Goal: Transaction & Acquisition: Obtain resource

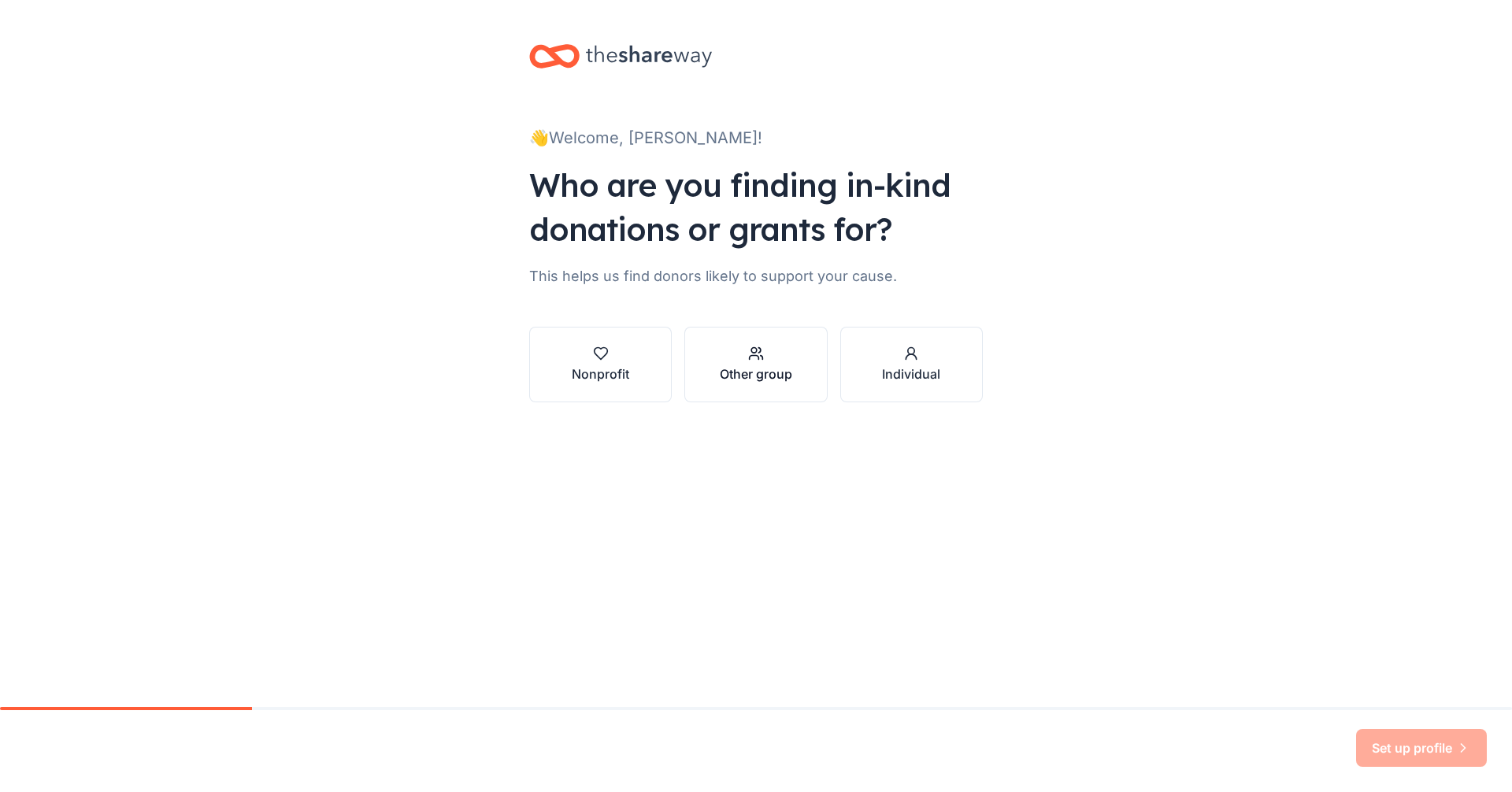
click at [781, 371] on div "Other group" at bounding box center [756, 374] width 72 height 19
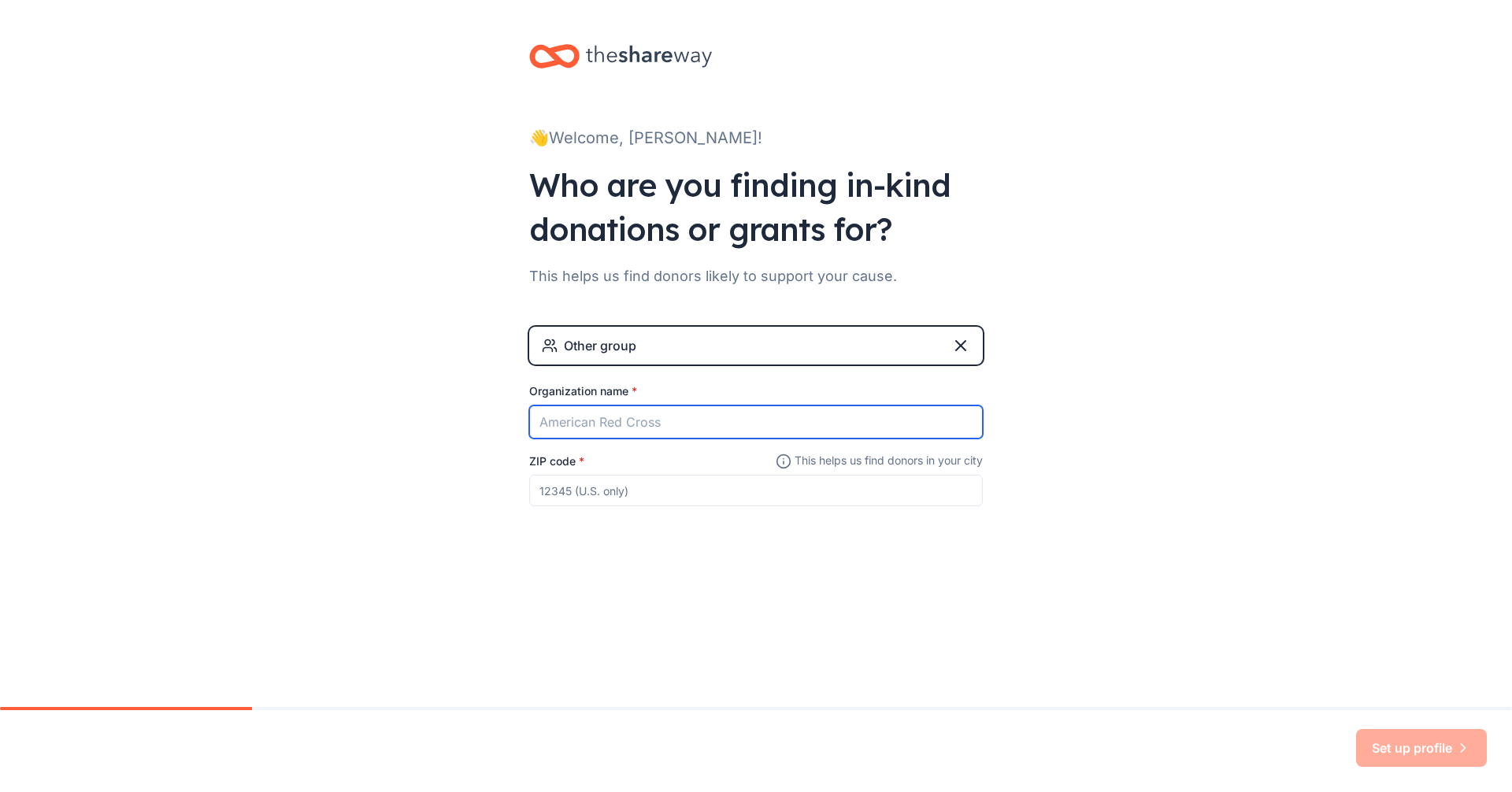
click at [593, 432] on input "Organization name *" at bounding box center [756, 422] width 453 height 33
click at [533, 417] on input "Diamond" at bounding box center [756, 422] width 453 height 33
click at [694, 420] on input "Dixie Bears Diamond" at bounding box center [756, 422] width 453 height 33
type input "Dixie Bears Diamond Club"
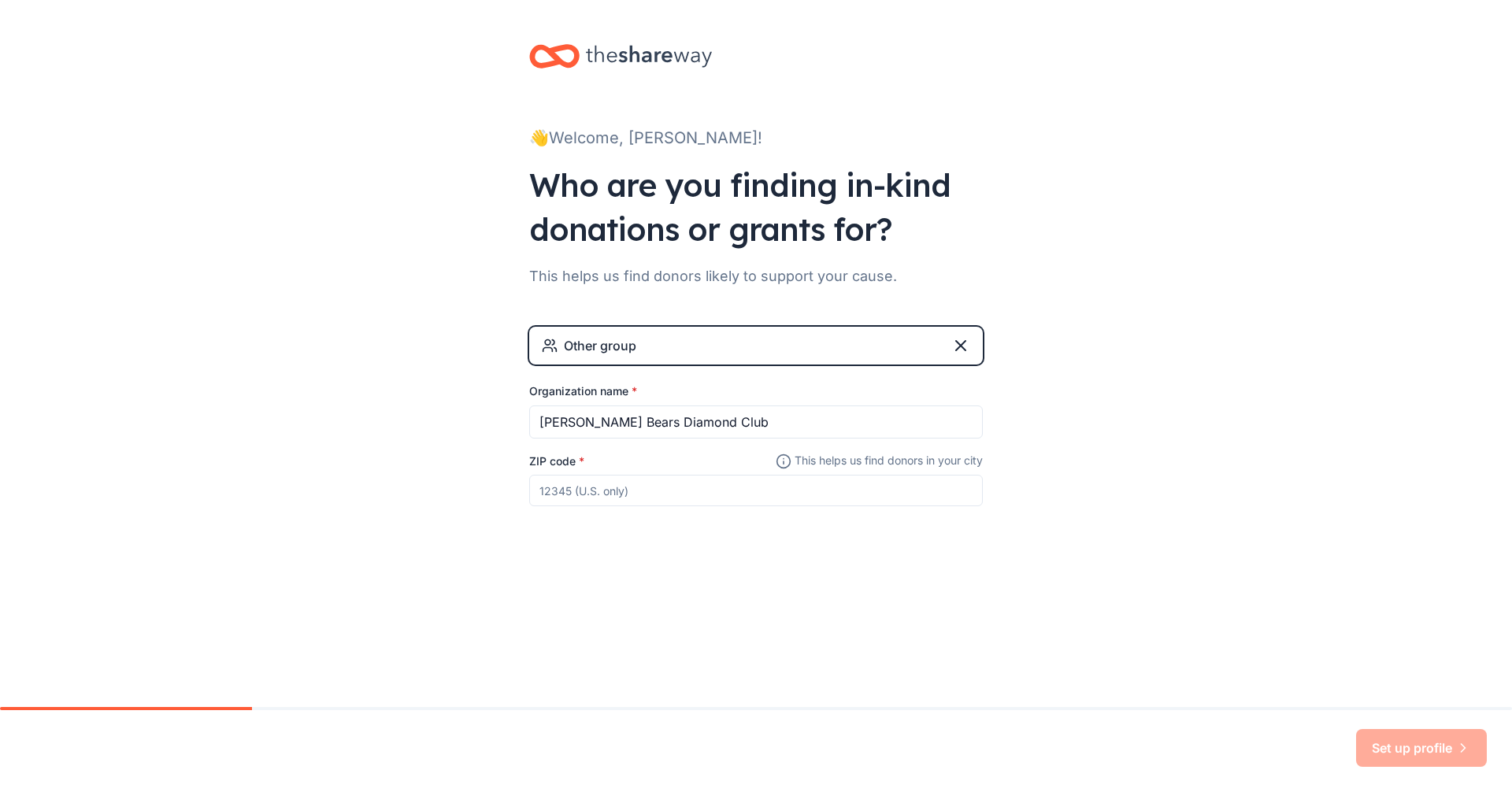
click at [682, 486] on input "ZIP code *" at bounding box center [756, 490] width 453 height 32
click at [639, 486] on input "ZIP code *" at bounding box center [756, 490] width 453 height 32
drag, startPoint x: 640, startPoint y: 485, endPoint x: 645, endPoint y: 493, distance: 9.4
click at [644, 490] on input "ZIP code *" at bounding box center [756, 490] width 453 height 32
drag, startPoint x: 645, startPoint y: 493, endPoint x: 498, endPoint y: 494, distance: 147.0
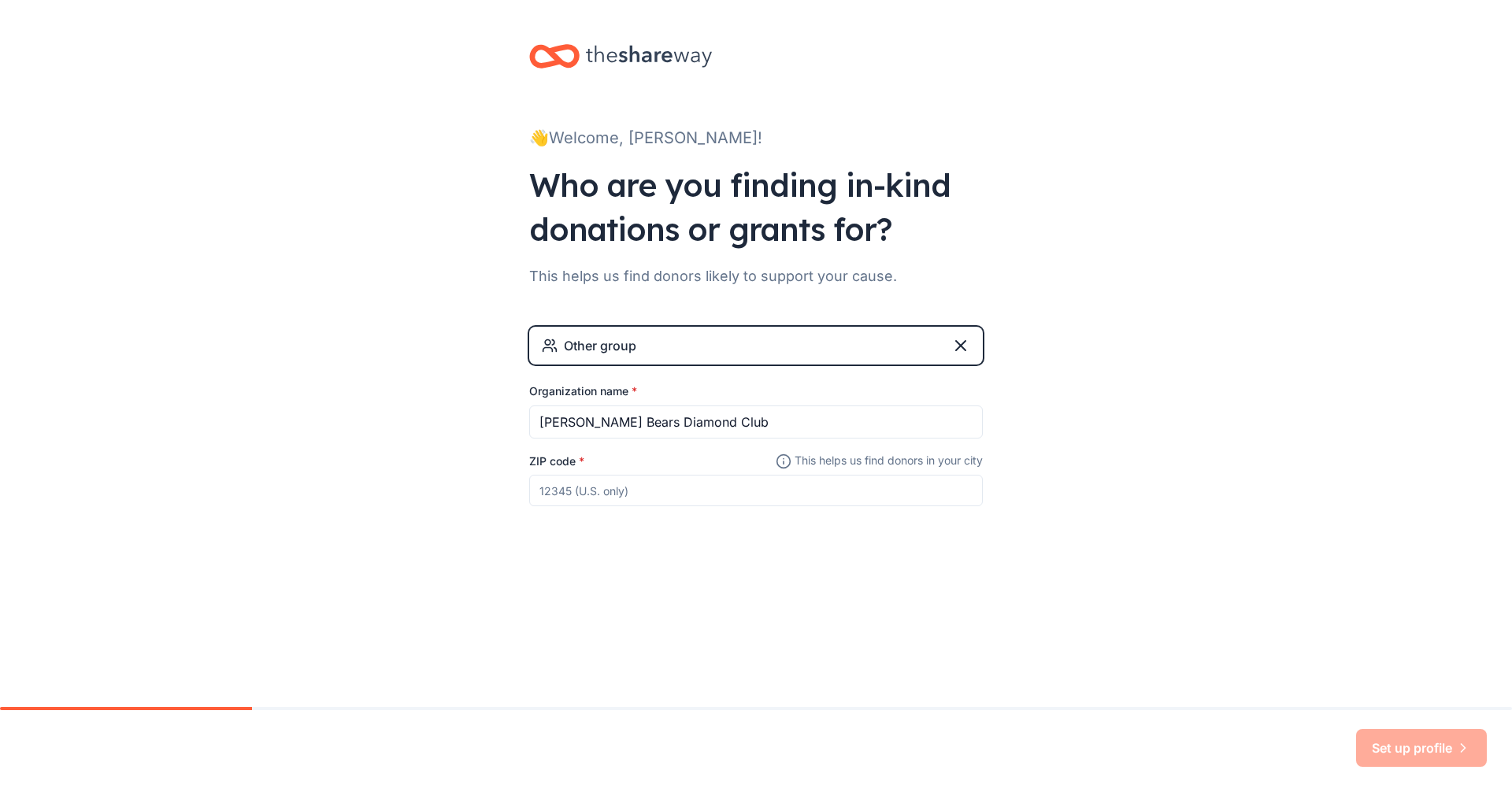
click at [499, 494] on div "👋 Welcome, Jennifer! Who are you finding in-kind donations or grants for? This …" at bounding box center [756, 306] width 1512 height 614
type input "32626"
click at [1403, 744] on button "Set up profile" at bounding box center [1421, 747] width 131 height 38
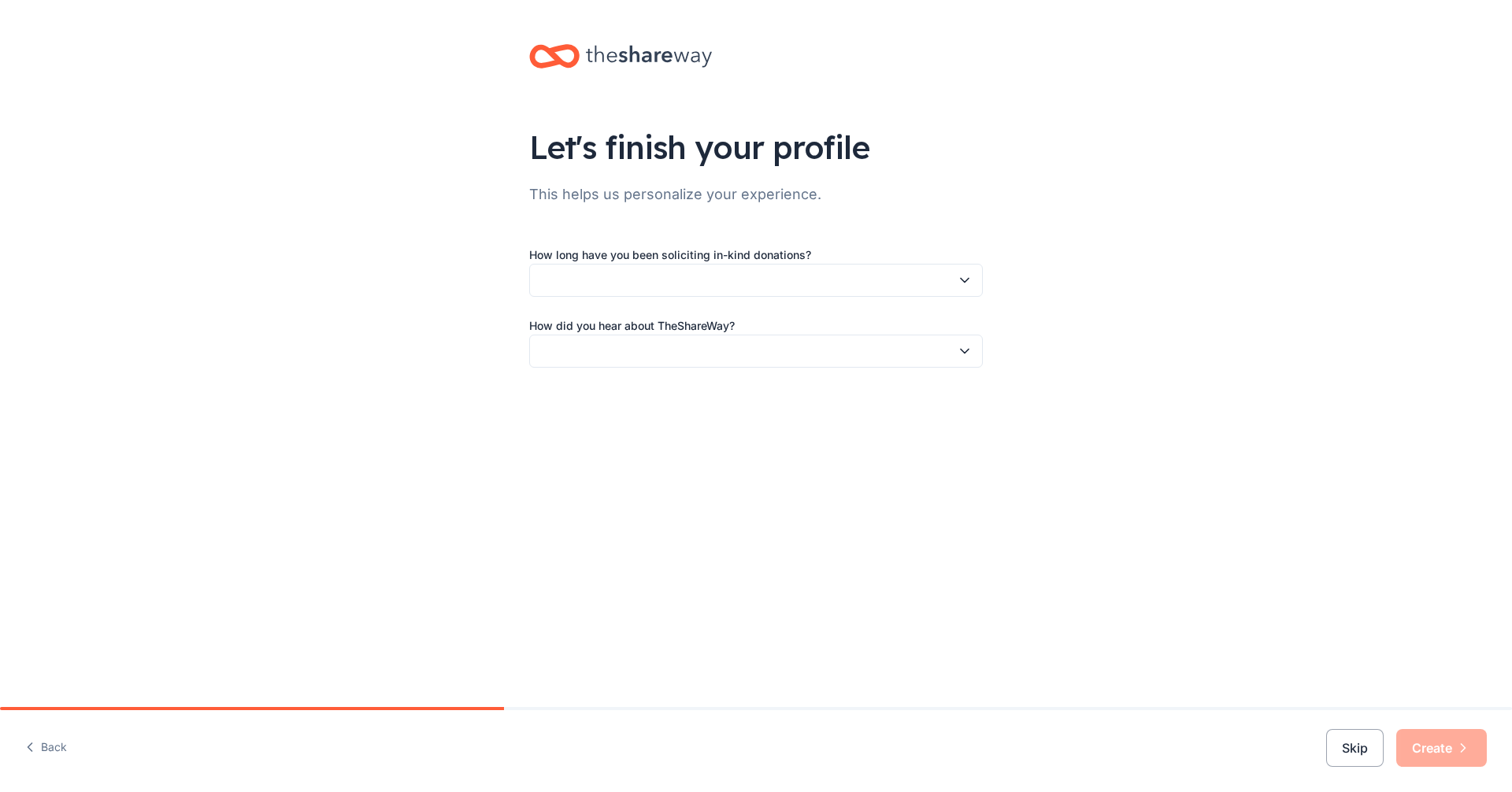
click at [930, 288] on button "button" at bounding box center [756, 280] width 453 height 33
click at [816, 351] on div "1 to 2 years" at bounding box center [756, 354] width 446 height 32
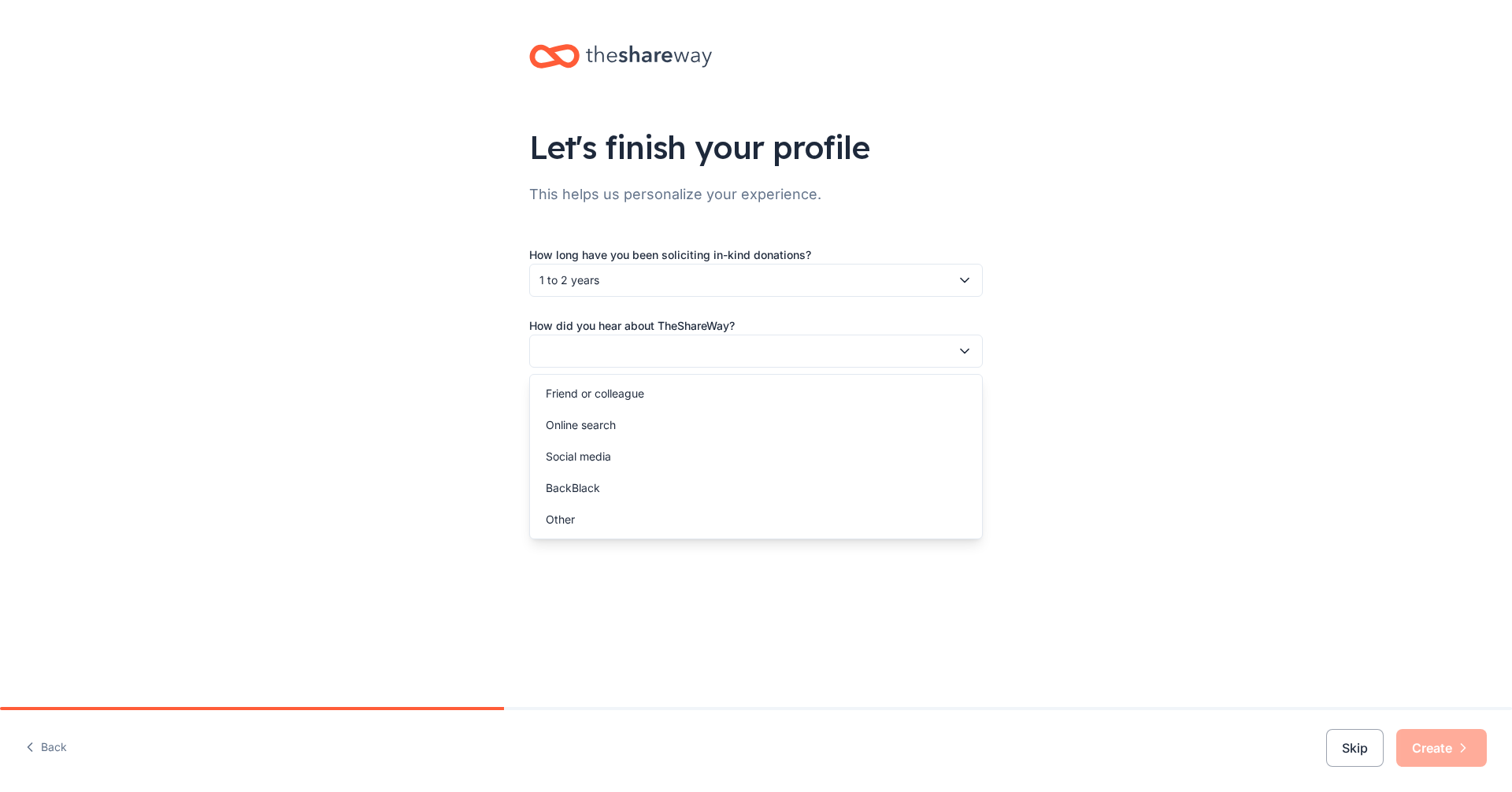
click at [816, 351] on button "button" at bounding box center [756, 351] width 453 height 33
click at [788, 425] on div "Online search" at bounding box center [756, 425] width 446 height 32
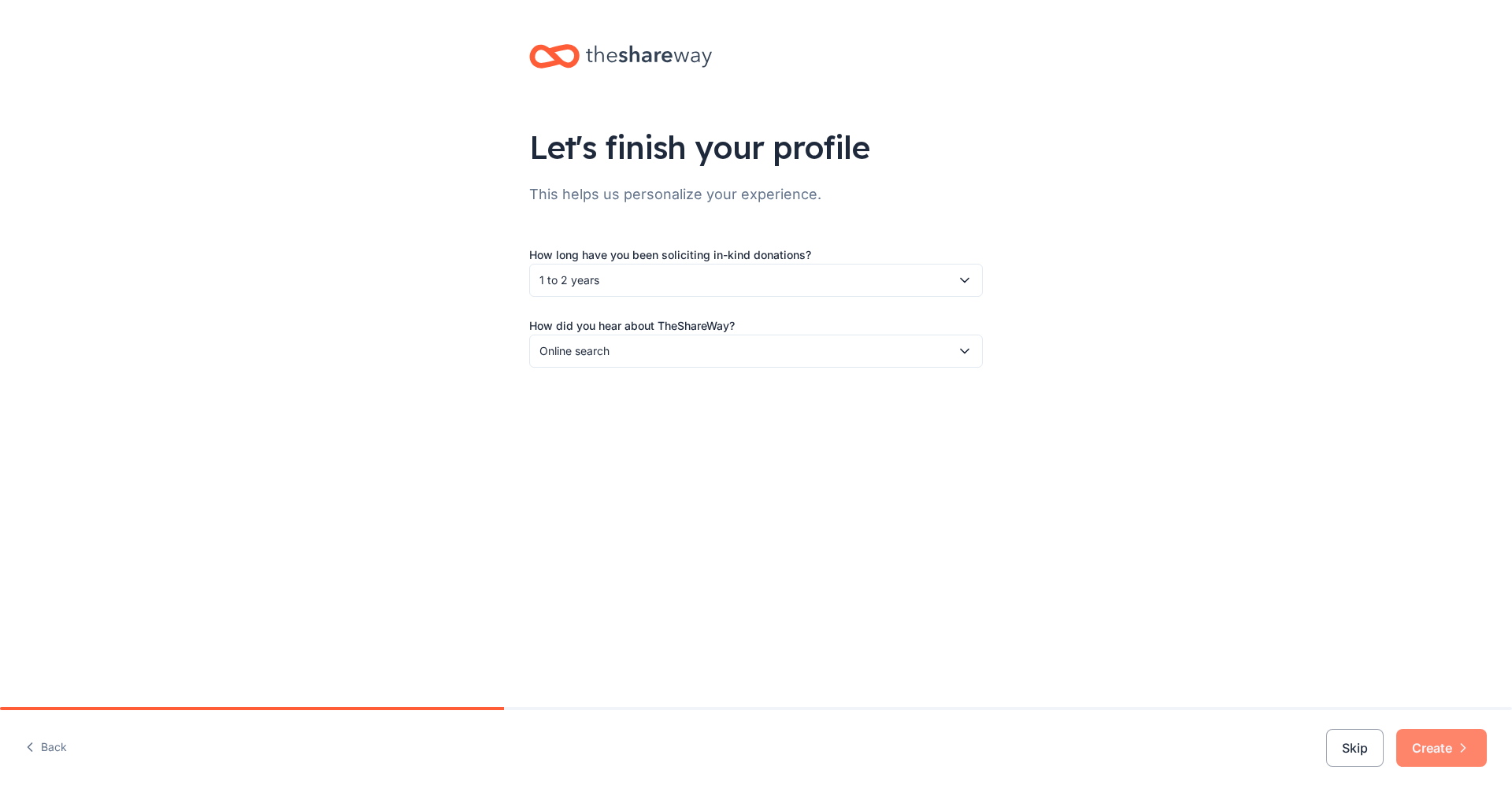
click at [1432, 743] on button "Create" at bounding box center [1441, 747] width 91 height 38
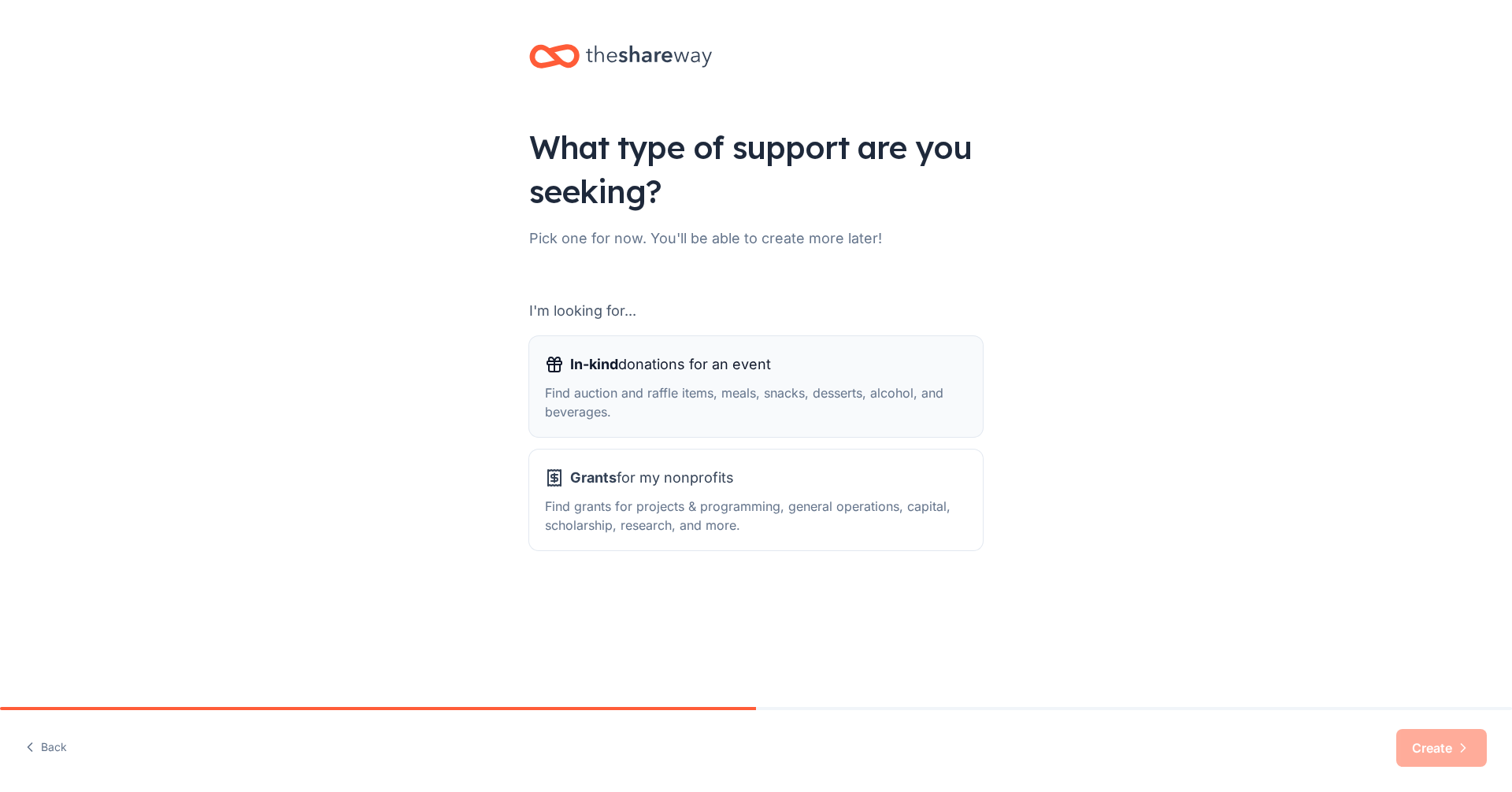
click at [844, 417] on div "Find auction and raffle items, meals, snacks, desserts, alcohol, and beverages." at bounding box center [756, 402] width 422 height 38
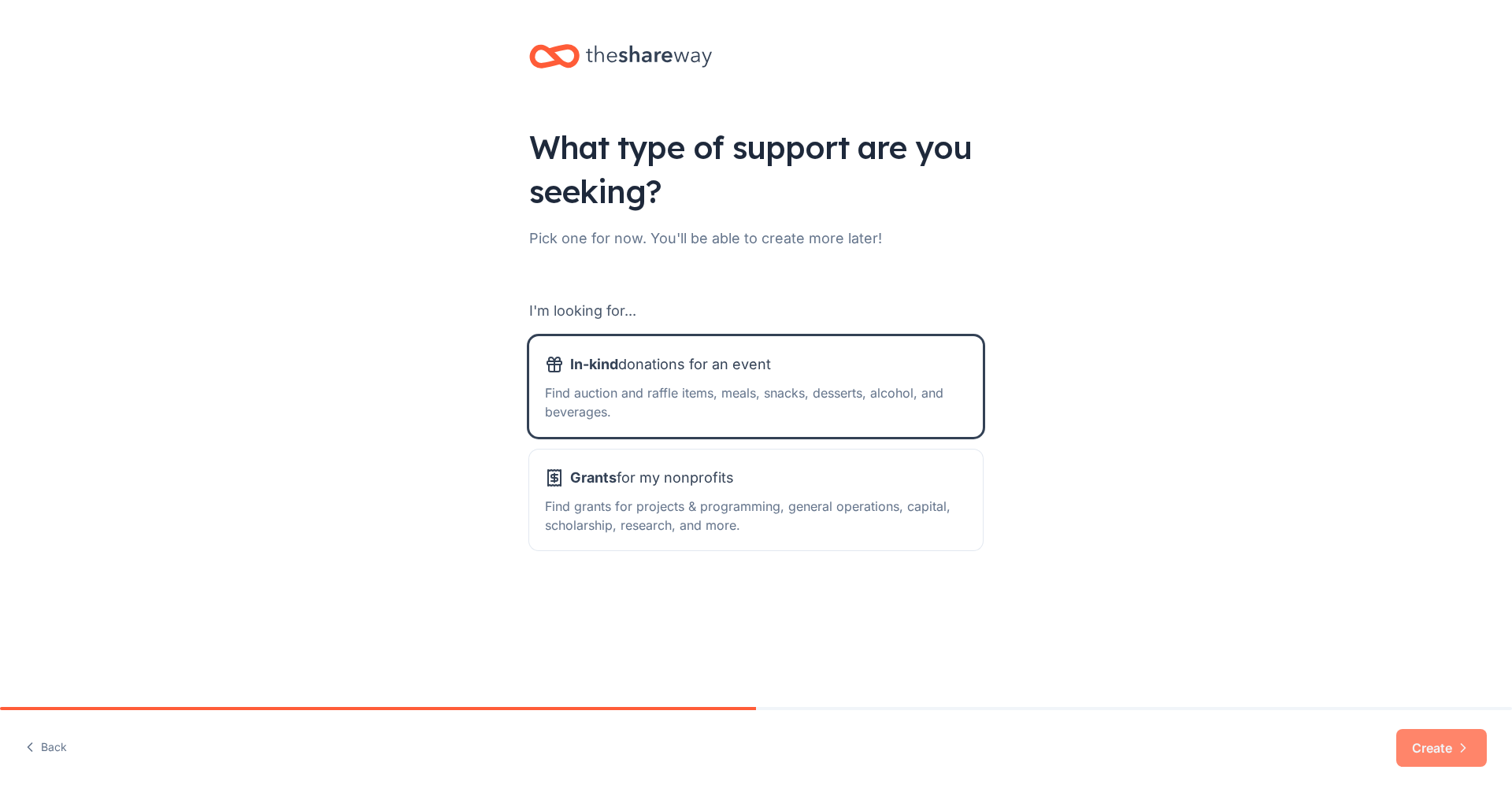
click at [1424, 749] on button "Create" at bounding box center [1441, 747] width 91 height 38
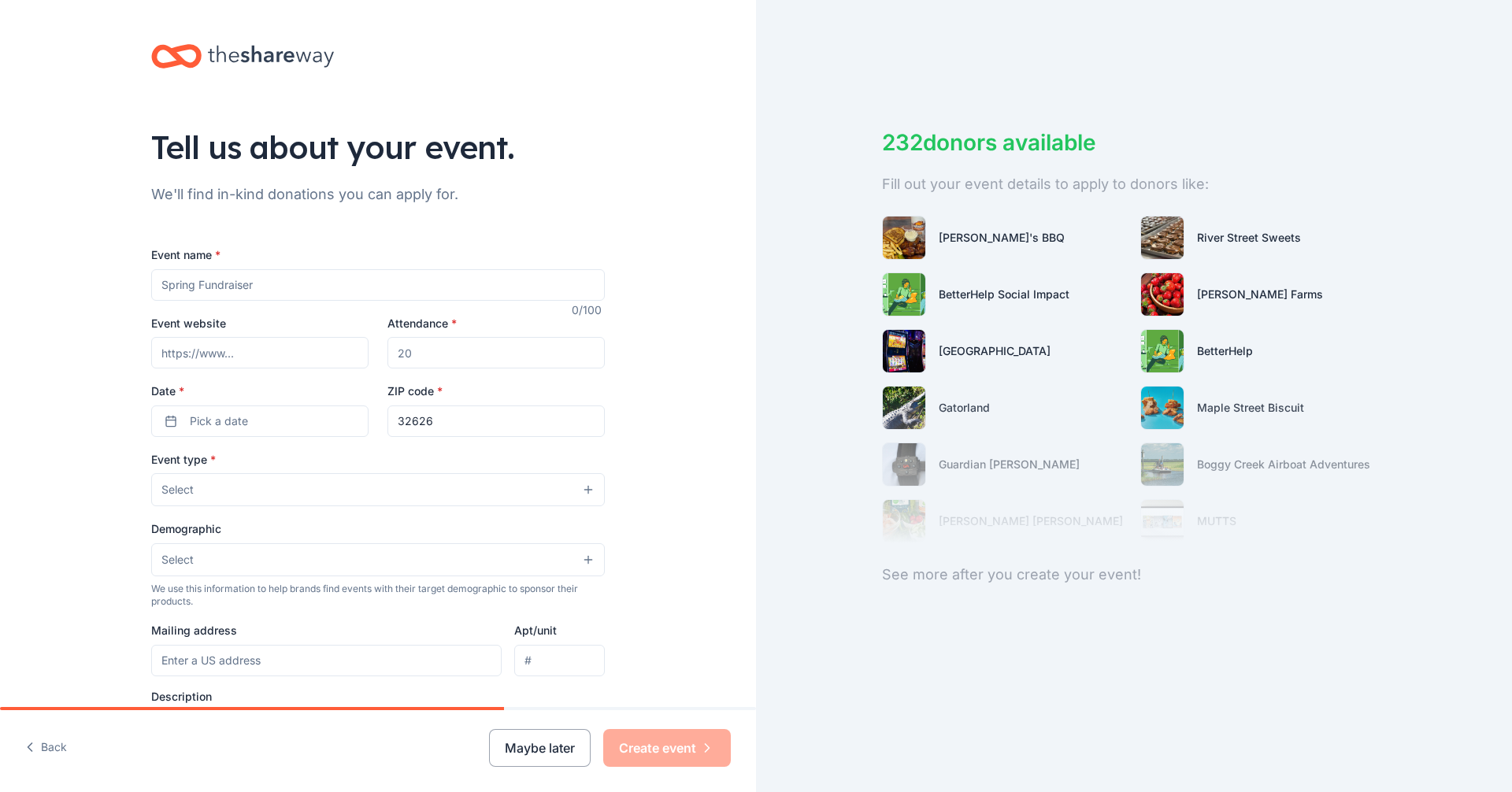
click at [206, 298] on input "Event name *" at bounding box center [377, 285] width 453 height 32
type input "a"
type input "Fishing Tournament"
click at [435, 349] on input "Attendance *" at bounding box center [496, 353] width 217 height 32
type input "50"
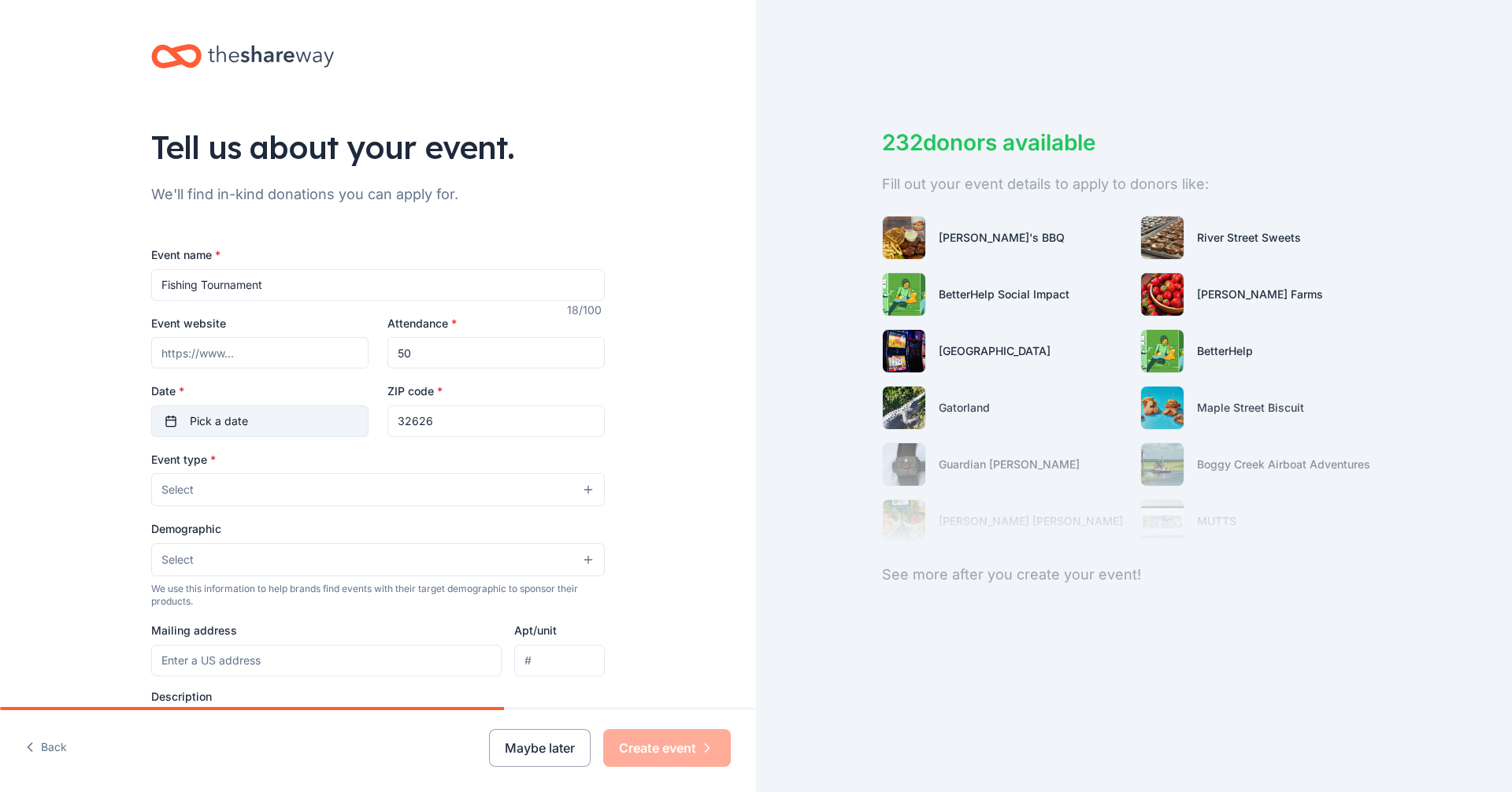
click at [214, 418] on span "Pick a date" at bounding box center [219, 421] width 58 height 19
click at [309, 624] on button "24" at bounding box center [310, 626] width 28 height 28
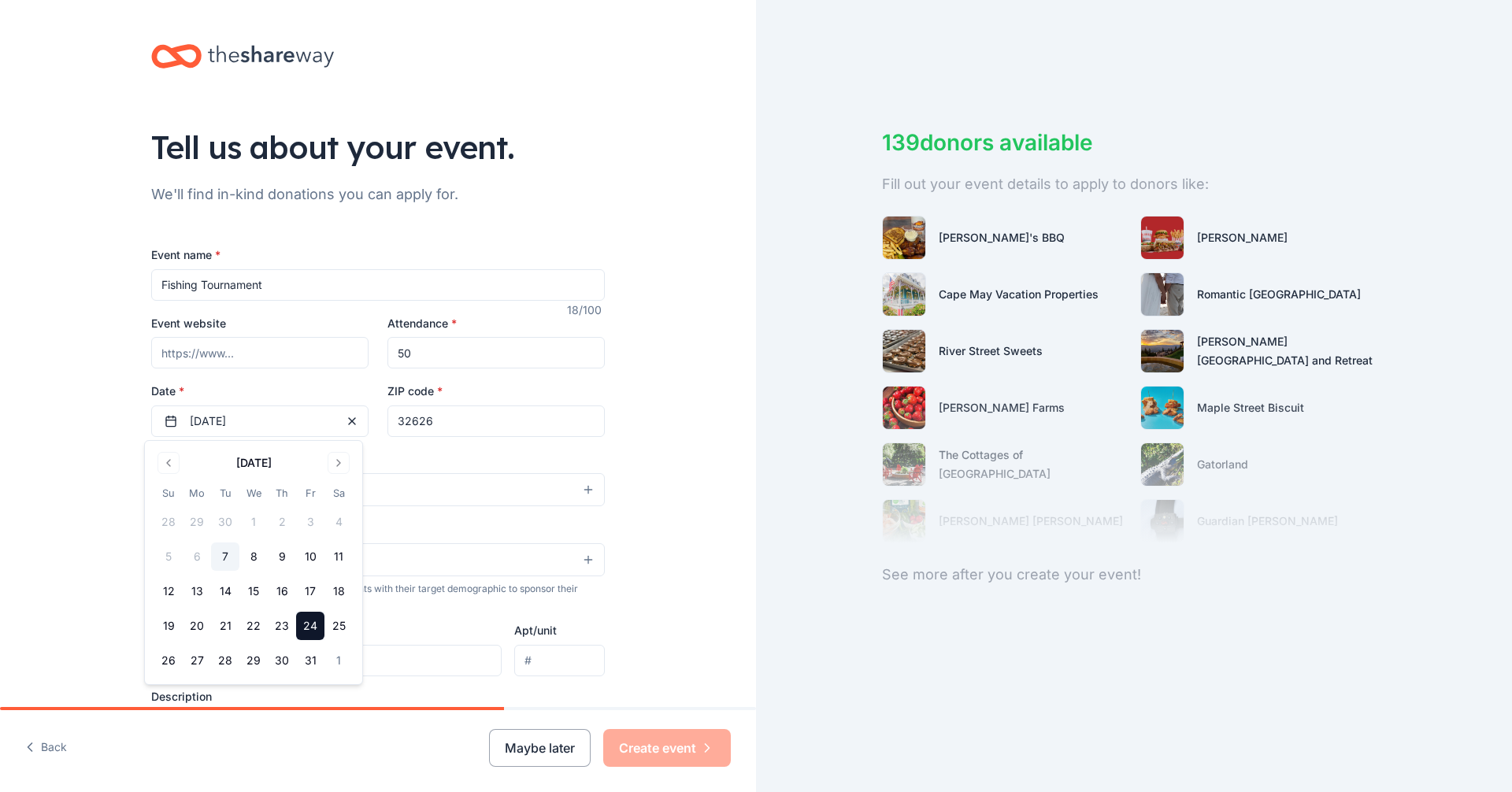
click at [634, 423] on div "Tell us about your event. We'll find in-kind donations you can apply for. Event…" at bounding box center [378, 524] width 756 height 1048
click at [212, 490] on button "Select" at bounding box center [377, 490] width 453 height 33
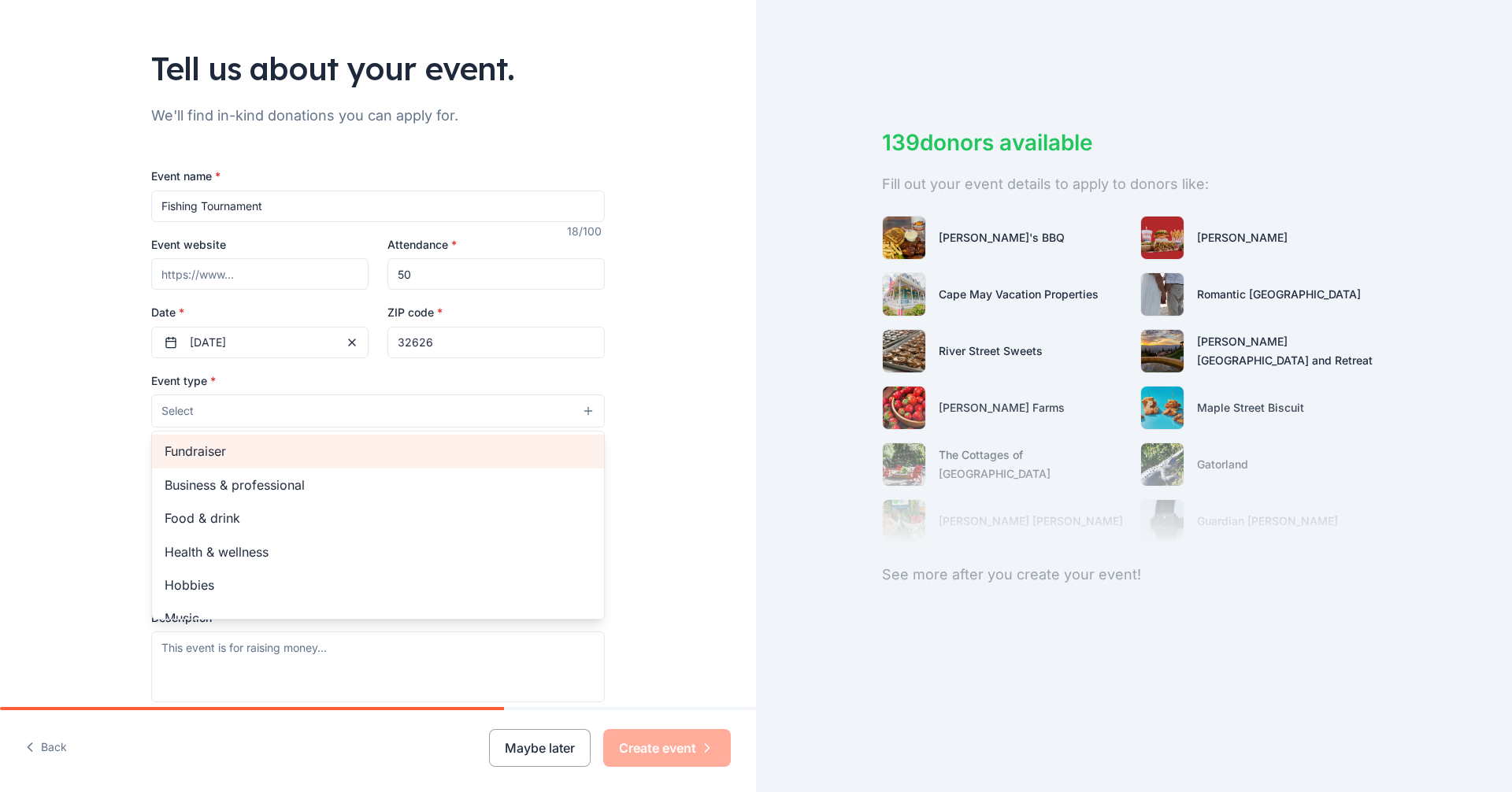
click at [199, 446] on span "Fundraiser" at bounding box center [378, 451] width 426 height 20
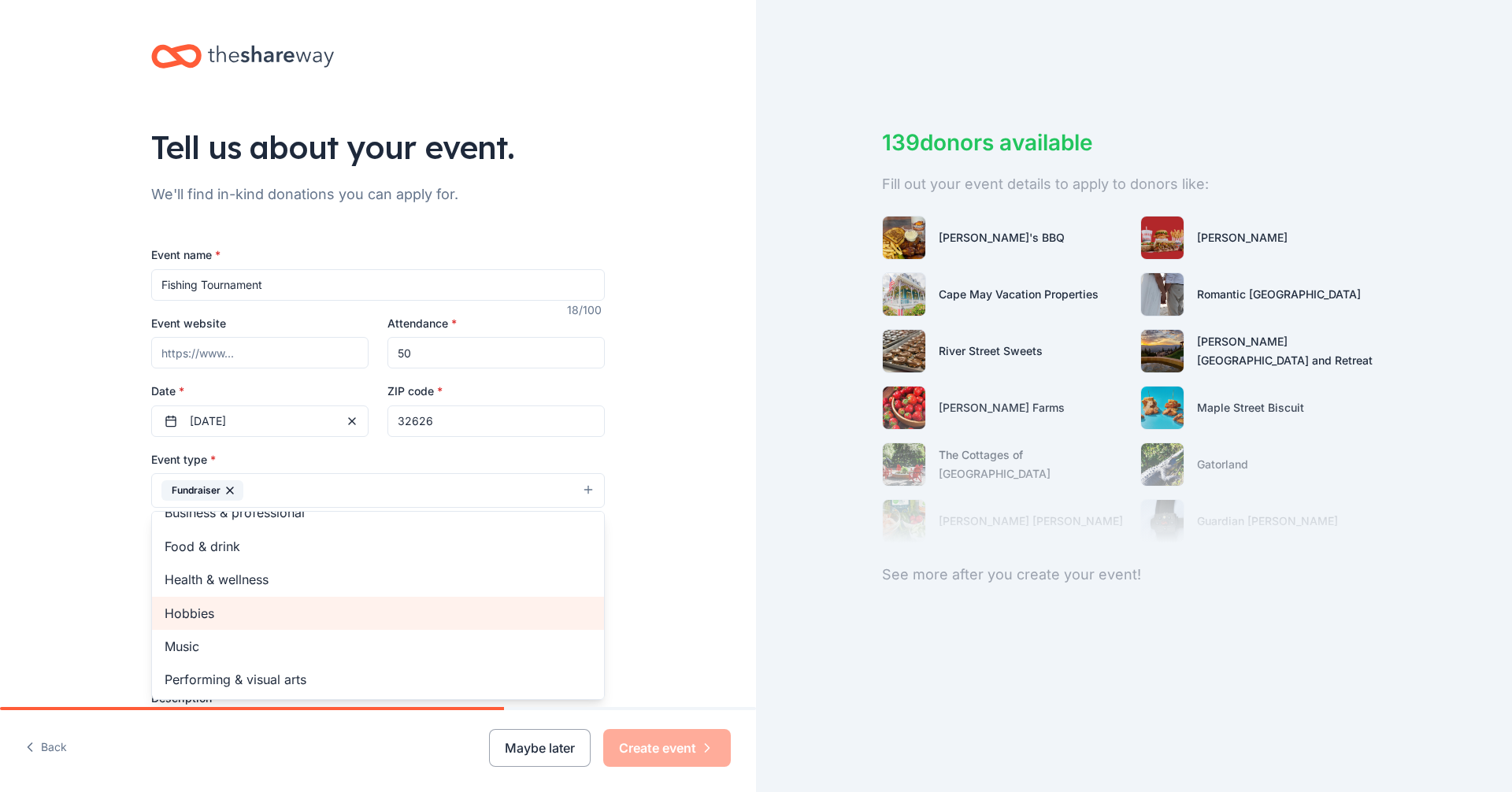
click at [221, 617] on span "Hobbies" at bounding box center [378, 613] width 426 height 20
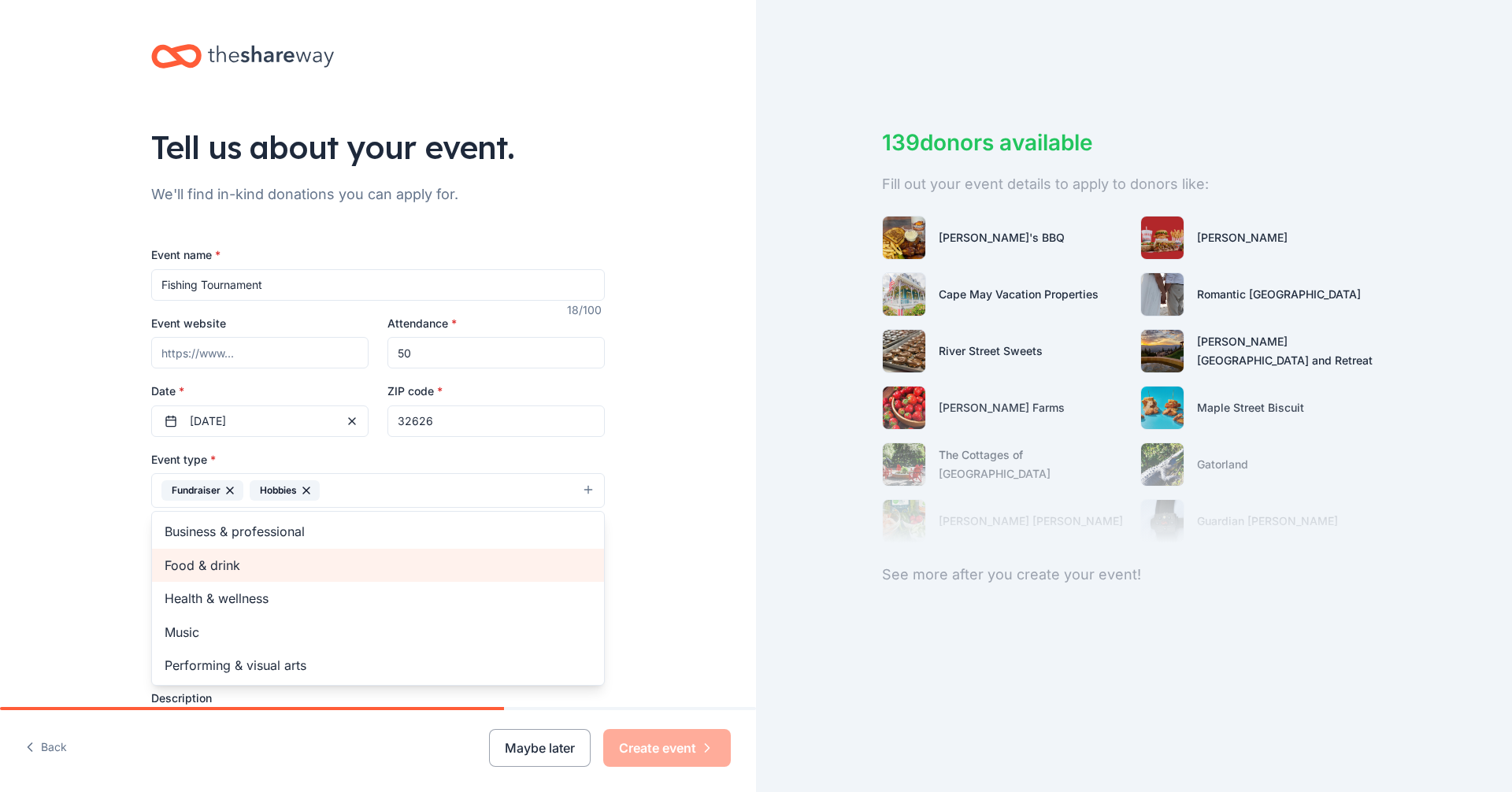
click at [204, 568] on span "Food & drink" at bounding box center [378, 565] width 426 height 20
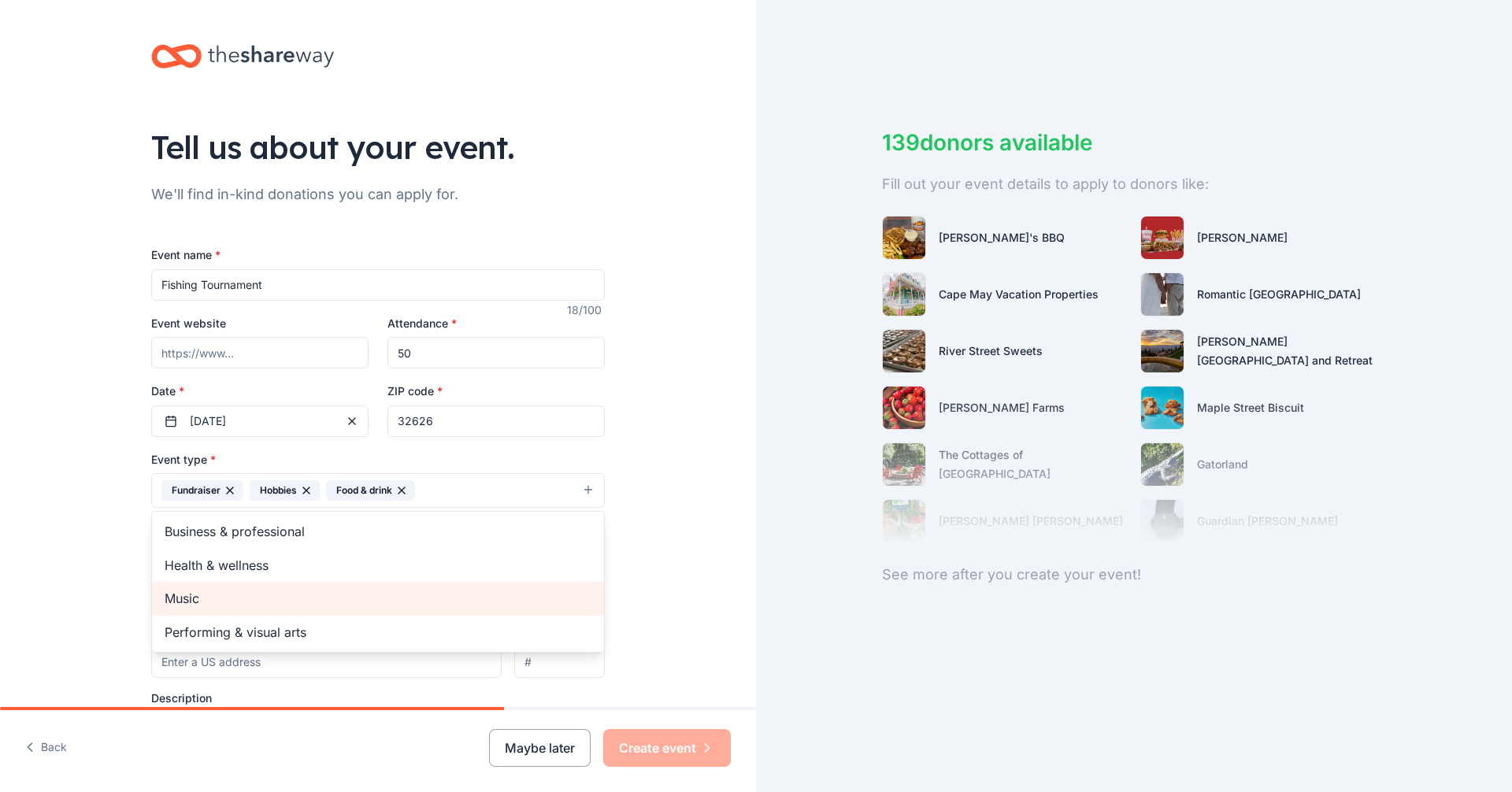
click at [188, 602] on span "Music" at bounding box center [378, 598] width 426 height 20
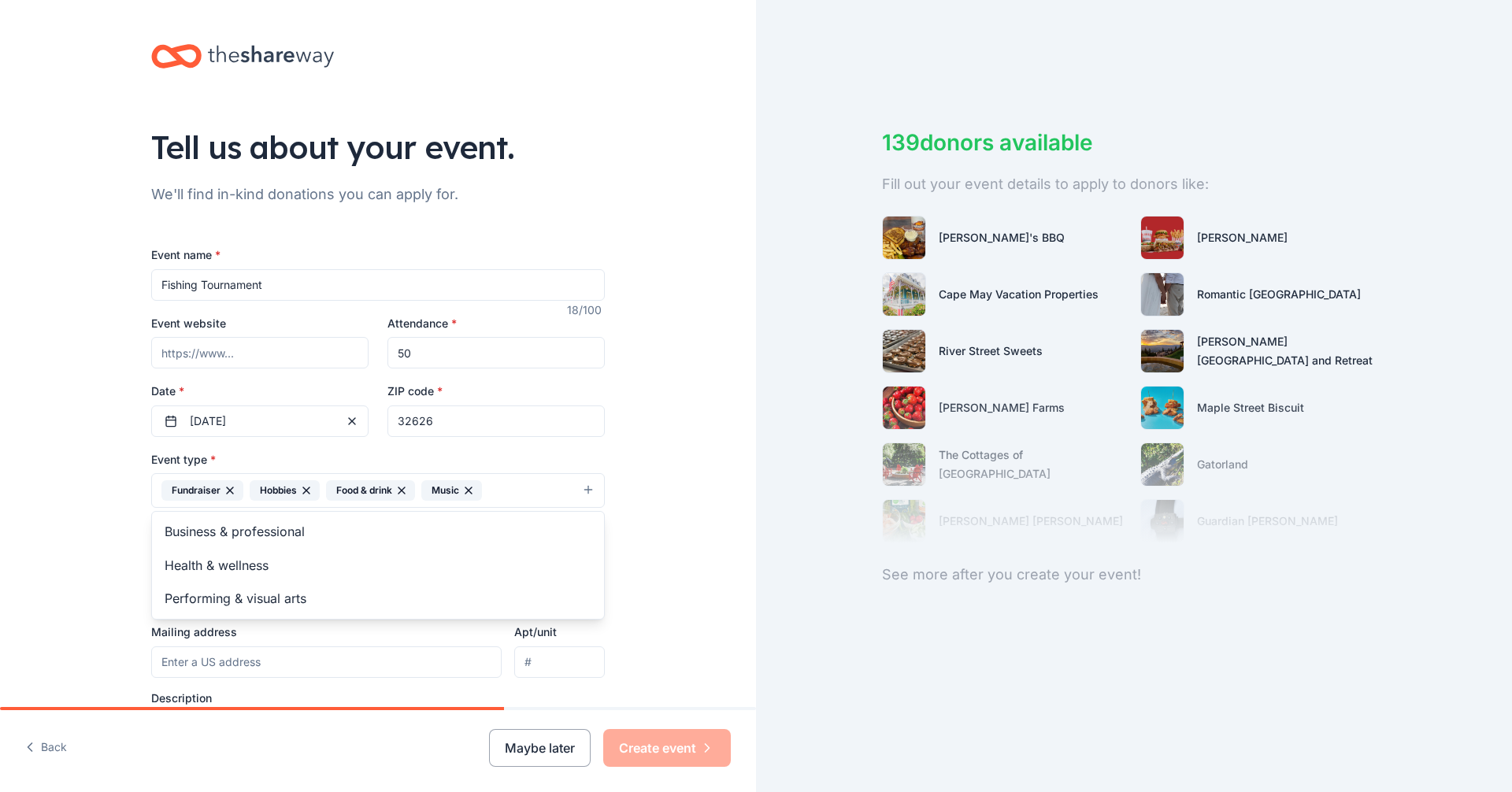
click at [101, 563] on div "Tell us about your event. We'll find in-kind donations you can apply for. Event…" at bounding box center [378, 524] width 756 height 1050
click at [184, 562] on span "Select" at bounding box center [178, 561] width 32 height 19
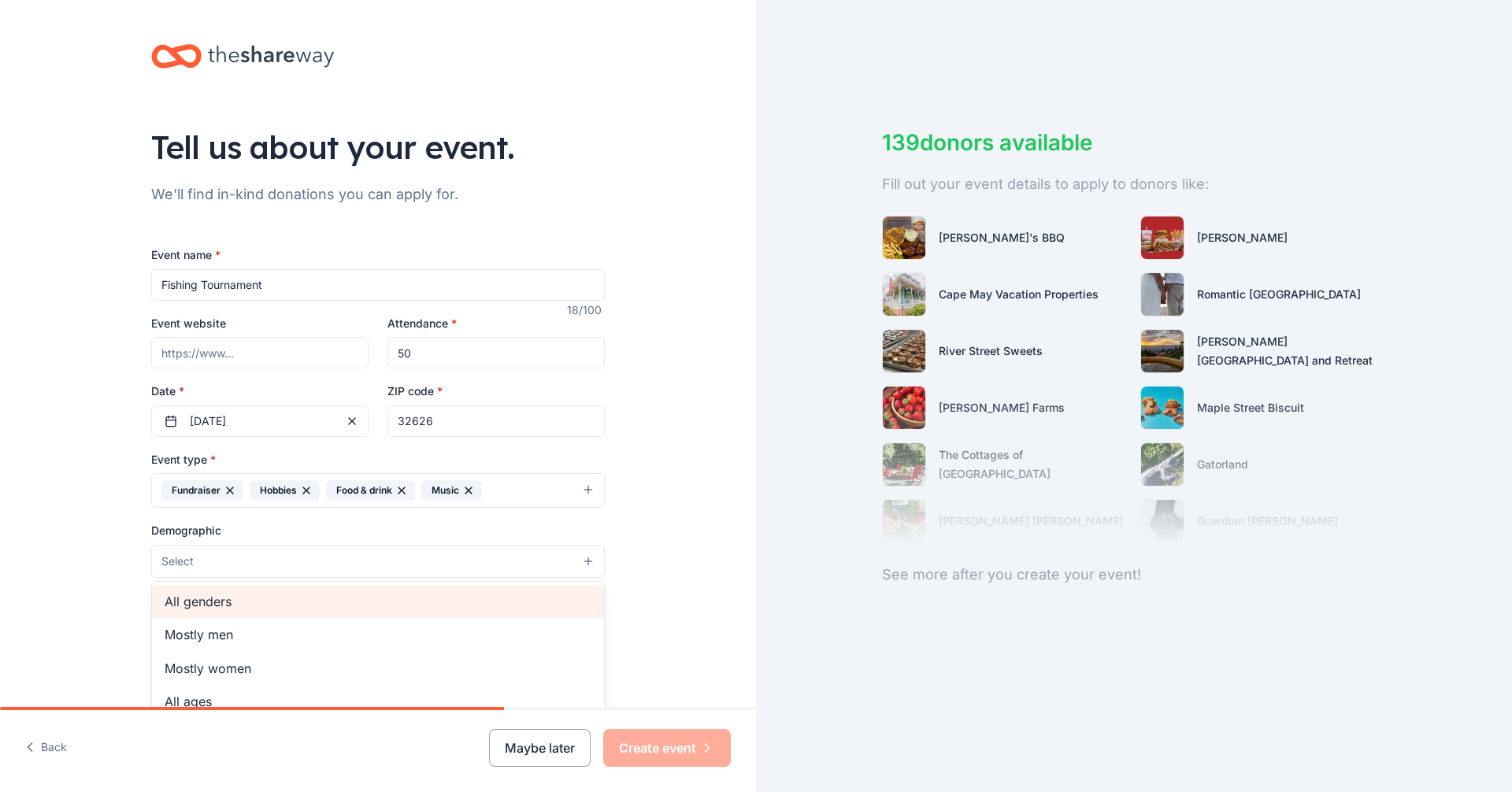
click at [187, 599] on span "All genders" at bounding box center [378, 601] width 426 height 20
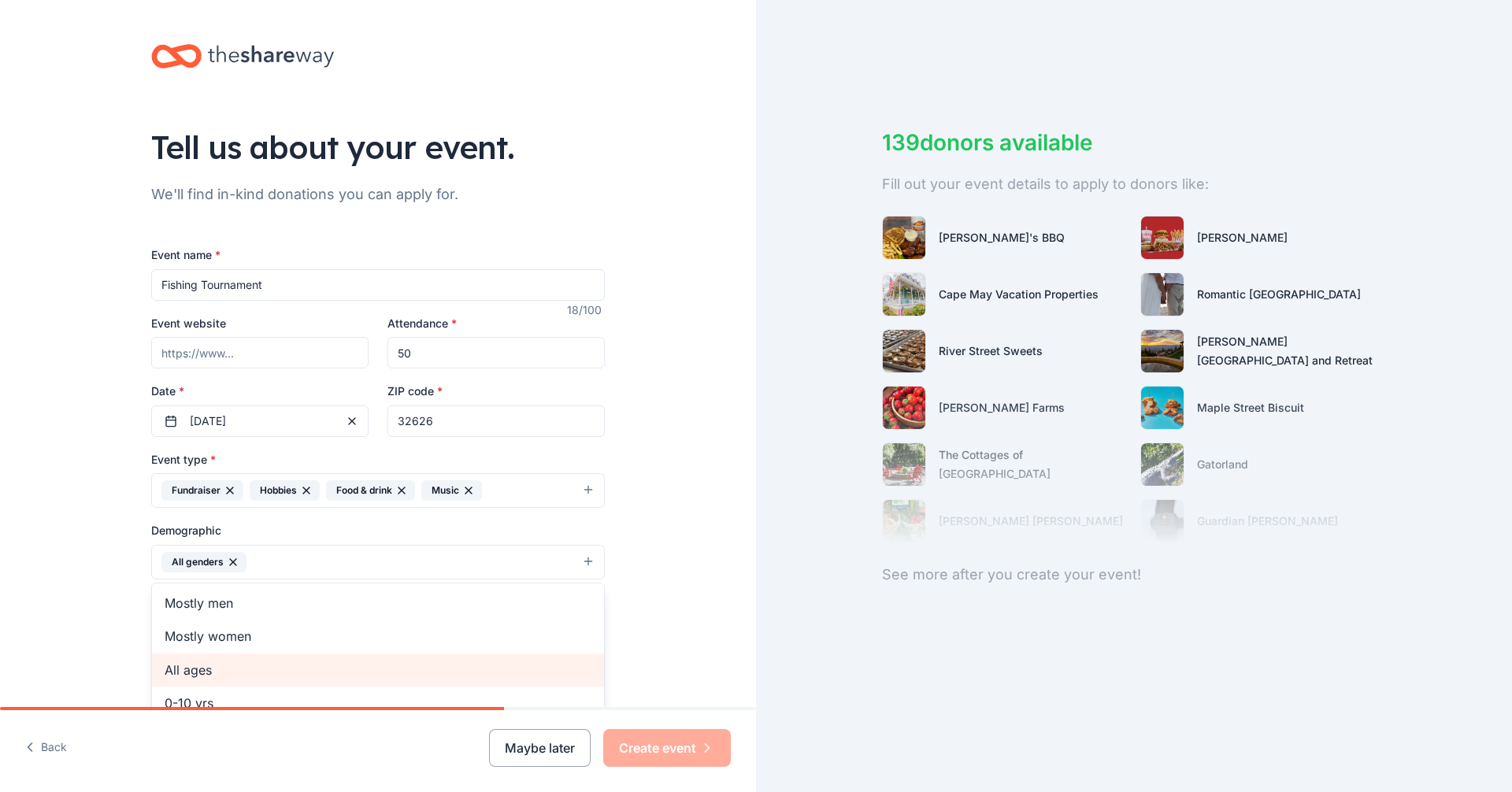
click at [187, 666] on span "All ages" at bounding box center [378, 670] width 426 height 20
click at [100, 631] on div "Tell us about your event. We'll find in-kind donations you can apply for. Event…" at bounding box center [378, 525] width 756 height 1051
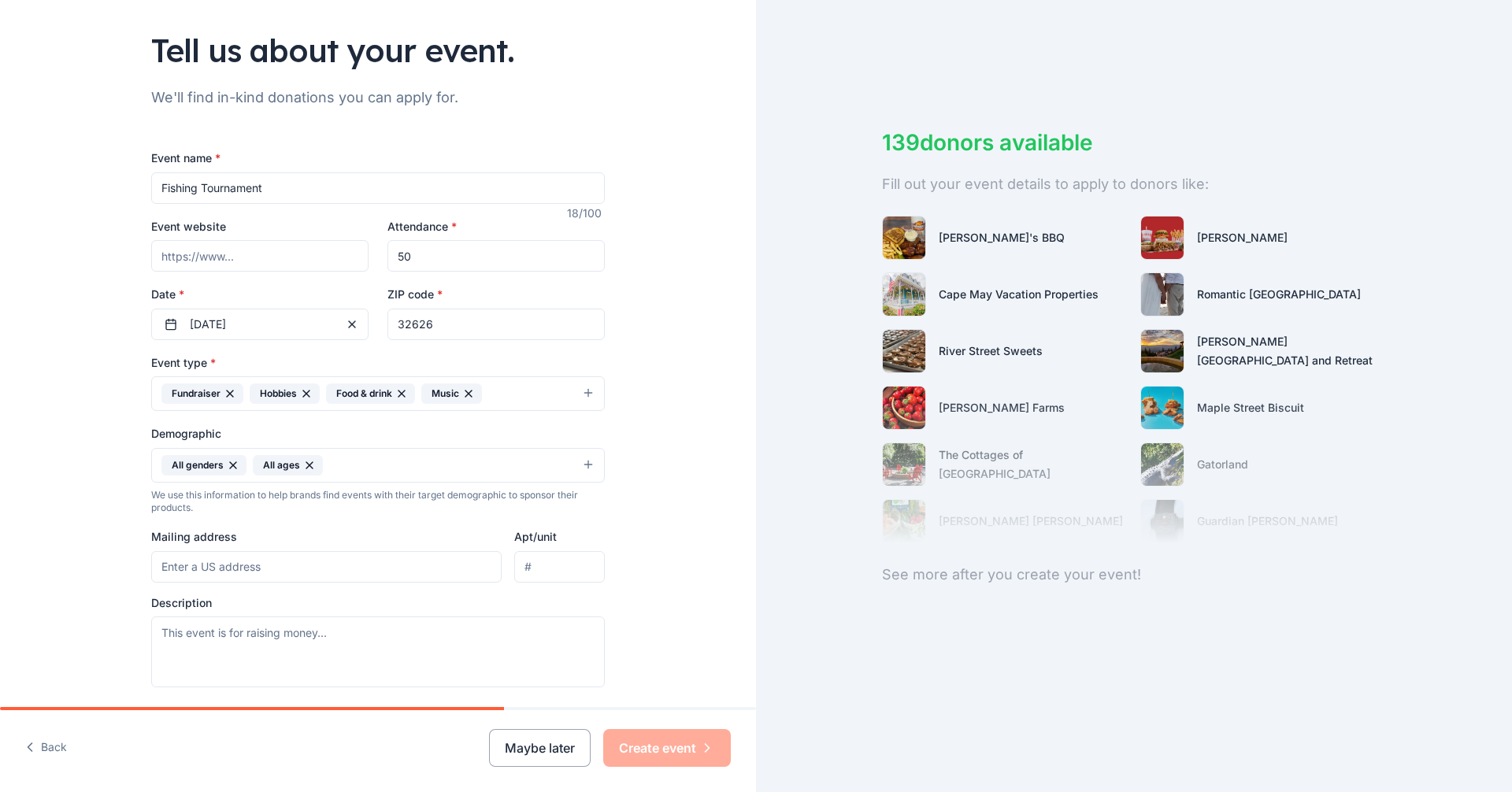
scroll to position [157, 0]
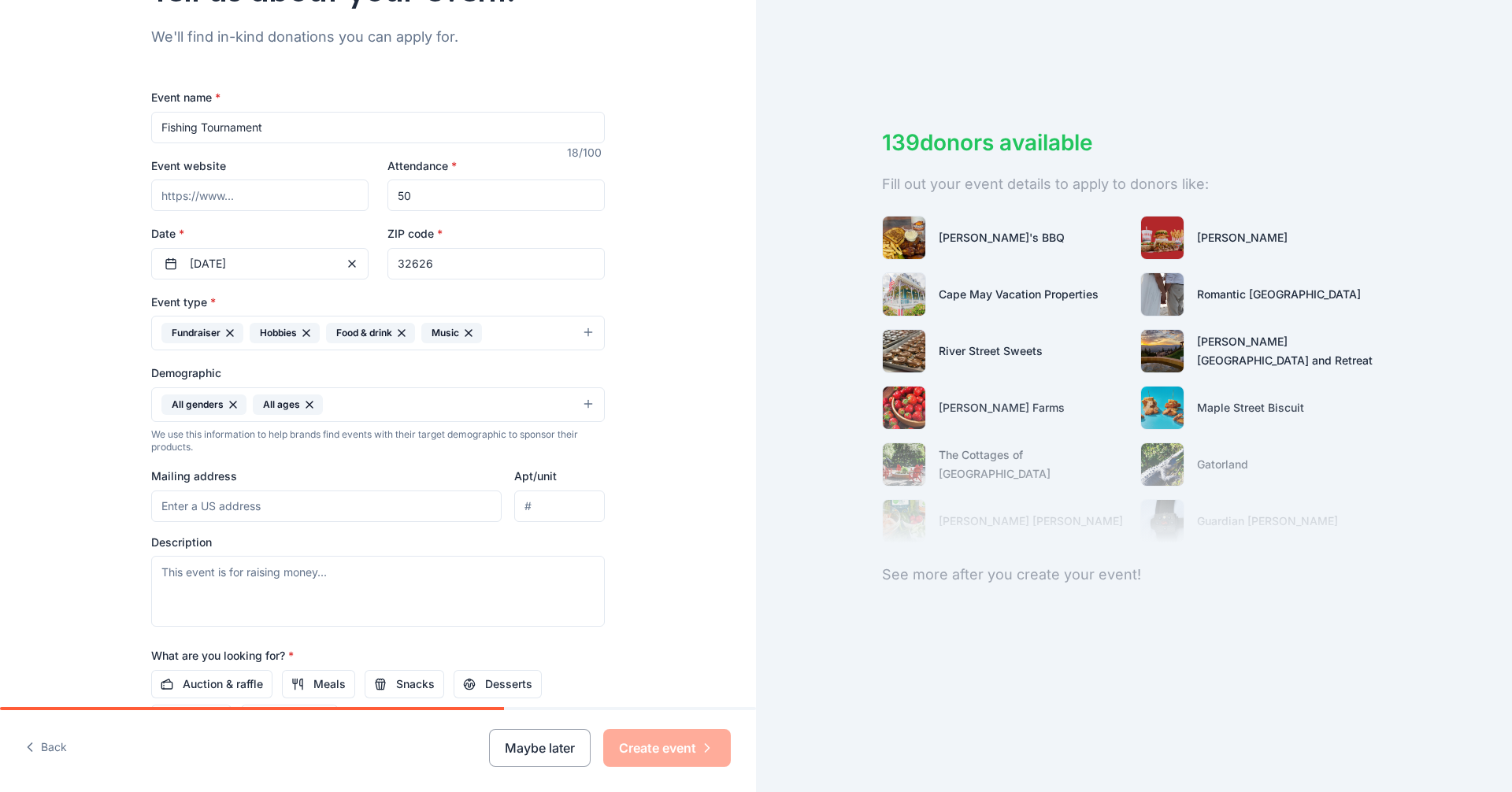
click at [203, 506] on input "Mailing address" at bounding box center [326, 506] width 350 height 32
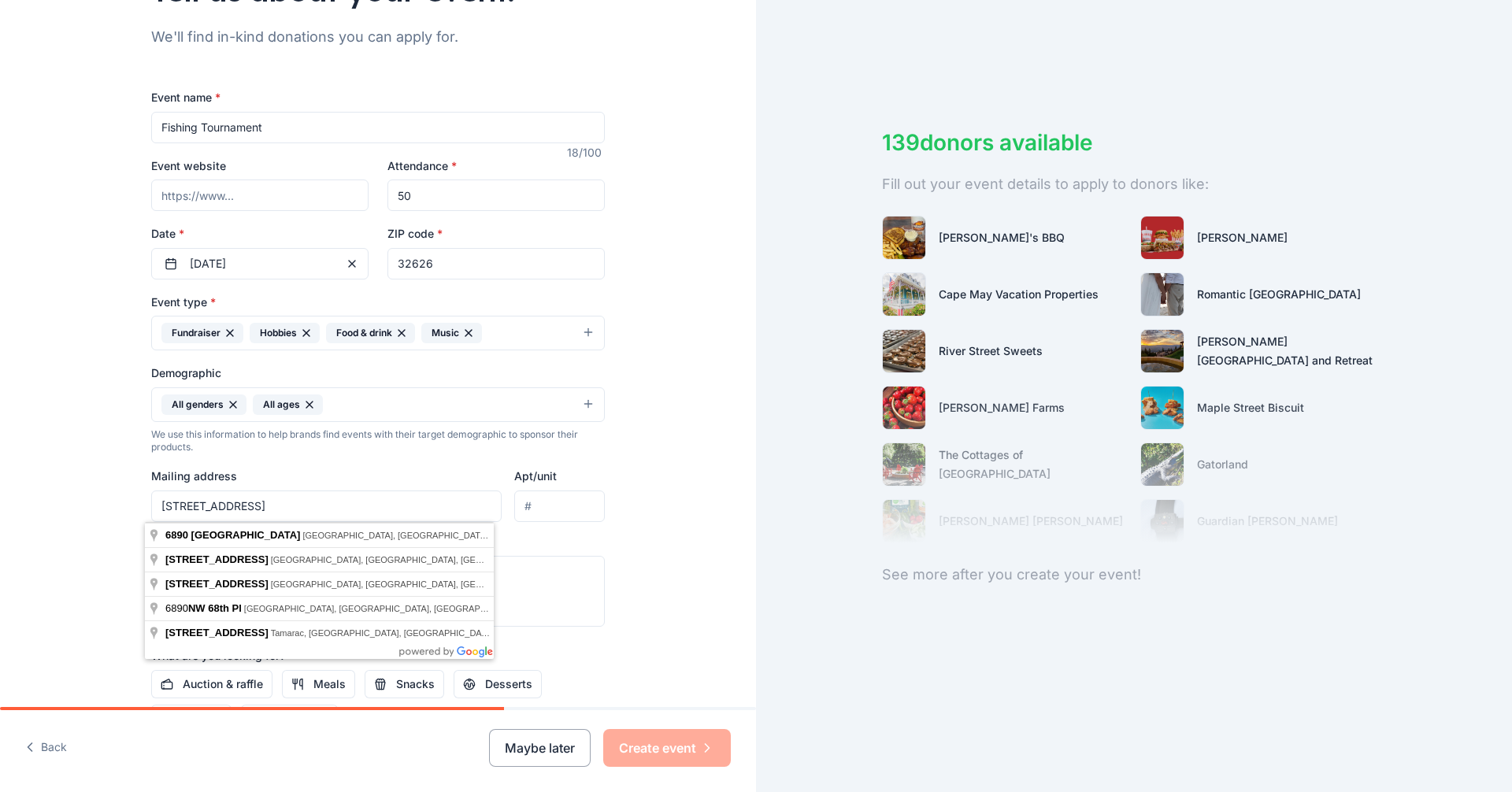
type input "6890 NW 68th Pl"
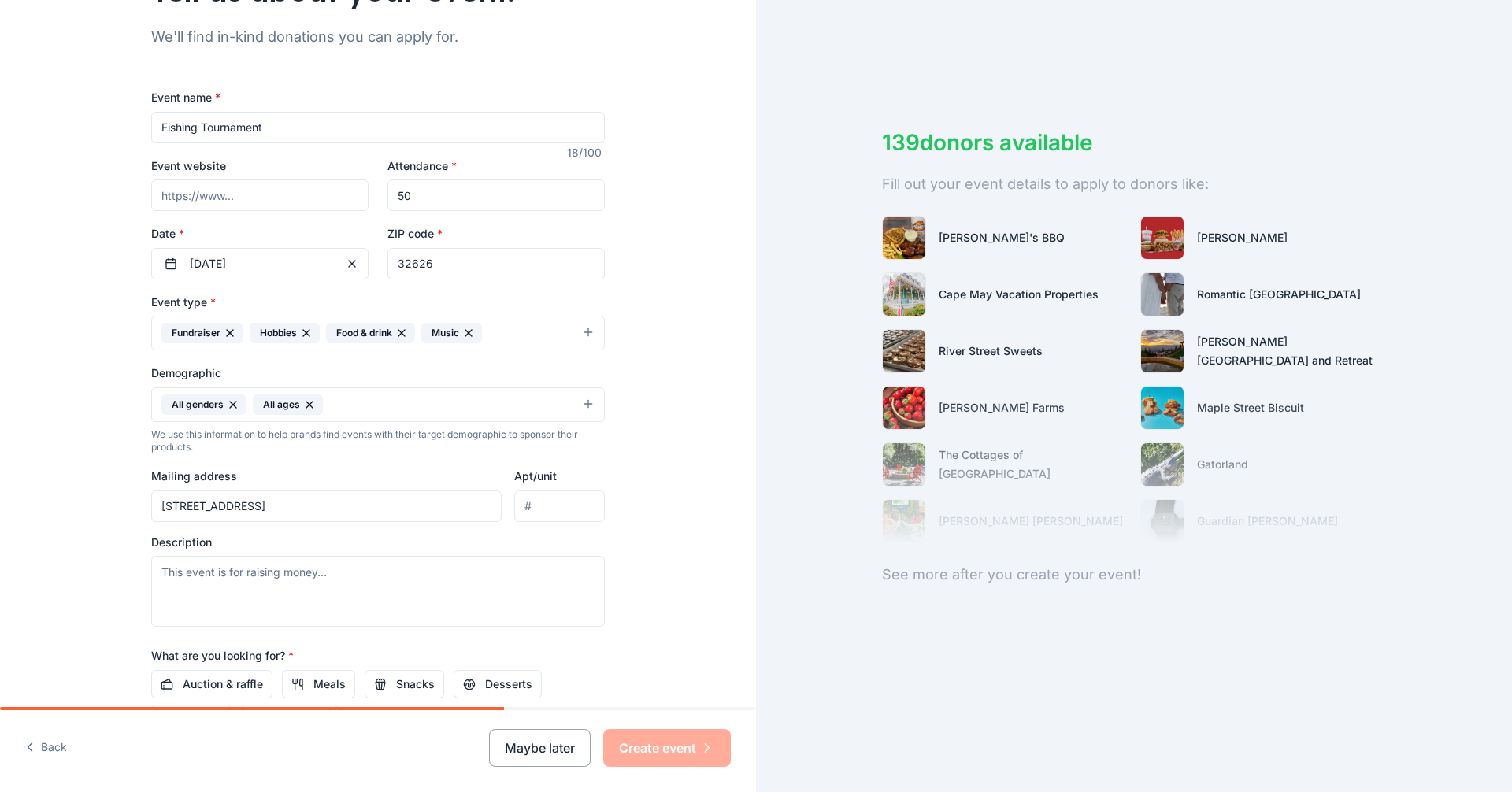
click at [59, 566] on div "Tell us about your event. We'll find in-kind donations you can apply for. Event…" at bounding box center [378, 368] width 756 height 1051
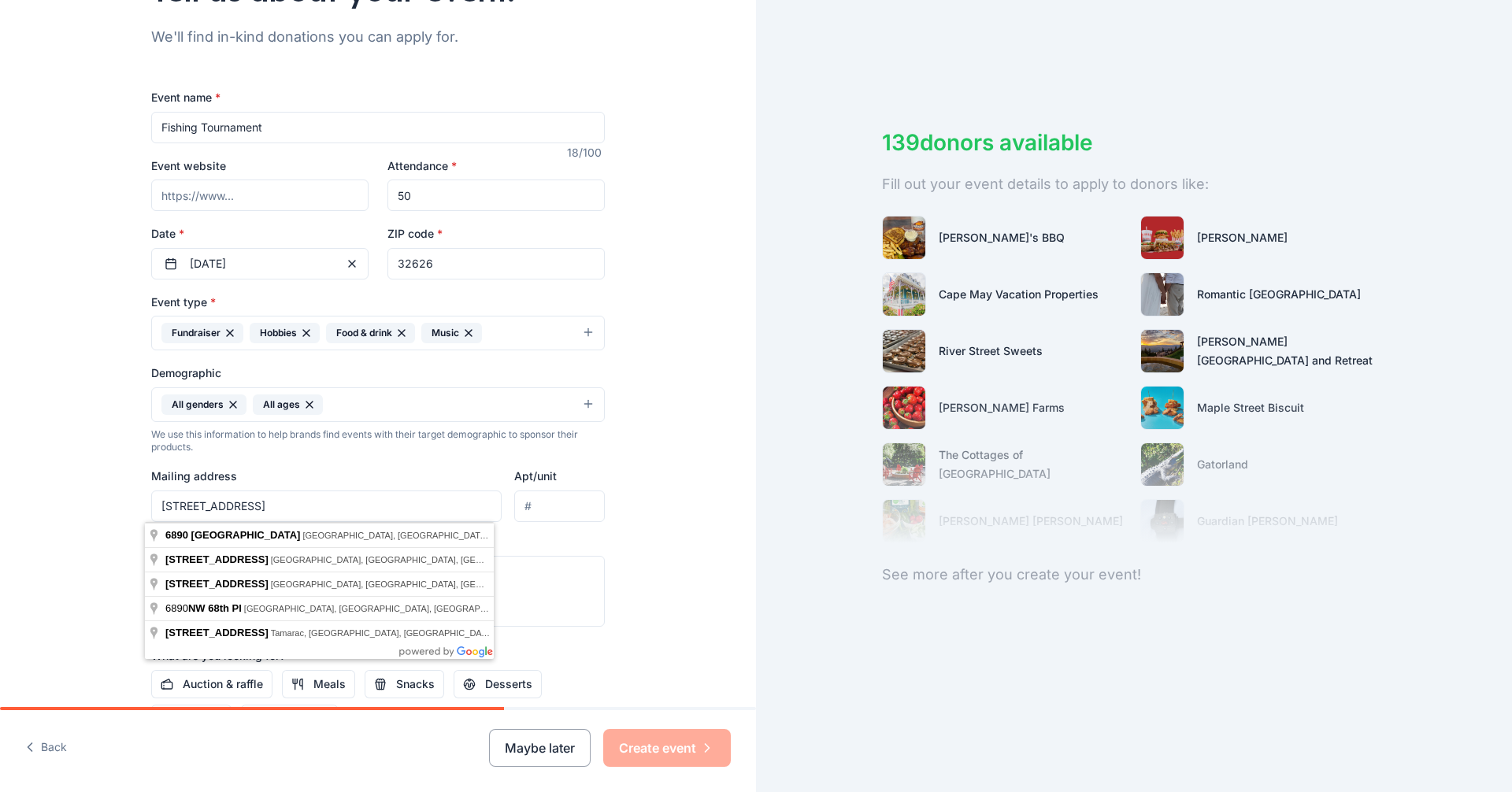
drag, startPoint x: 257, startPoint y: 503, endPoint x: 105, endPoint y: 529, distance: 154.2
click at [105, 529] on div "Tell us about your event. We'll find in-kind donations you can apply for. Event…" at bounding box center [378, 368] width 756 height 1051
type input "8"
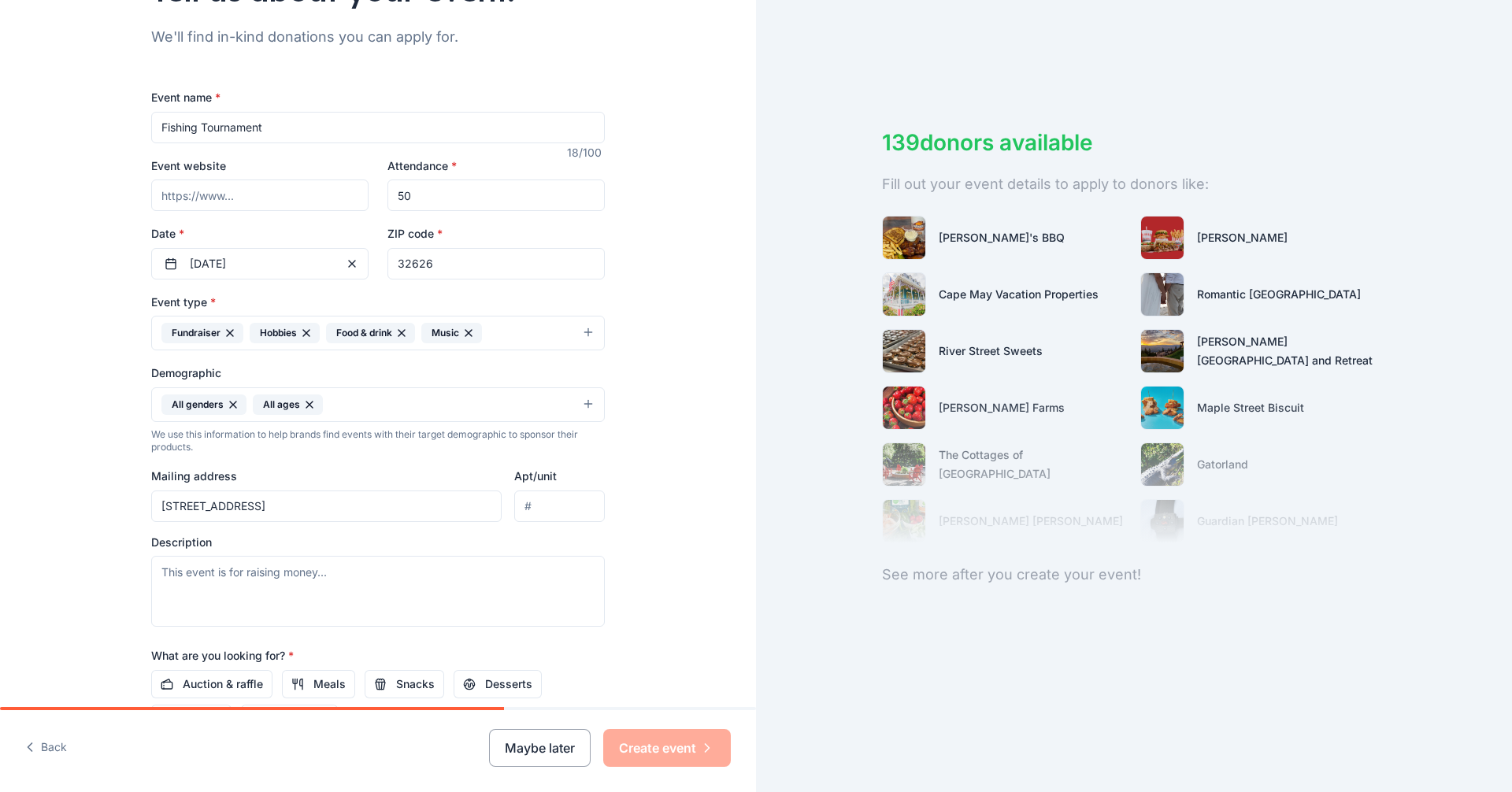
type input "214 NE $TH ST Chiefland, Fl. 32626"
click at [196, 586] on textarea at bounding box center [377, 591] width 453 height 71
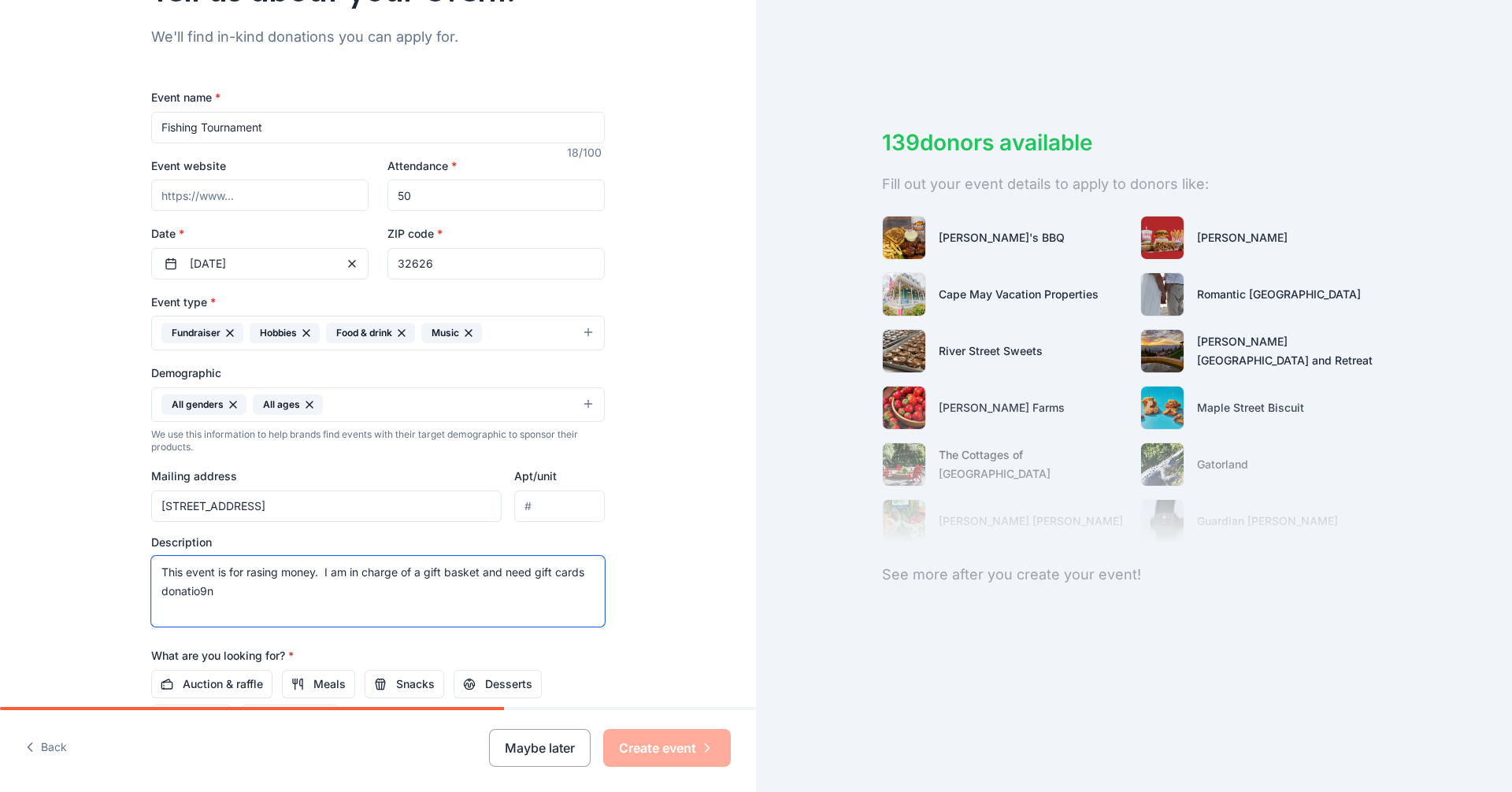
click at [261, 567] on textarea "This event is for rasing money. I am in charge of a gift basket and need gift c…" at bounding box center [377, 591] width 453 height 71
click at [226, 597] on textarea "This event is for rasing money. I am in charge of a gift basket and need gift c…" at bounding box center [377, 591] width 453 height 71
click at [249, 570] on textarea "This event is for rasing money. I am in charge of a gift basket and need gift c…" at bounding box center [377, 591] width 453 height 71
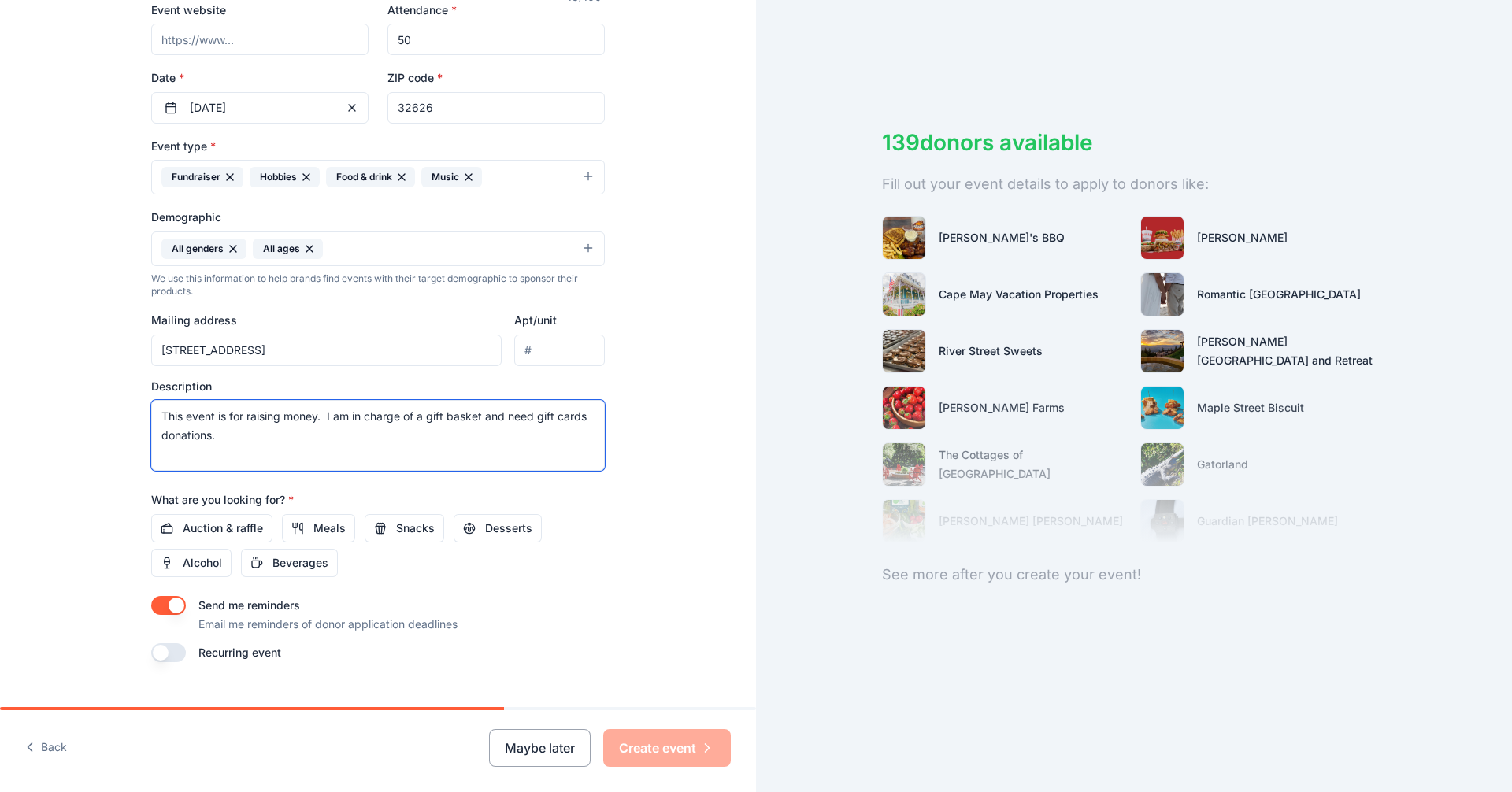
scroll to position [315, 0]
type textarea "This event is for raising money. I am in charge of a gift basket and need gift …"
click at [203, 346] on input "214 NE $TH ST Chiefland, Fl. 32626" at bounding box center [326, 349] width 350 height 32
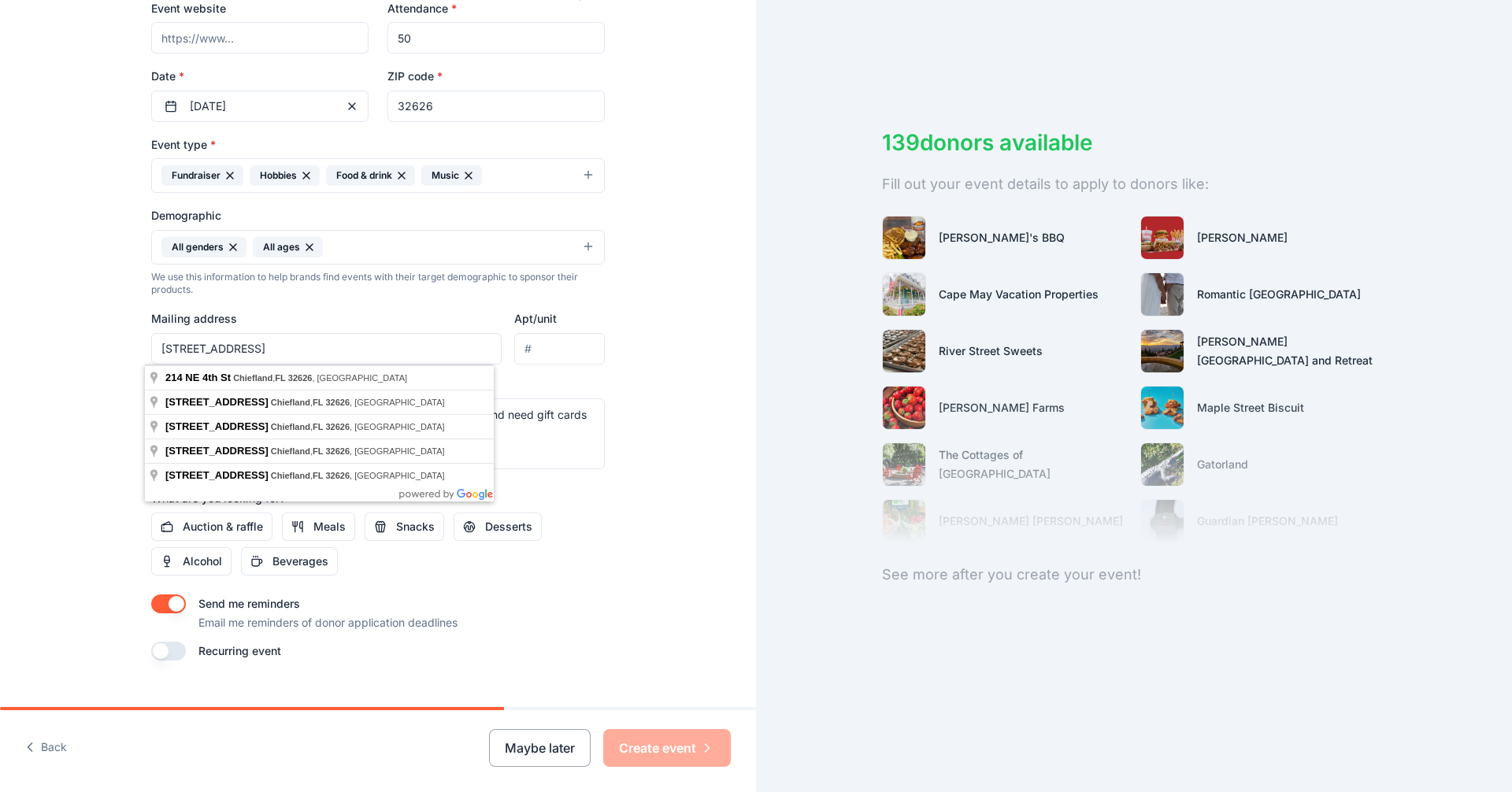
type input "[STREET_ADDRESS]"
click at [576, 539] on div "Auction & raffle Meals Snacks Desserts Alcohol Beverages" at bounding box center [377, 544] width 453 height 63
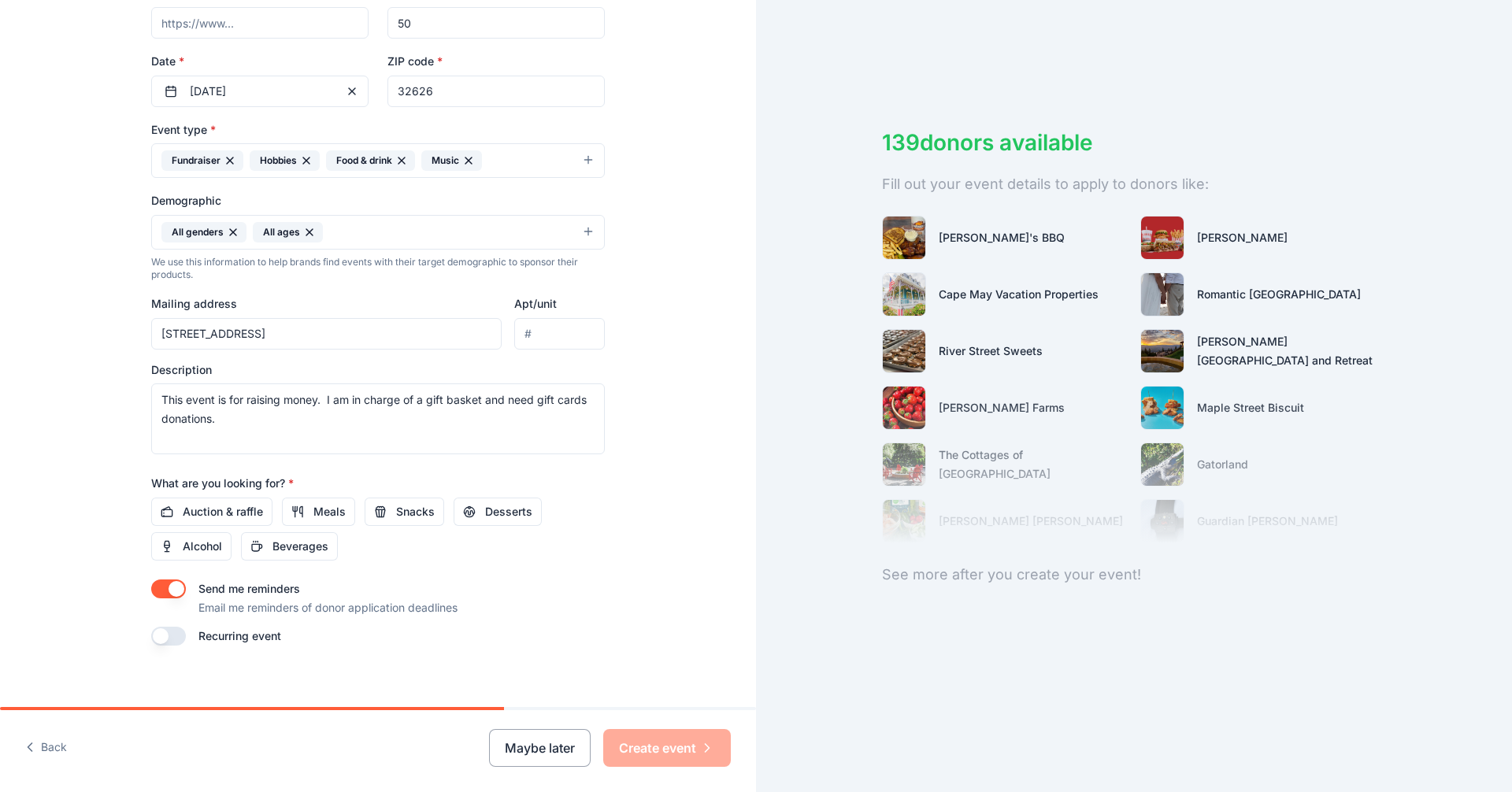
scroll to position [344, 0]
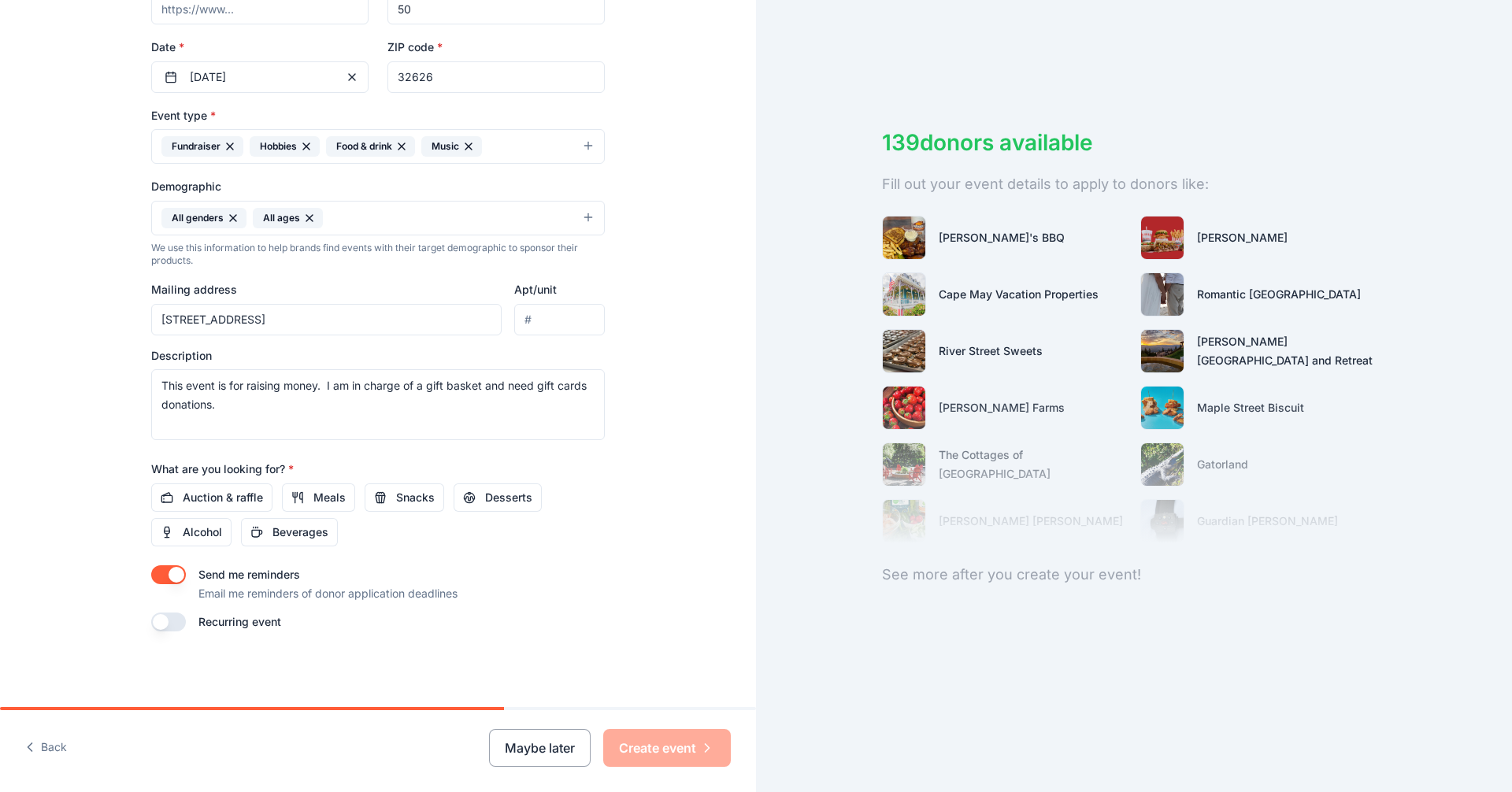
click at [653, 747] on div "Maybe later Create event" at bounding box center [610, 747] width 242 height 38
click at [541, 756] on button "Maybe later" at bounding box center [539, 747] width 101 height 38
click at [660, 746] on div "Maybe later Create event" at bounding box center [610, 747] width 242 height 38
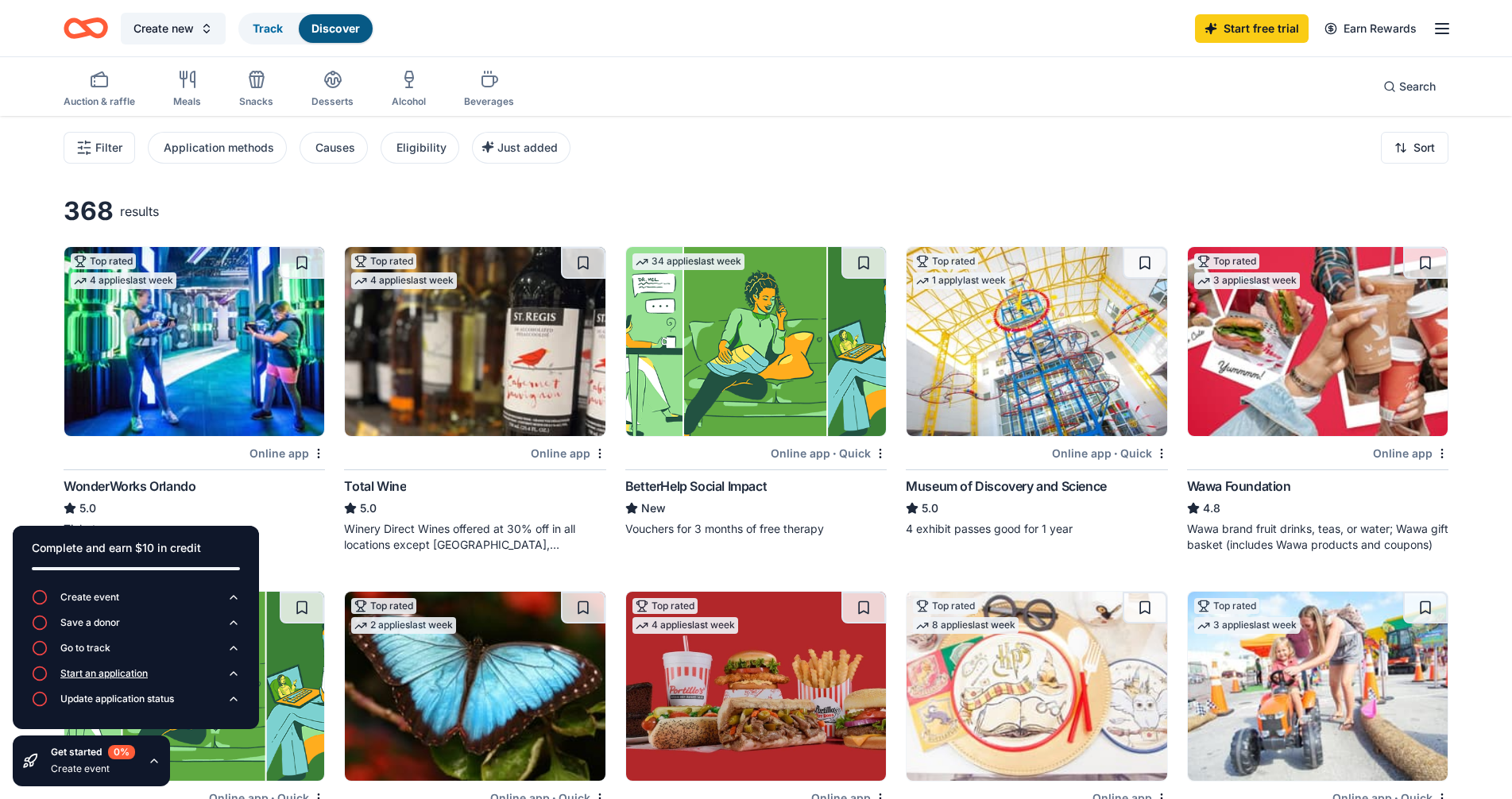
click at [115, 669] on div "Start an application" at bounding box center [104, 674] width 88 height 13
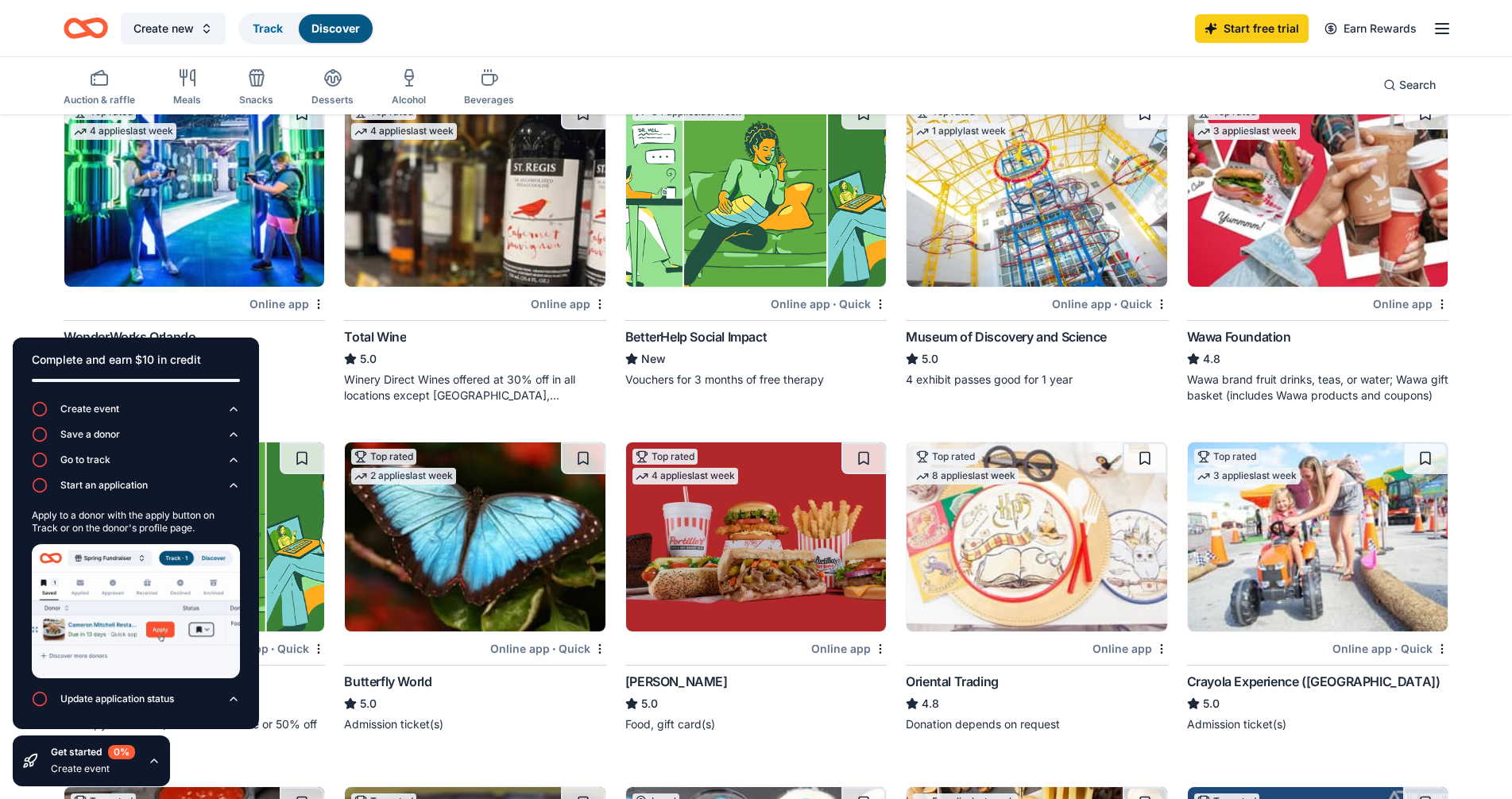
scroll to position [159, 0]
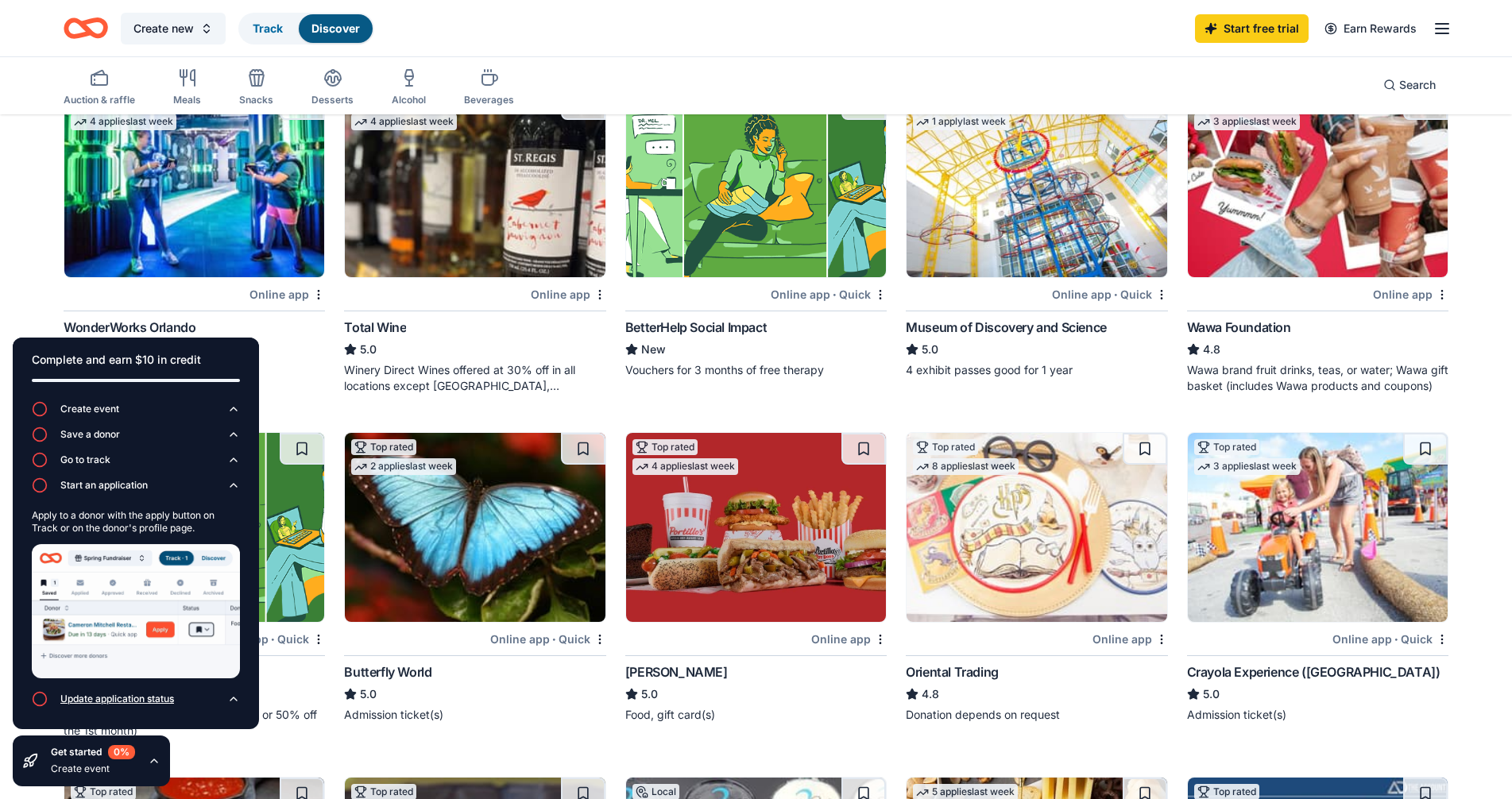
click at [167, 702] on div "Update application status" at bounding box center [117, 699] width 114 height 13
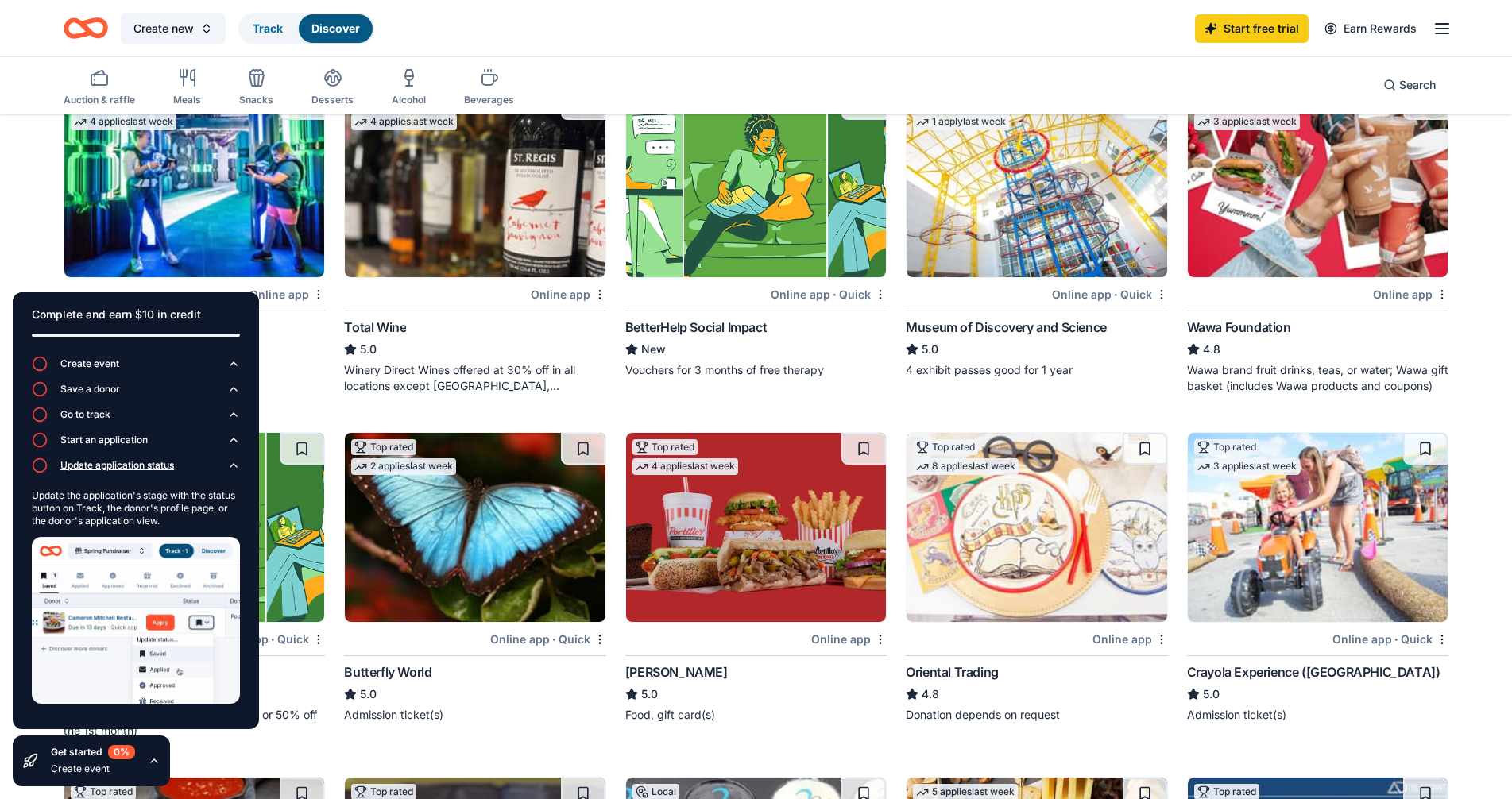
click at [150, 469] on div "Update application status" at bounding box center [117, 465] width 114 height 13
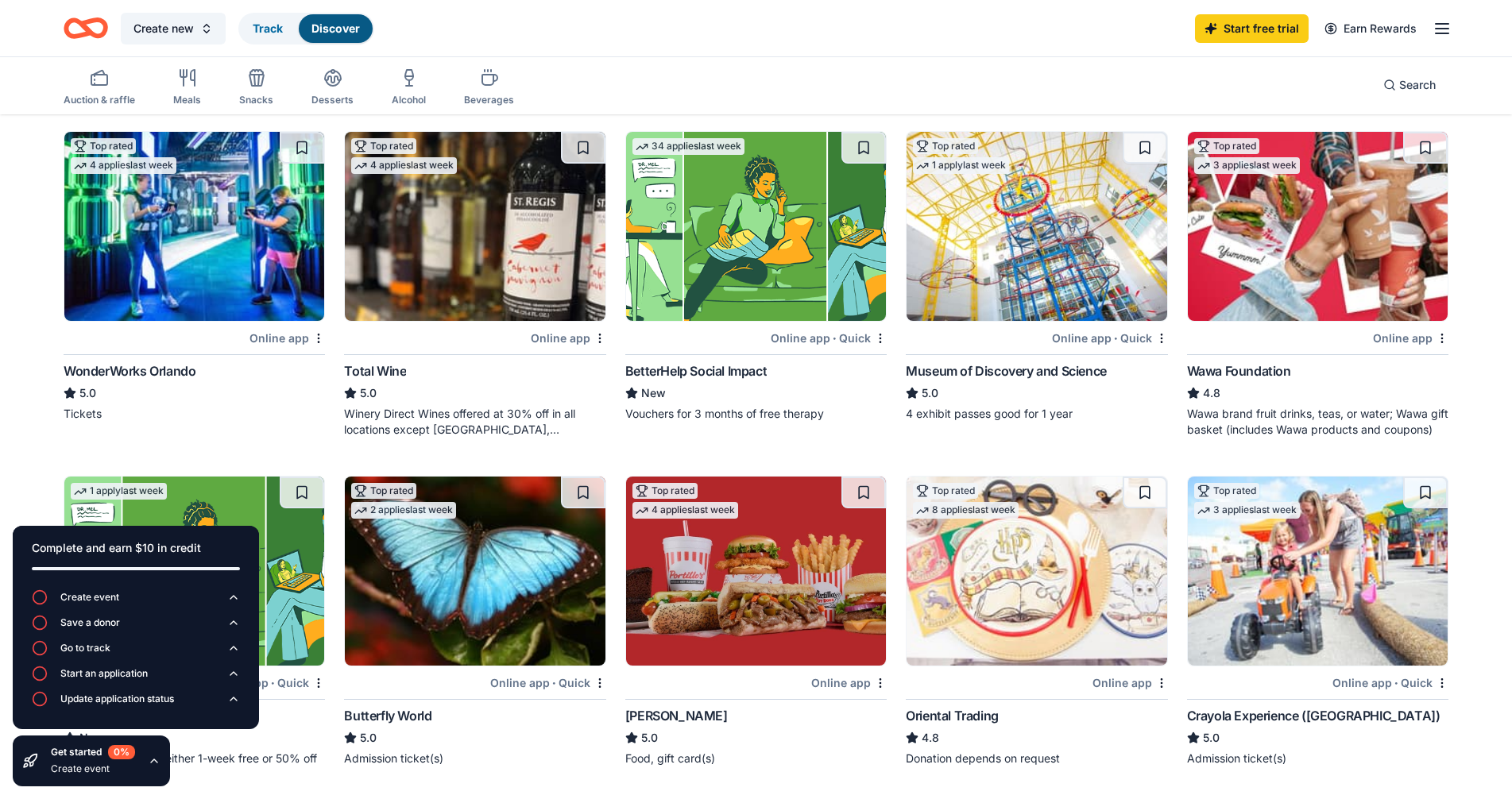
scroll to position [0, 0]
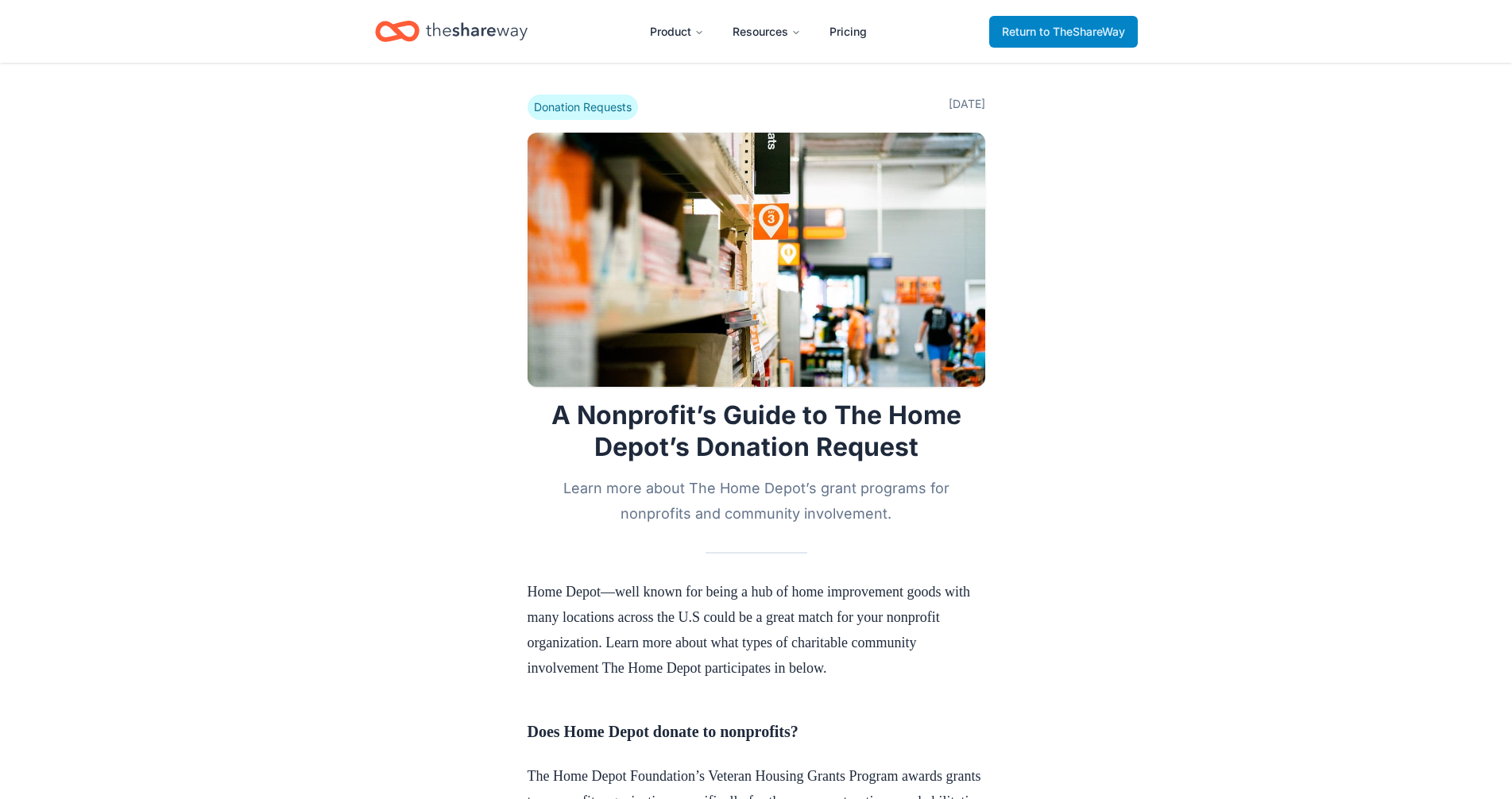
click at [1071, 27] on span "to TheShareWay" at bounding box center [1082, 31] width 86 height 14
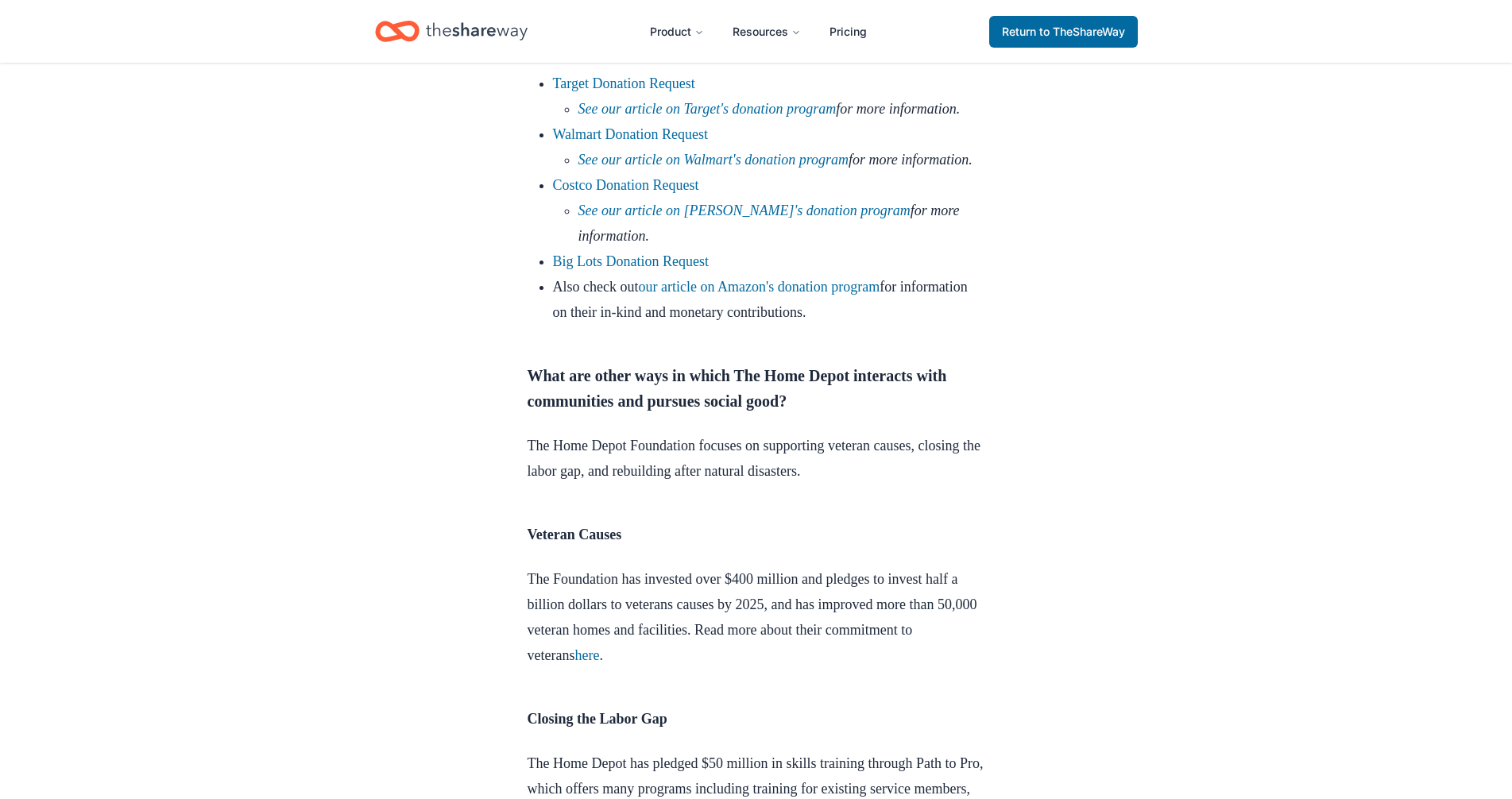
scroll to position [1066, 0]
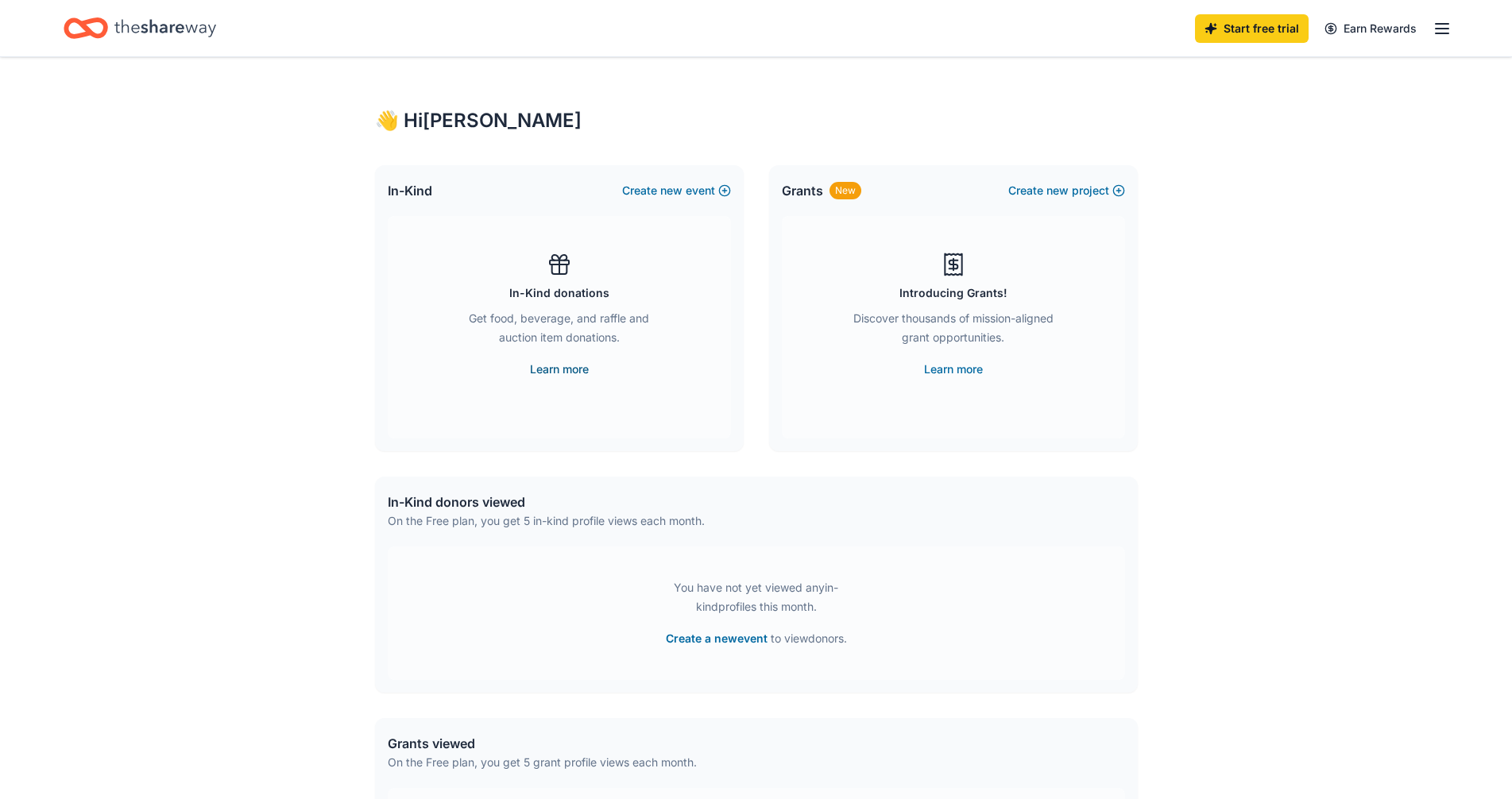
click at [559, 366] on link "Learn more" at bounding box center [560, 369] width 59 height 19
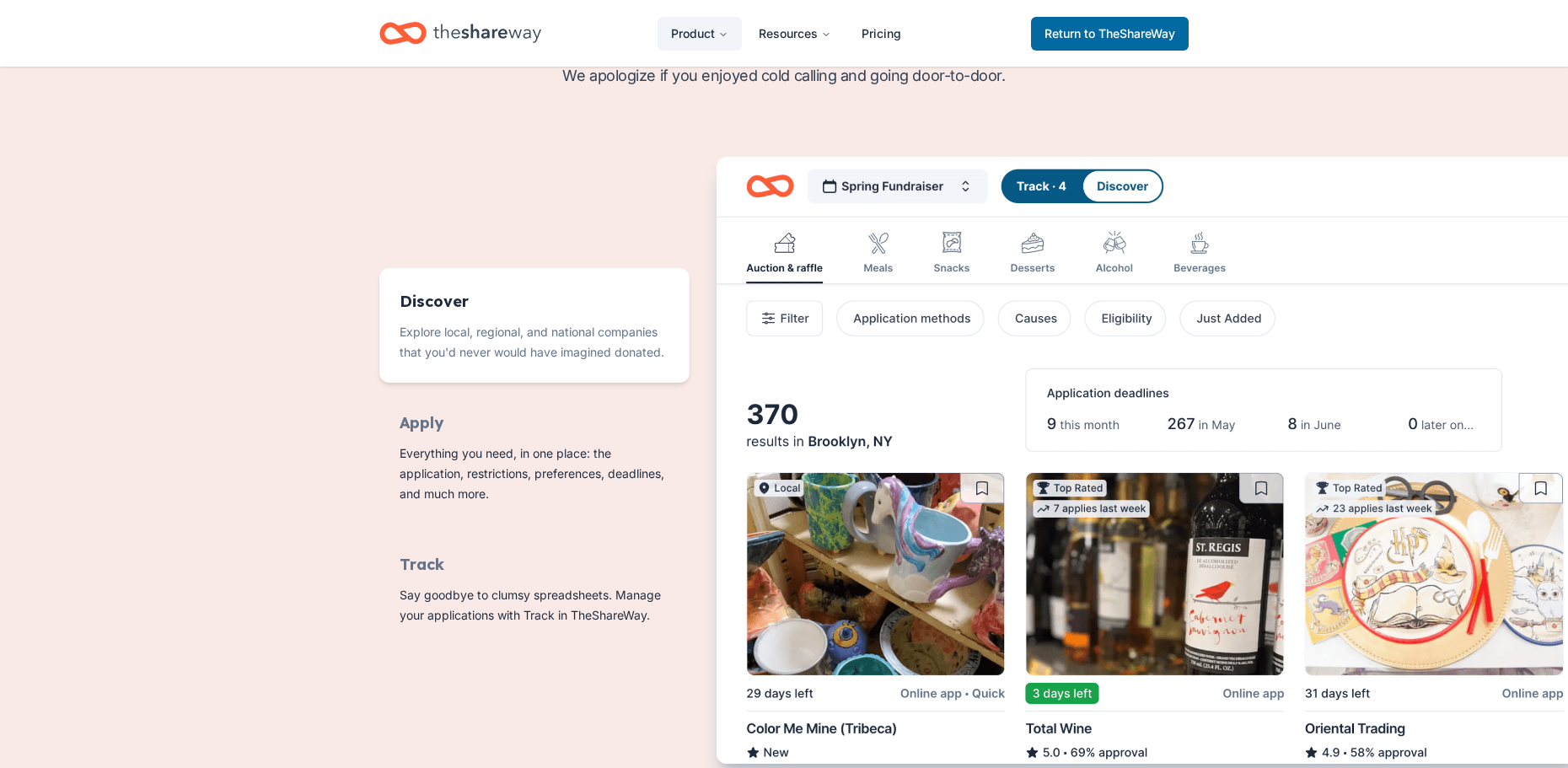
scroll to position [674, 0]
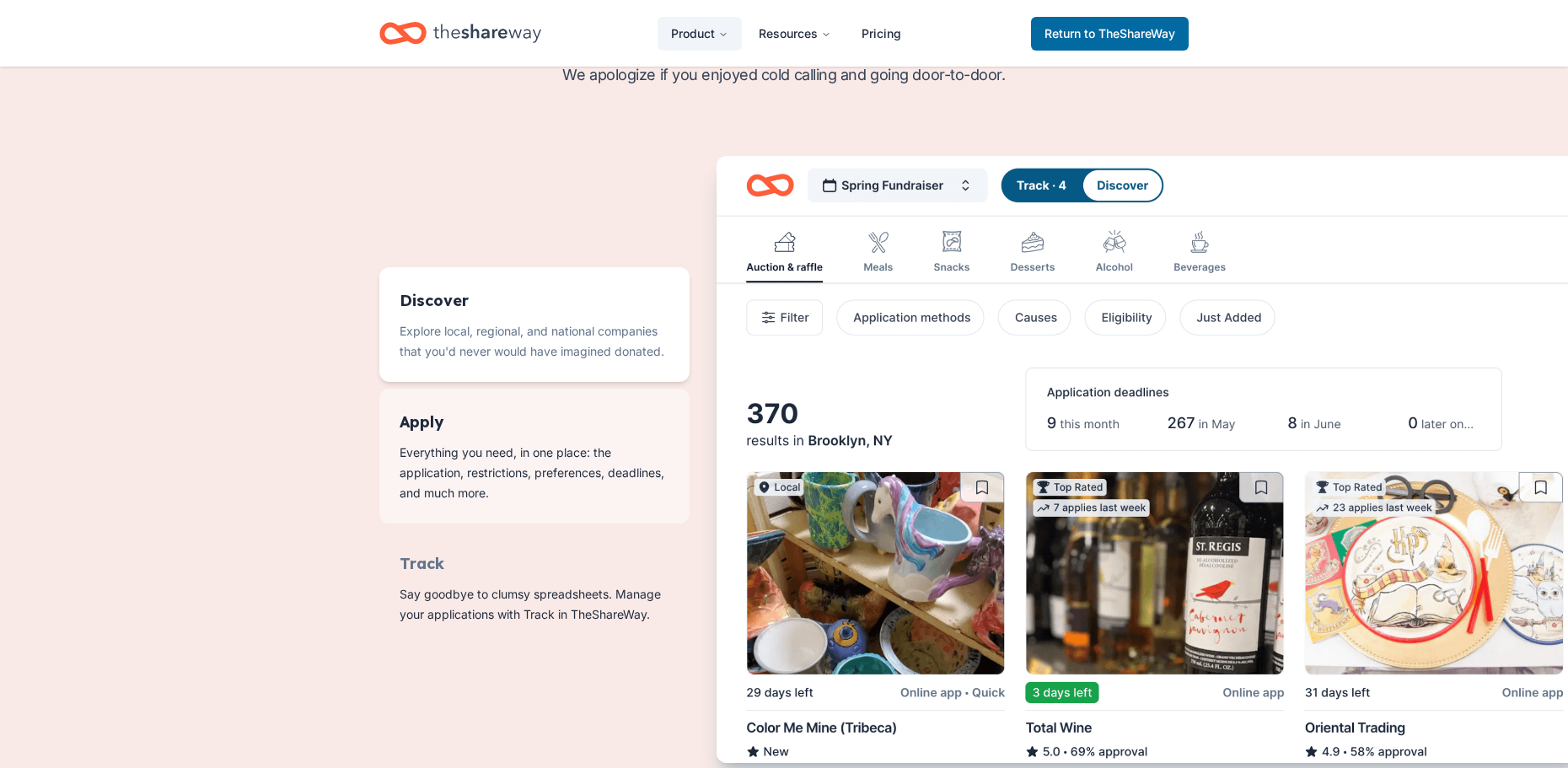
click at [410, 425] on span "Features for running your books" at bounding box center [534, 456] width 310 height 135
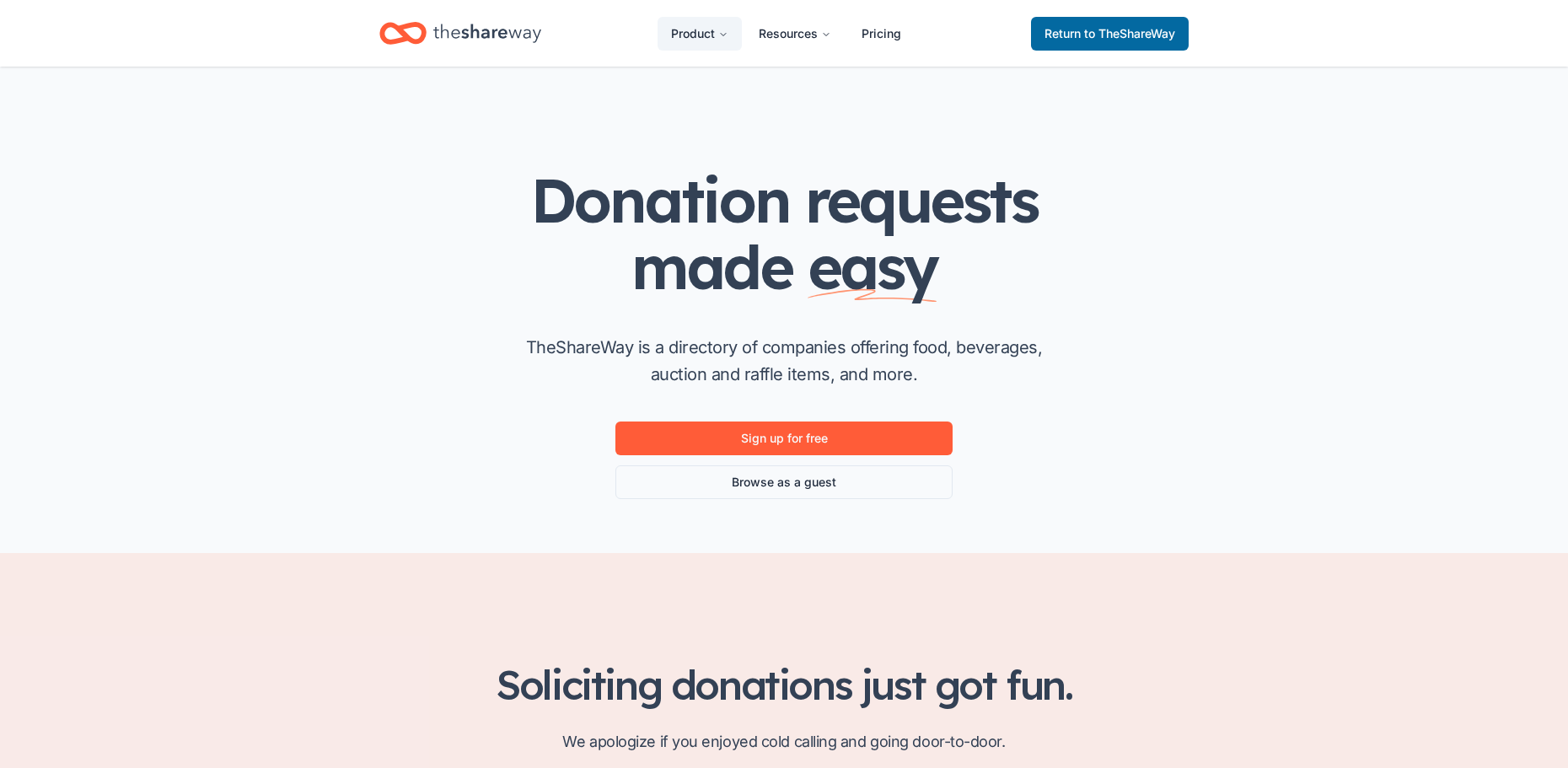
scroll to position [0, 0]
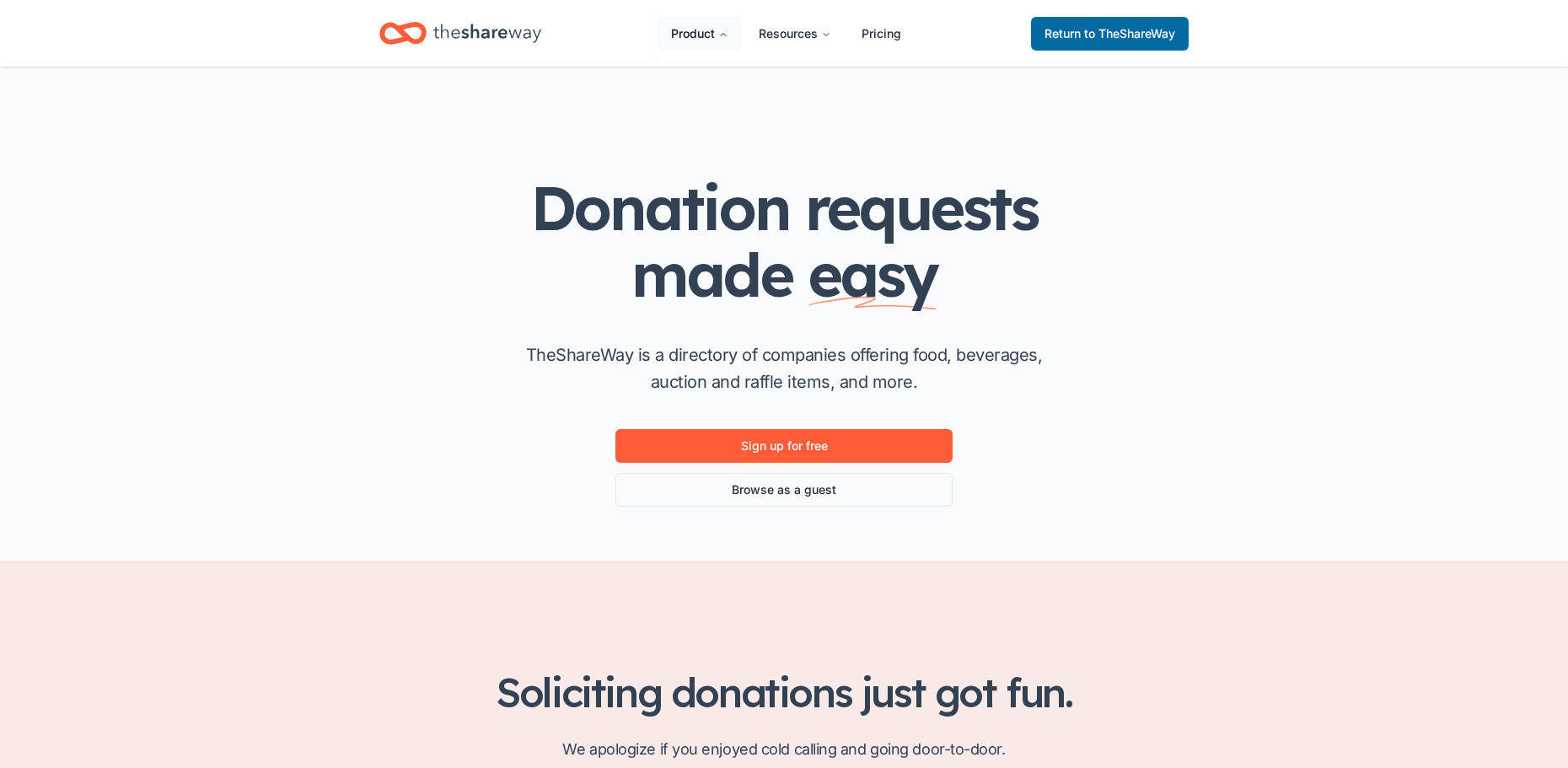
click at [725, 36] on icon "Main" at bounding box center [724, 35] width 10 height 10
click at [724, 37] on icon "Main" at bounding box center [724, 35] width 10 height 10
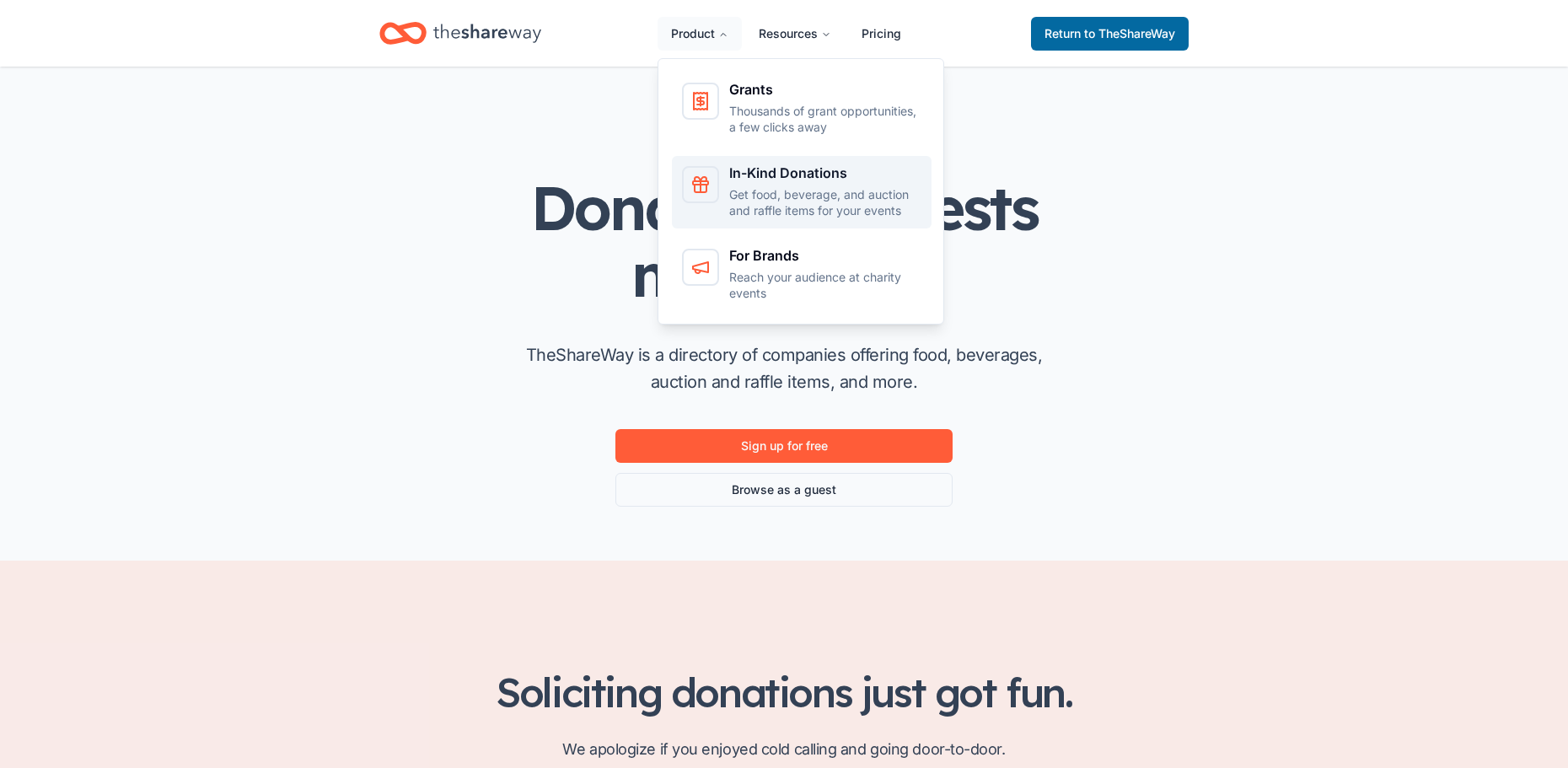
click at [735, 190] on p "Get food, beverage, and auction and raffle items for your events" at bounding box center [824, 203] width 192 height 33
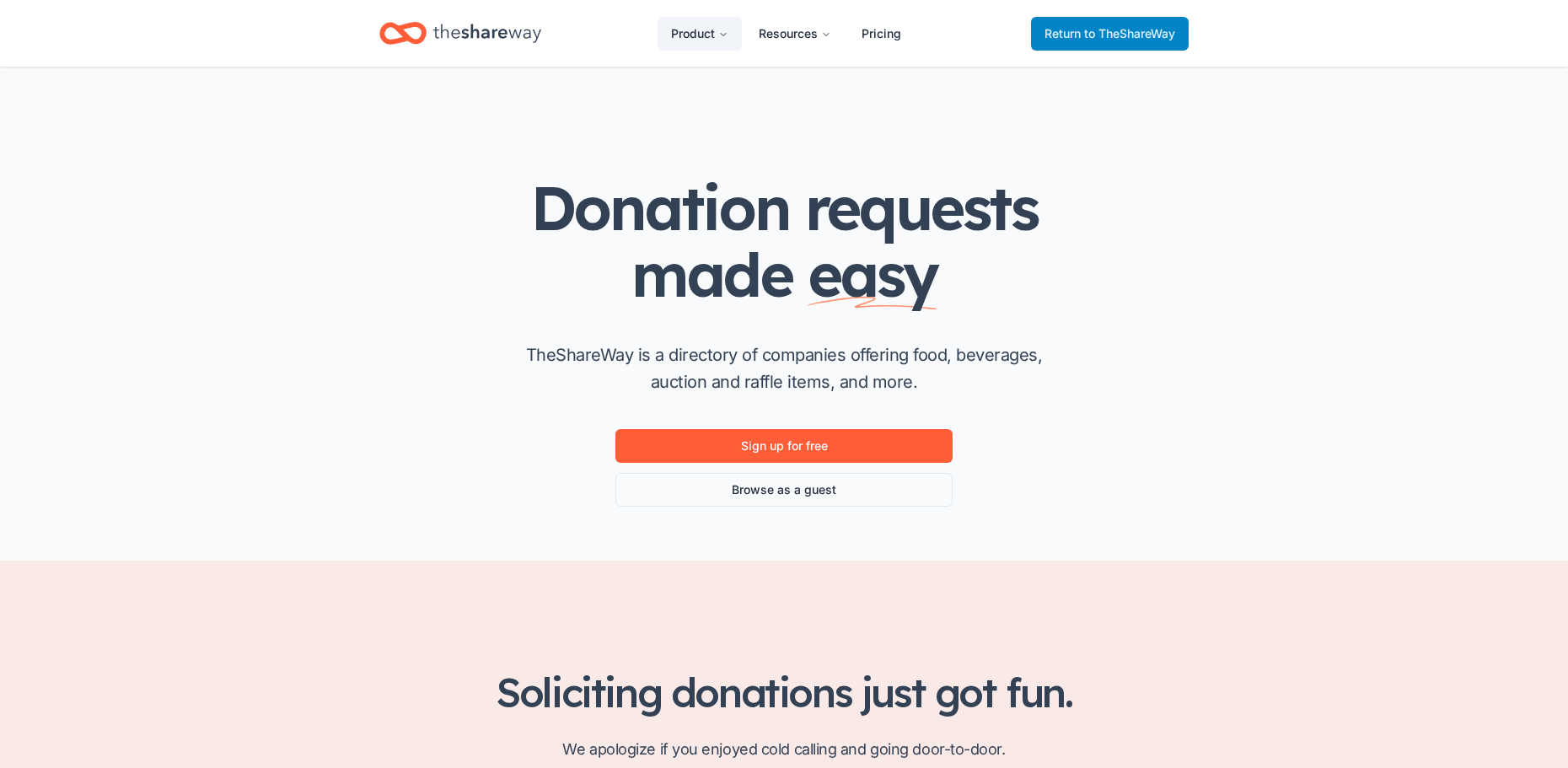
click at [1073, 31] on span "Return to TheShareWay" at bounding box center [1109, 33] width 131 height 20
click at [1071, 30] on span "Return to TheShareWay" at bounding box center [1109, 33] width 131 height 20
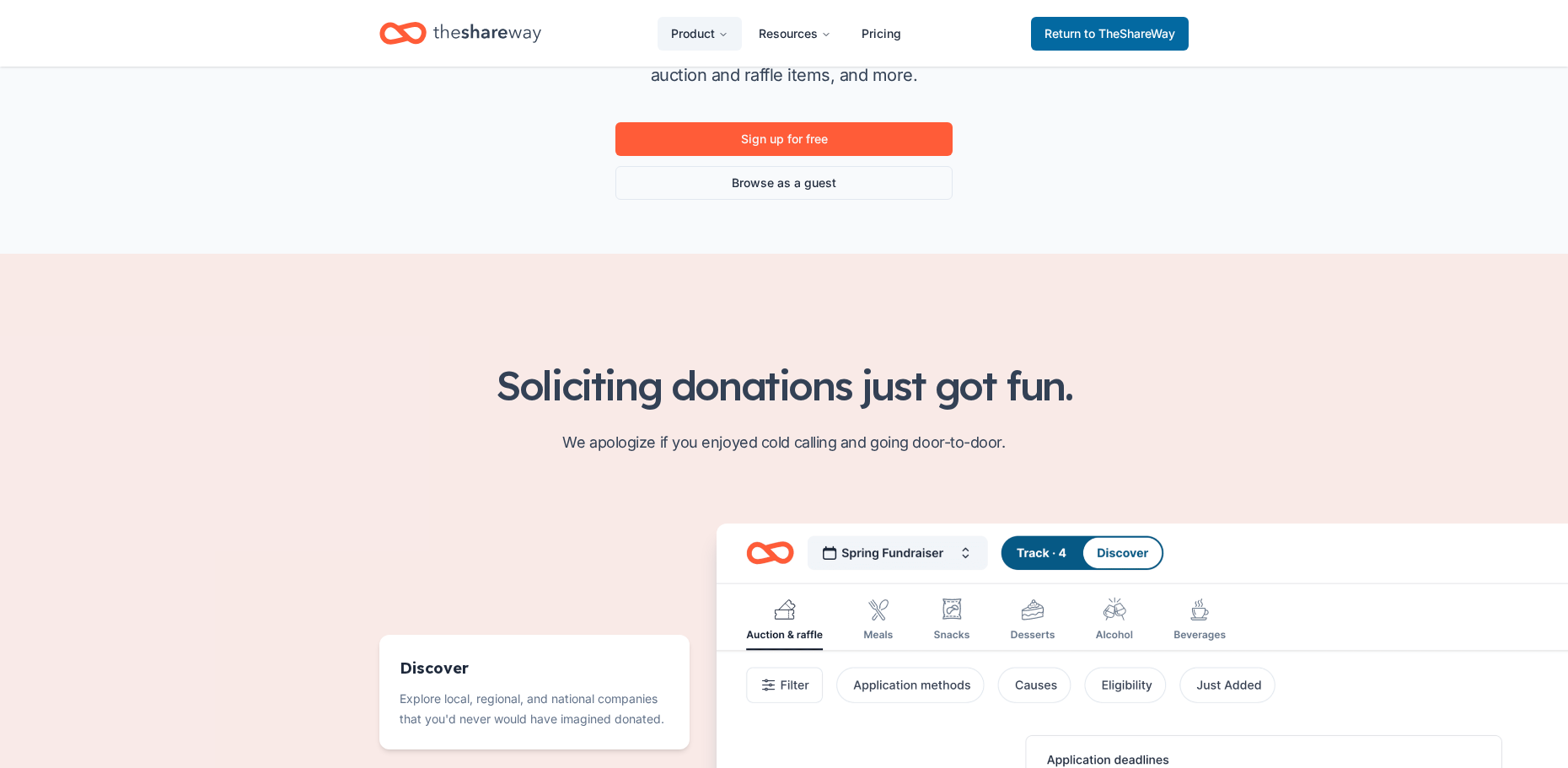
scroll to position [338, 0]
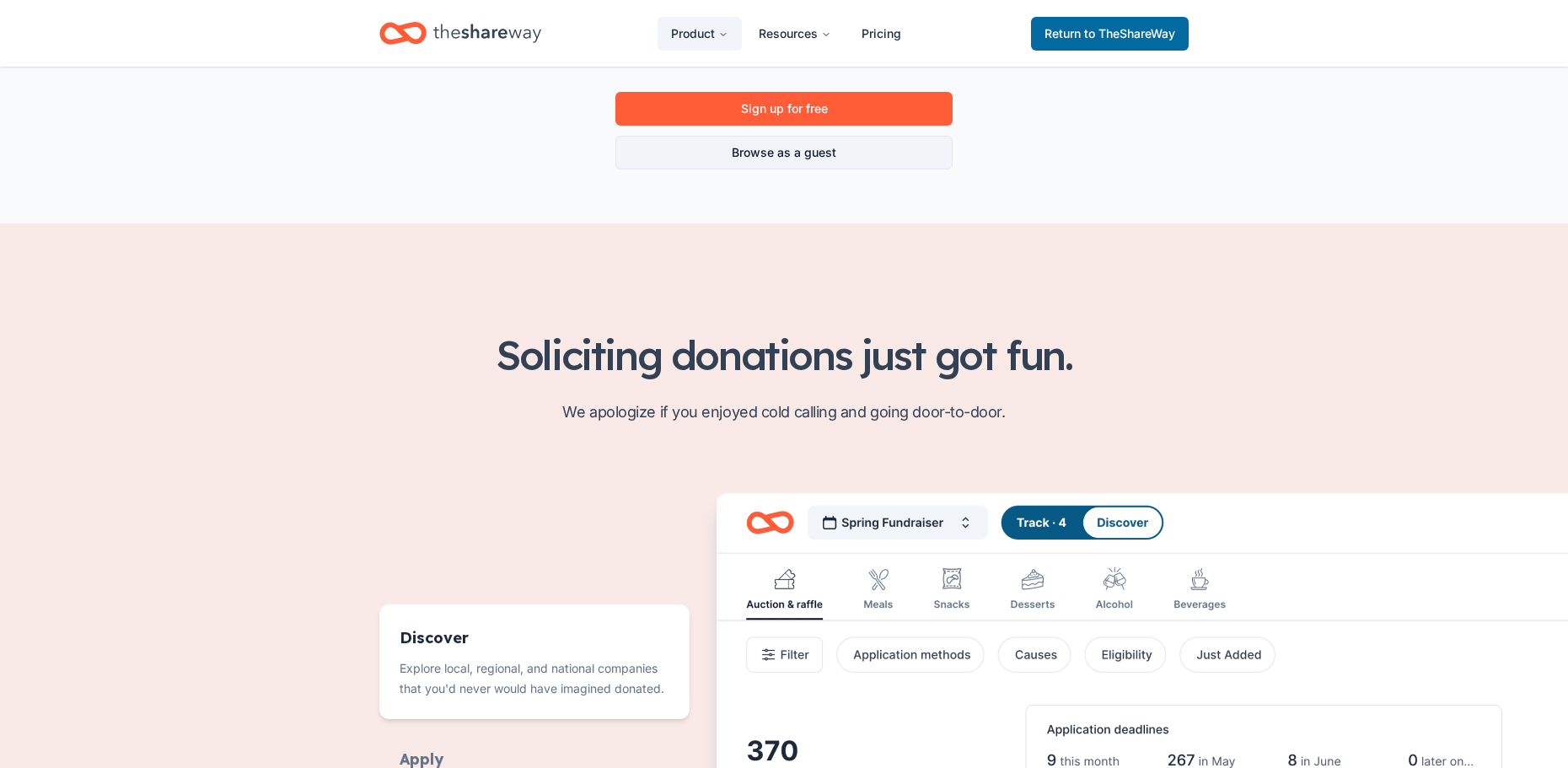
click at [893, 153] on link "Browse as a guest" at bounding box center [784, 152] width 338 height 34
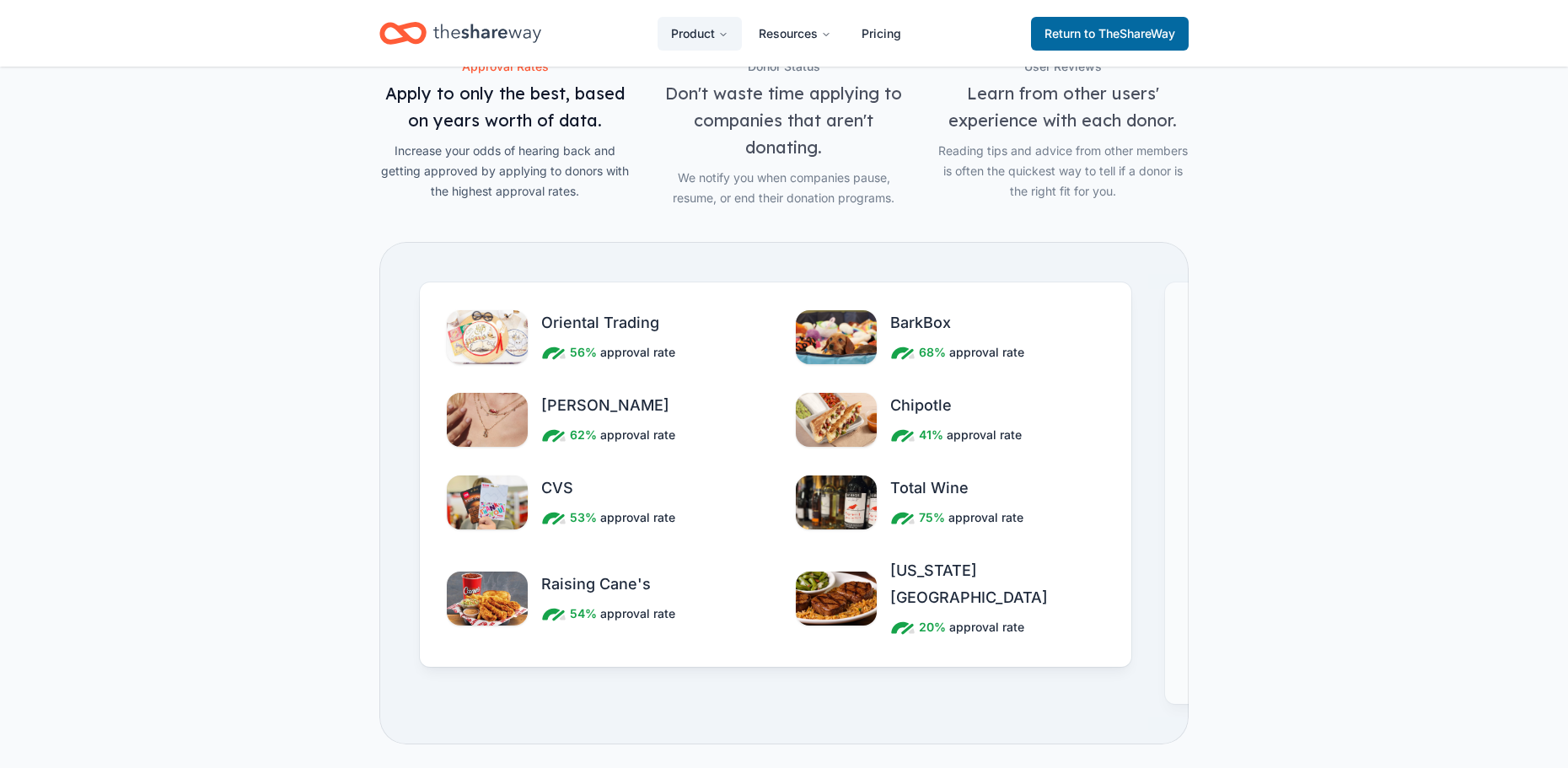
scroll to position [1770, 0]
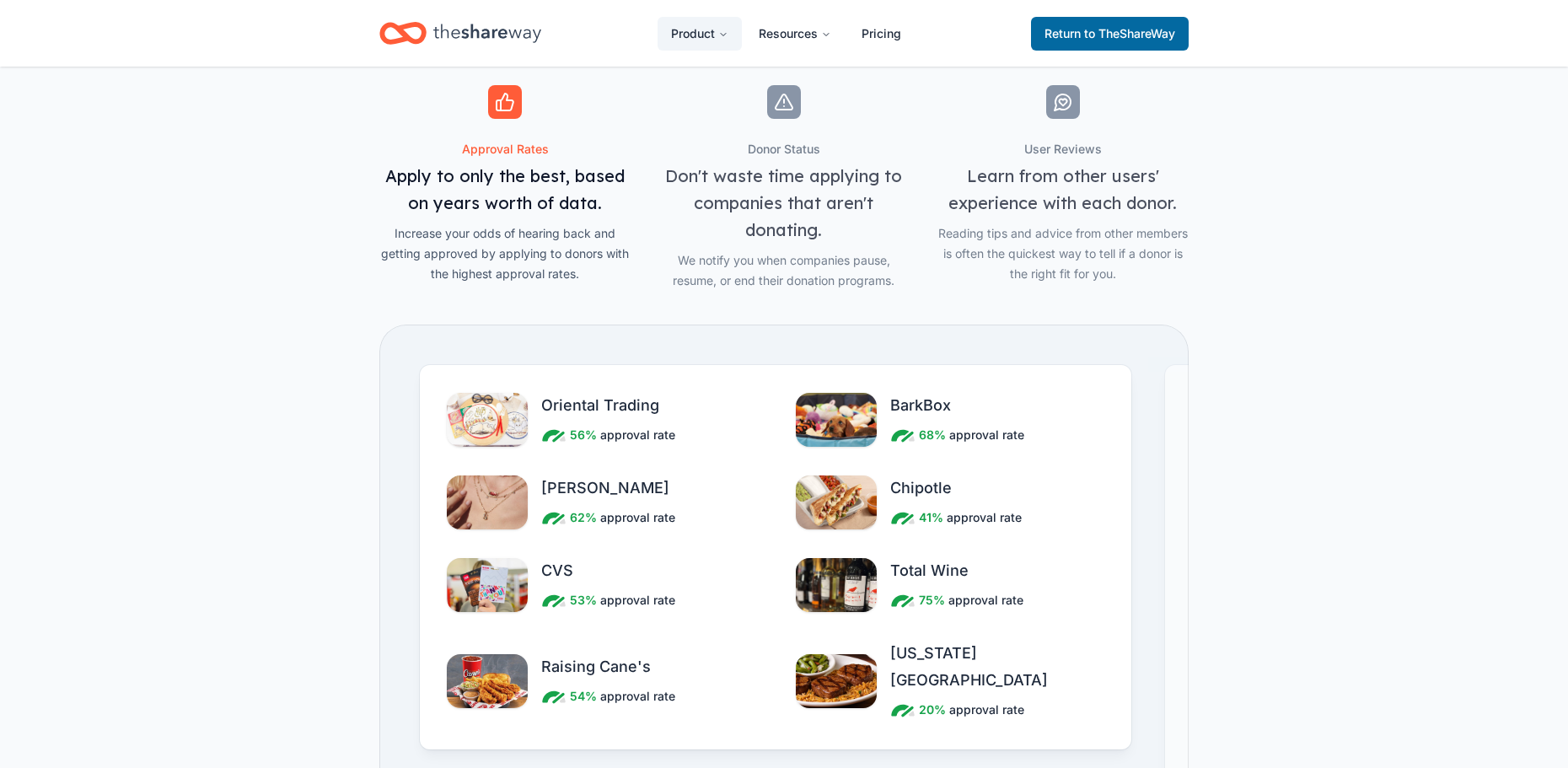
click at [602, 520] on span "approval rate" at bounding box center [638, 517] width 75 height 20
click at [485, 510] on img "Features for simplifying everyday business tasks" at bounding box center [487, 502] width 81 height 54
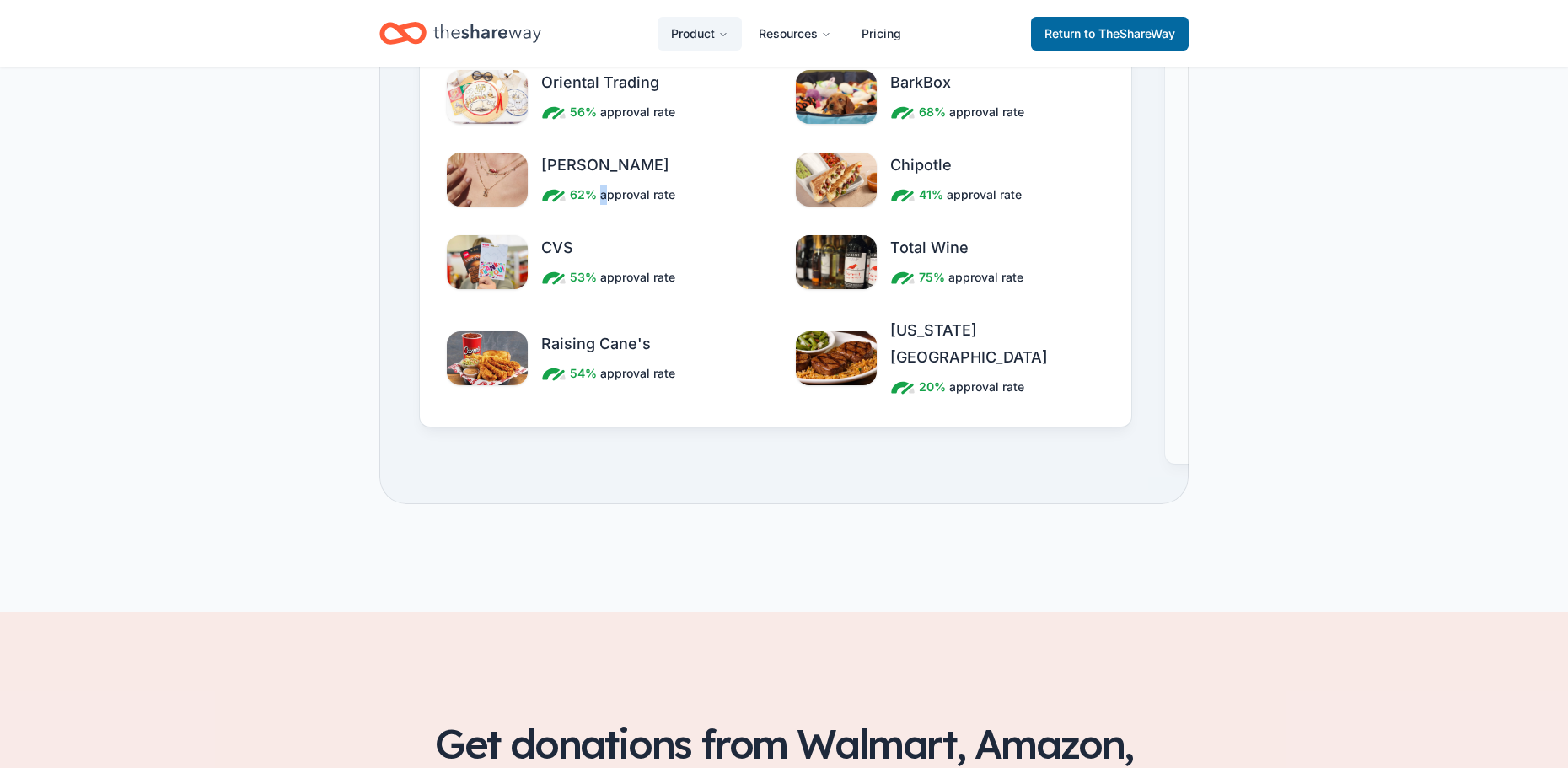
scroll to position [2107, 0]
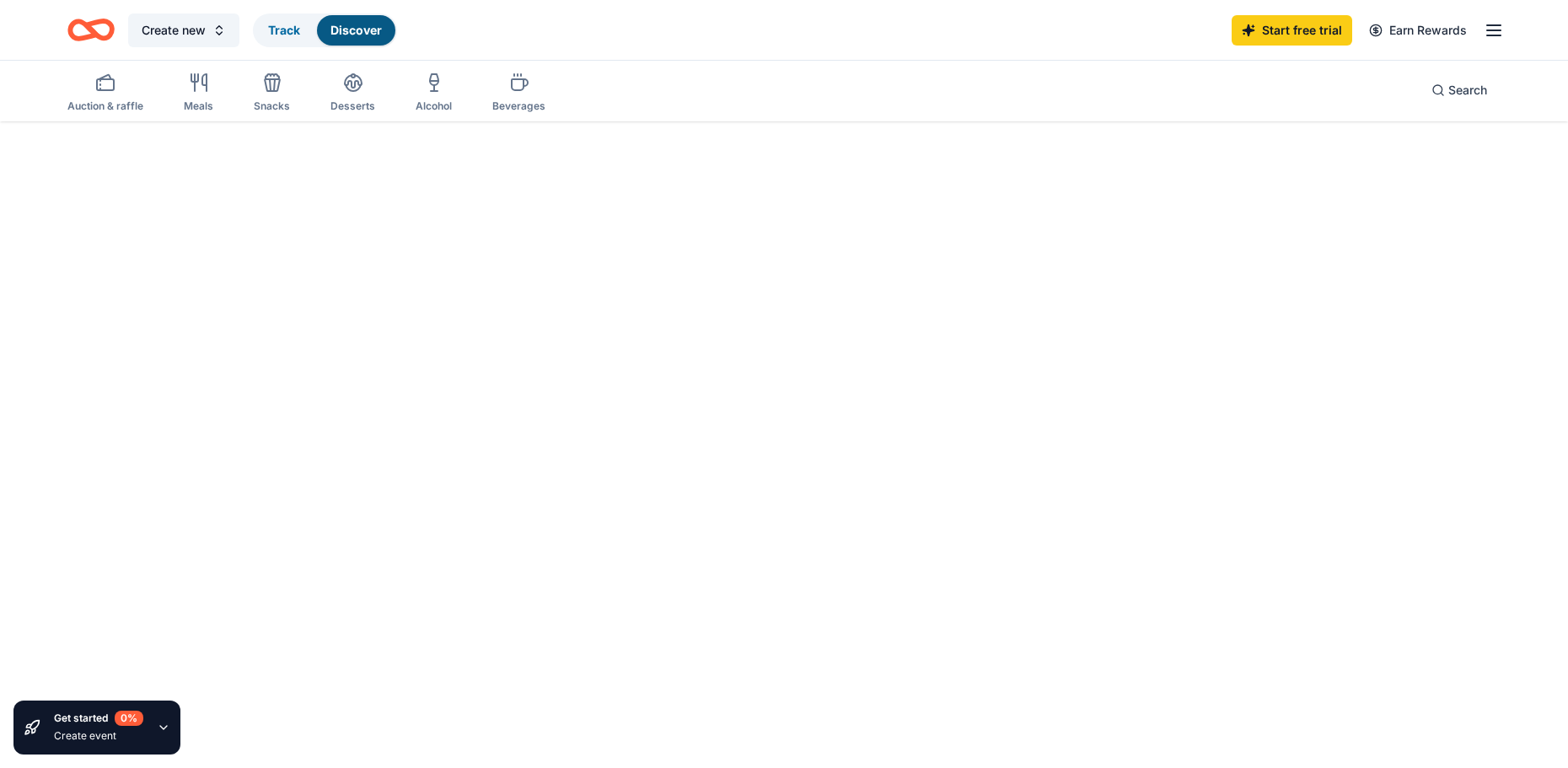
scroll to position [123, 0]
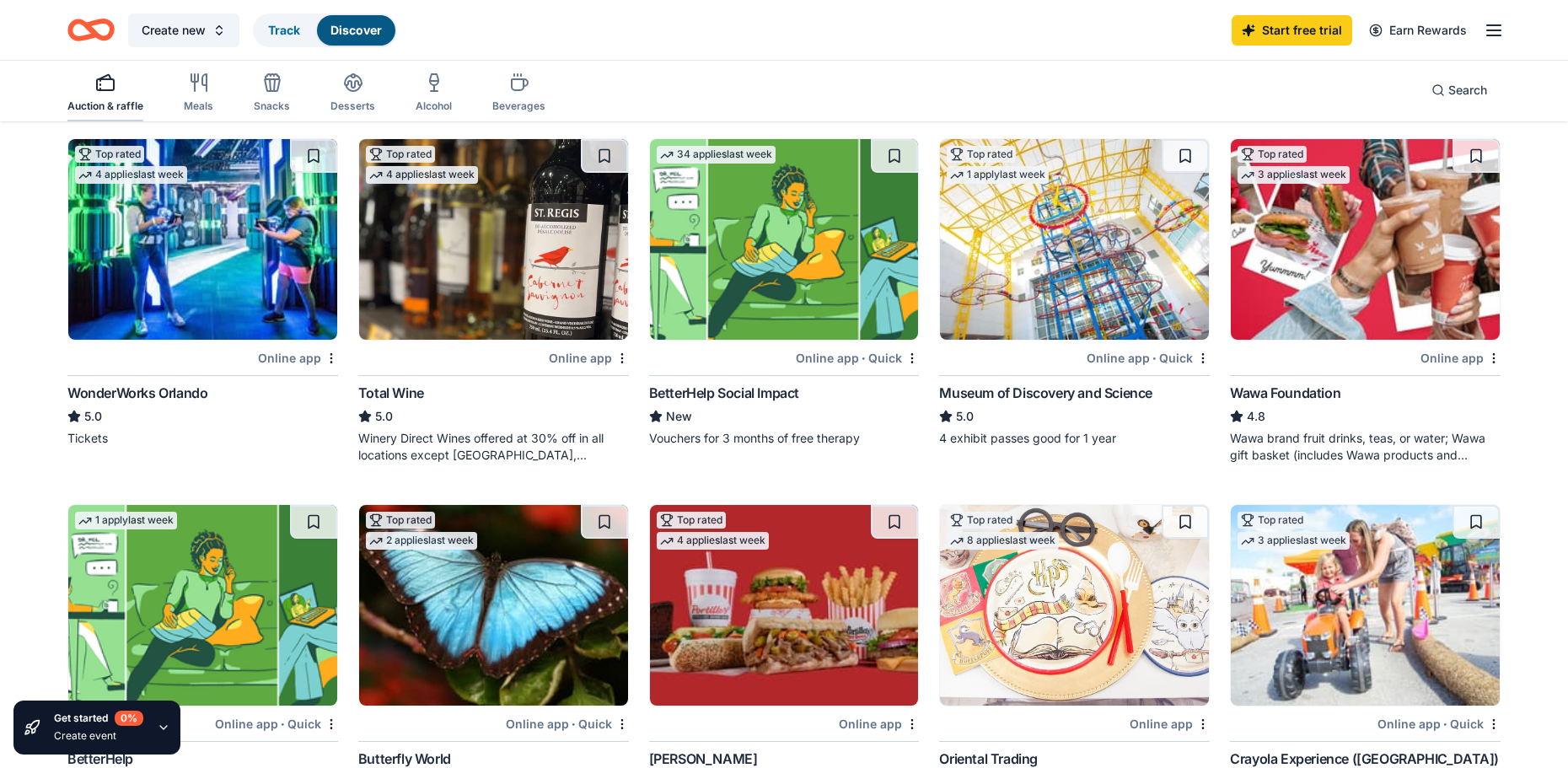
click at [97, 92] on icon "button" at bounding box center [105, 82] width 20 height 20
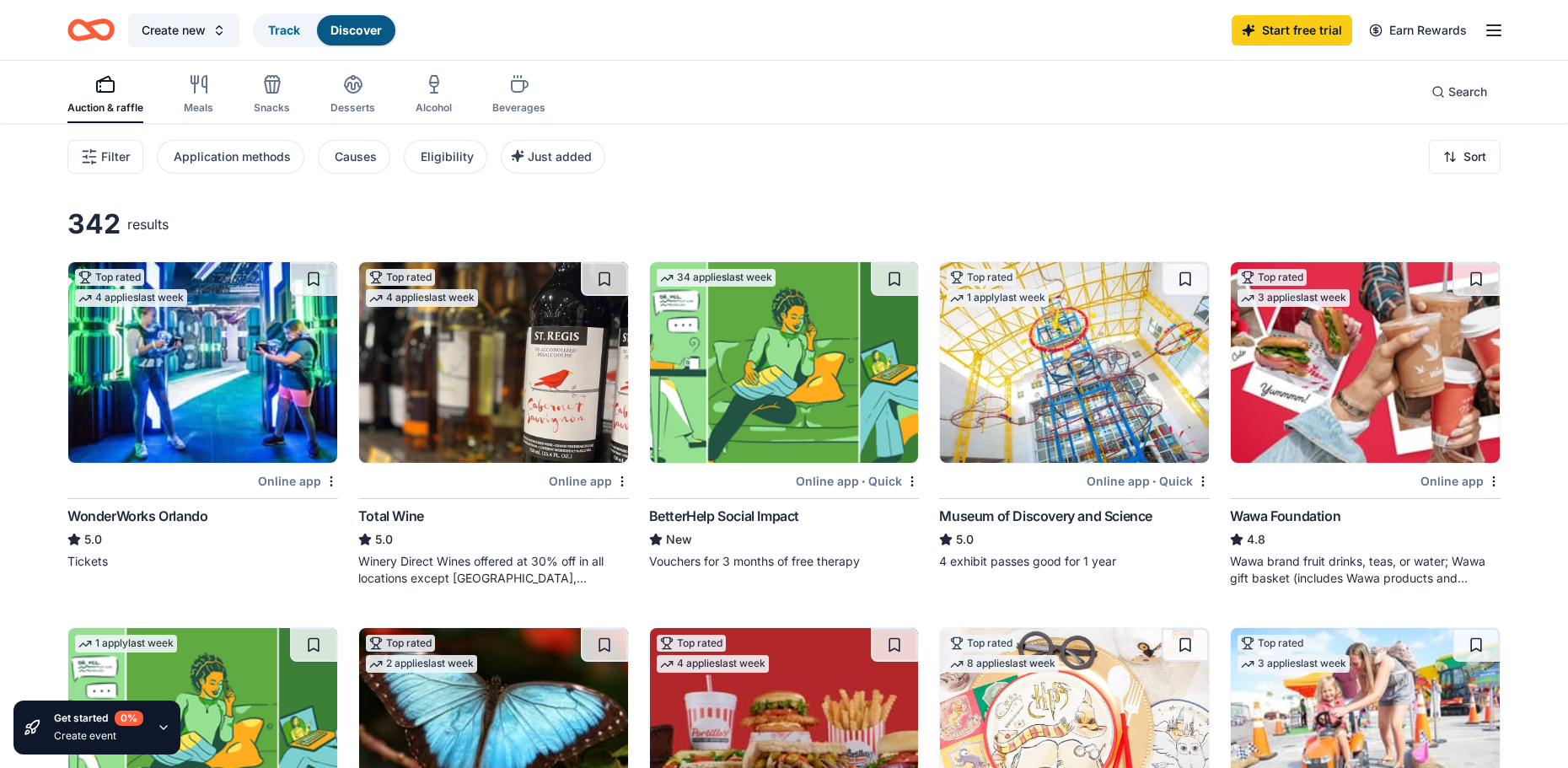
click at [266, 367] on img at bounding box center [203, 362] width 269 height 200
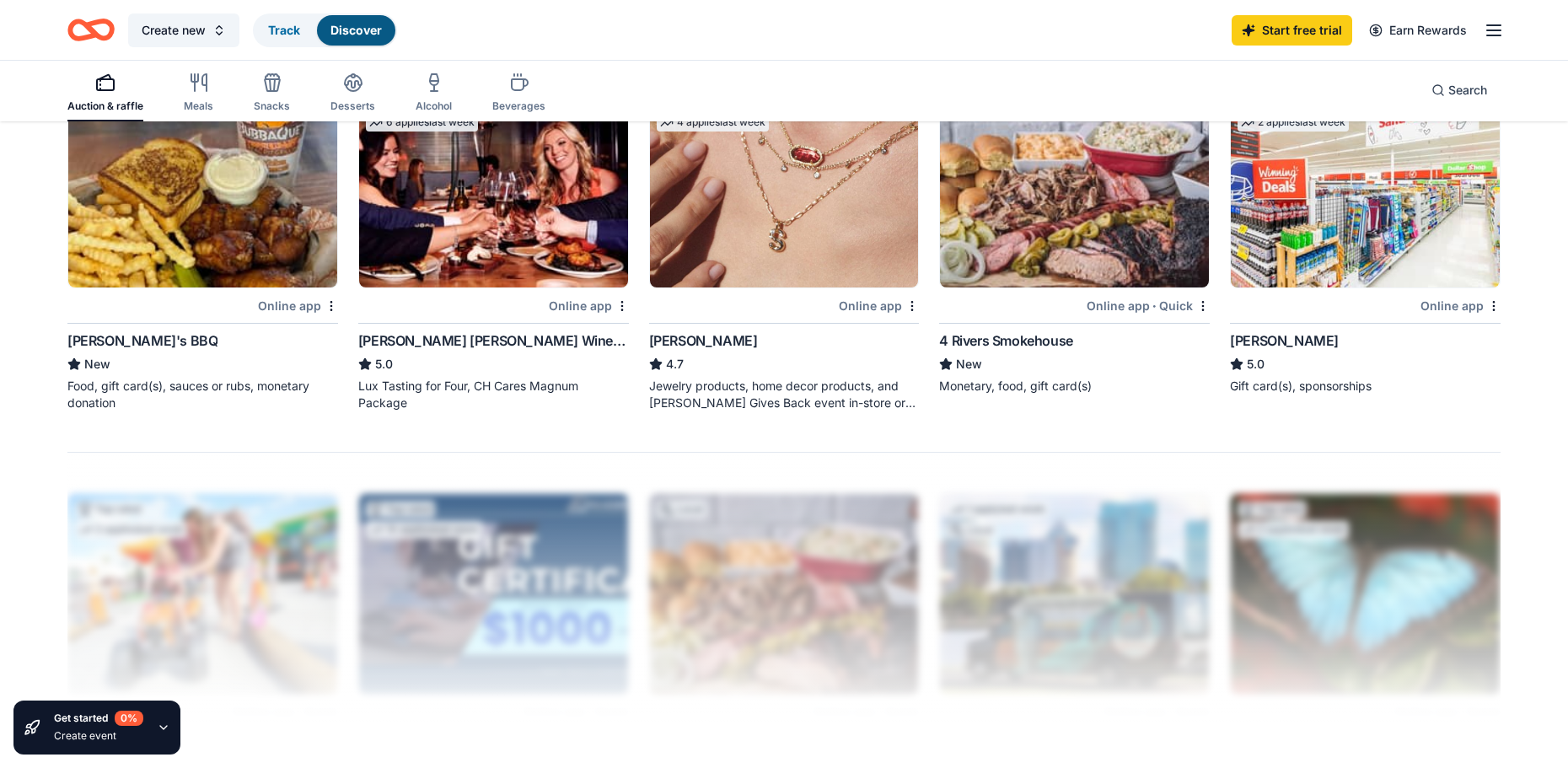
scroll to position [1180, 0]
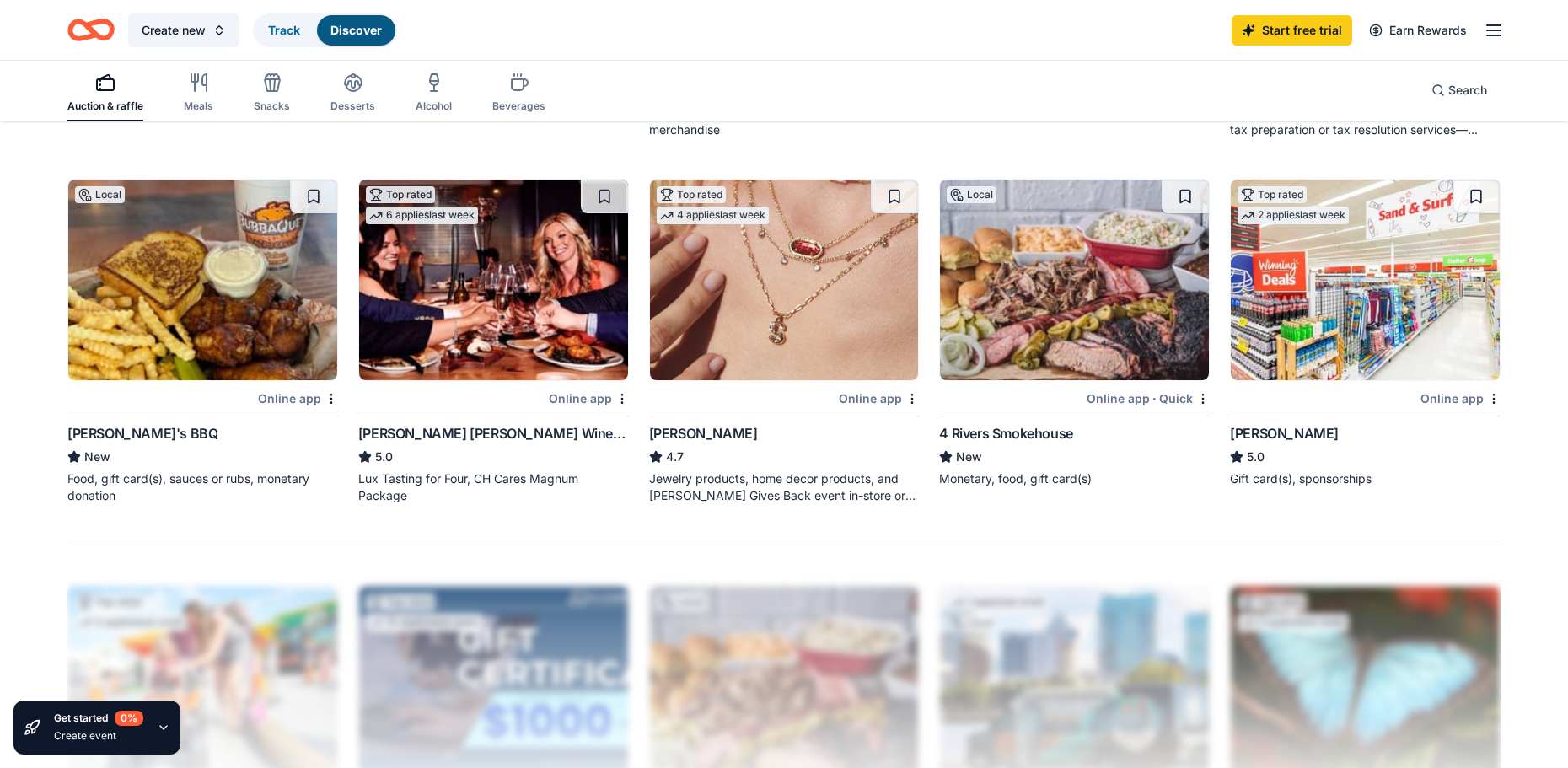
click at [869, 395] on div "Online app" at bounding box center [878, 398] width 80 height 21
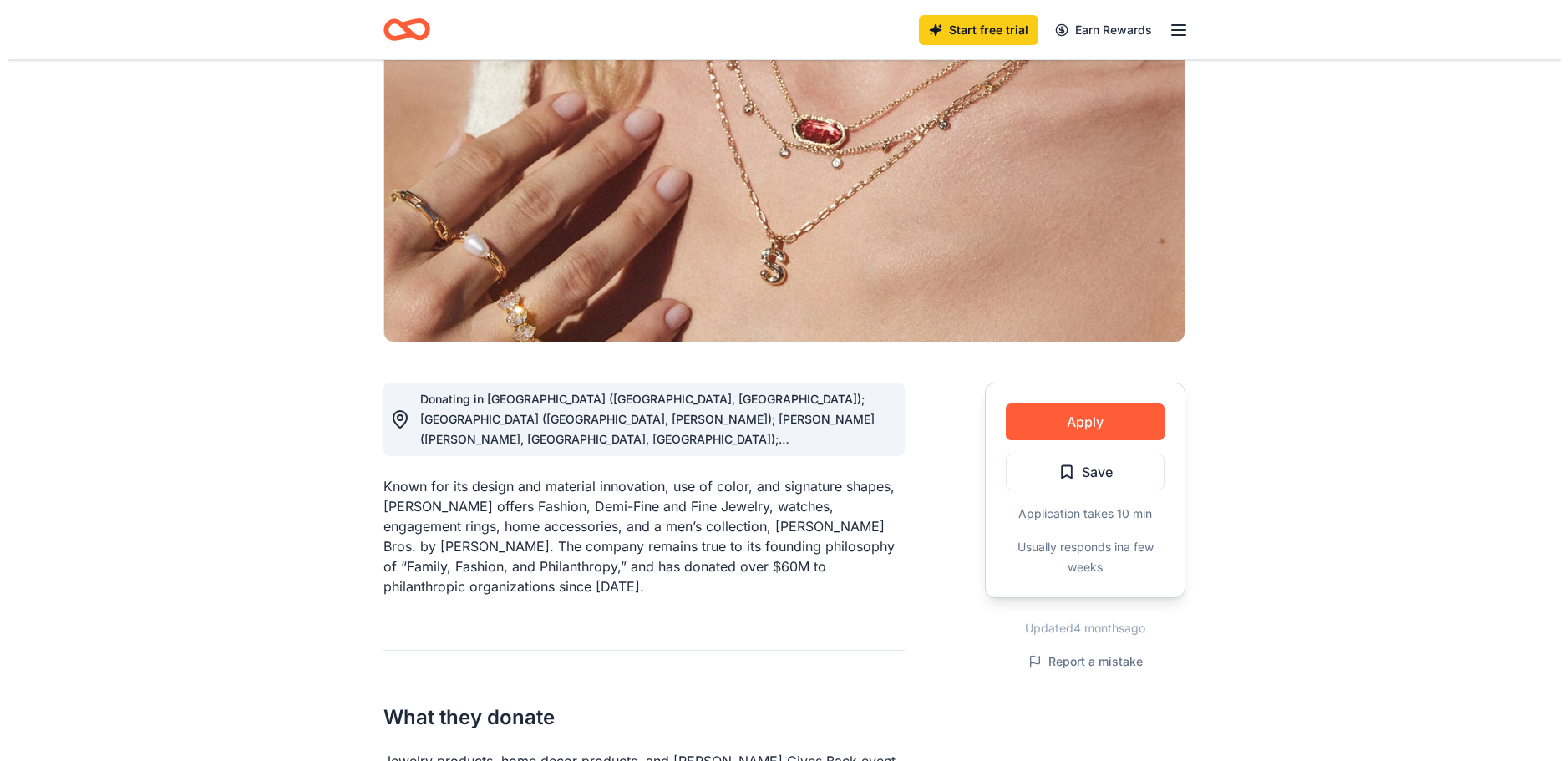
scroll to position [167, 0]
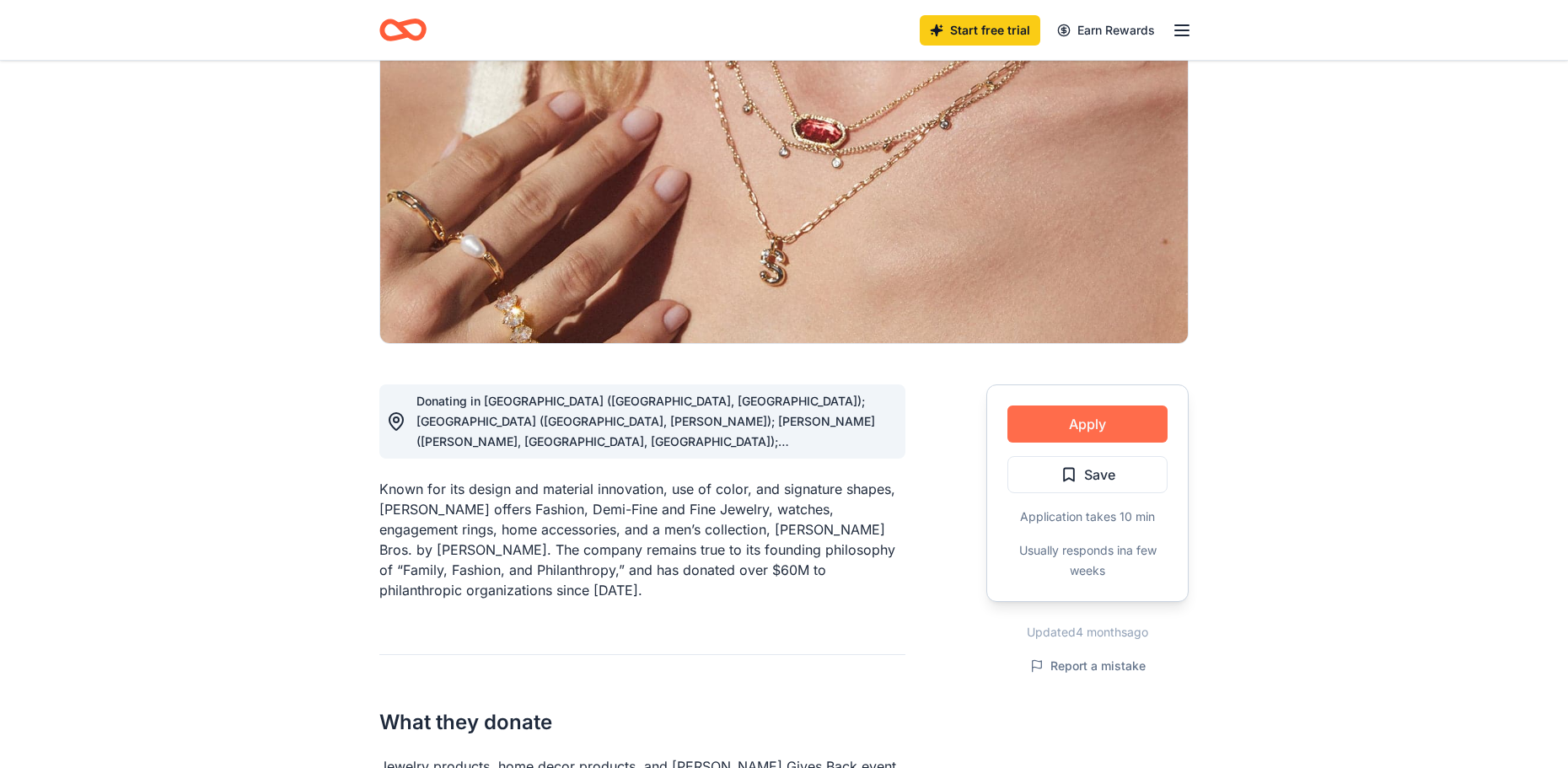
click at [1081, 425] on button "Apply" at bounding box center [1087, 423] width 161 height 37
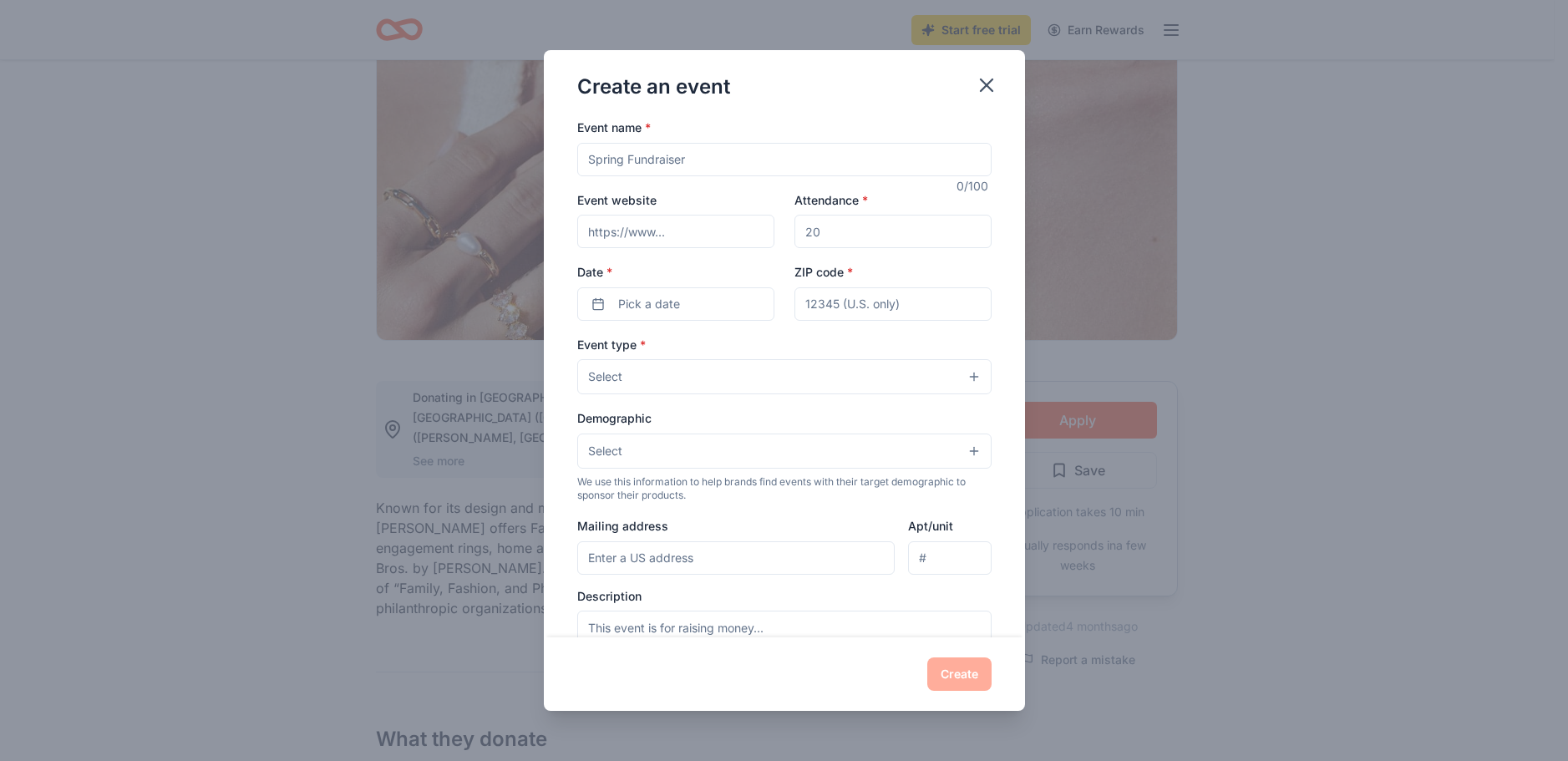
click at [629, 163] on input "Event name *" at bounding box center [784, 159] width 415 height 34
type input "[PERSON_NAME] Bears Diamond Club"
click at [829, 229] on input "Attendance *" at bounding box center [893, 231] width 197 height 34
type input "50"
click at [720, 302] on button "Pick a date" at bounding box center [675, 304] width 197 height 34
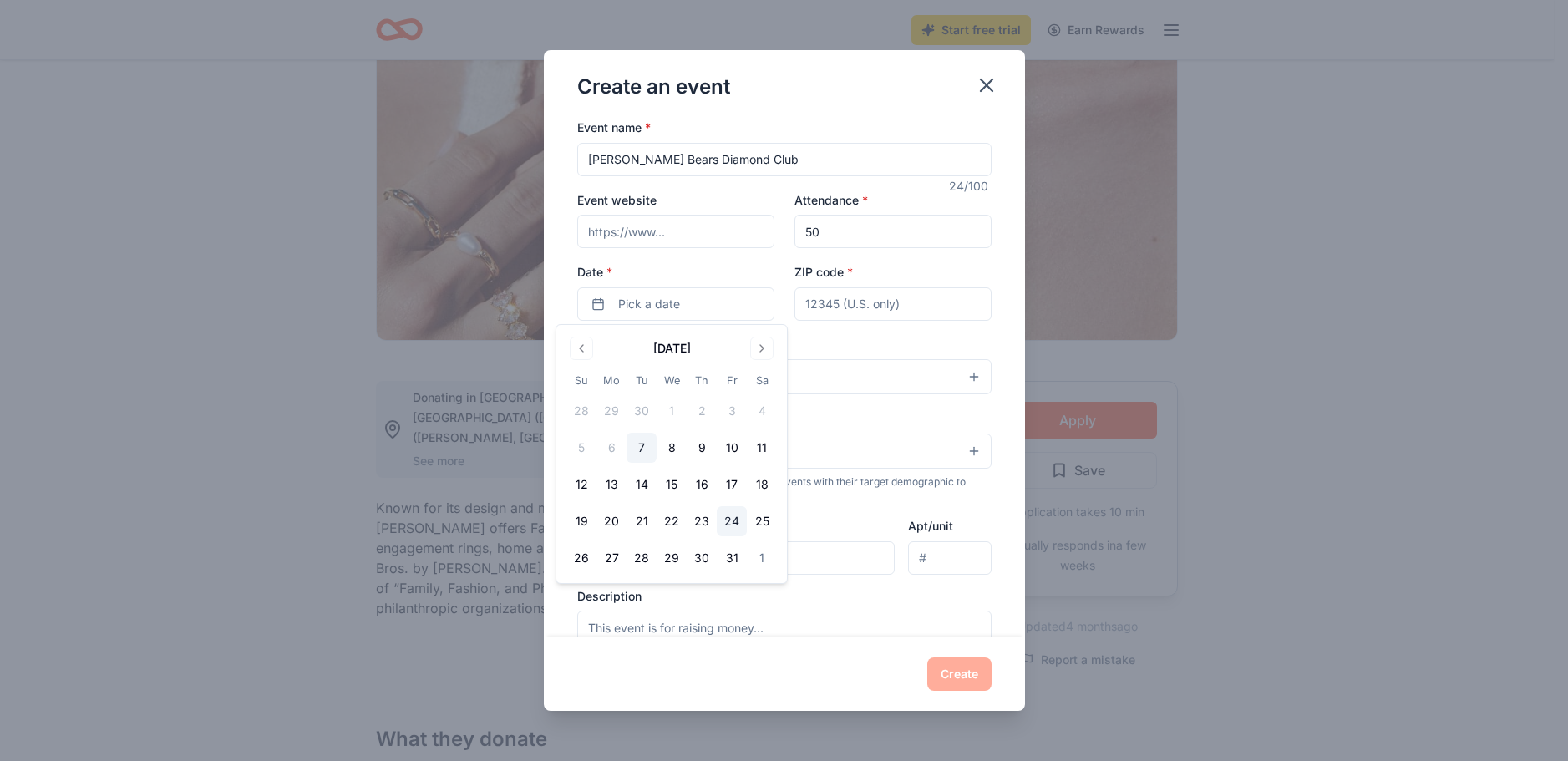
click at [732, 516] on button "24" at bounding box center [731, 521] width 30 height 30
click at [817, 295] on input "ZIP code *" at bounding box center [893, 304] width 197 height 34
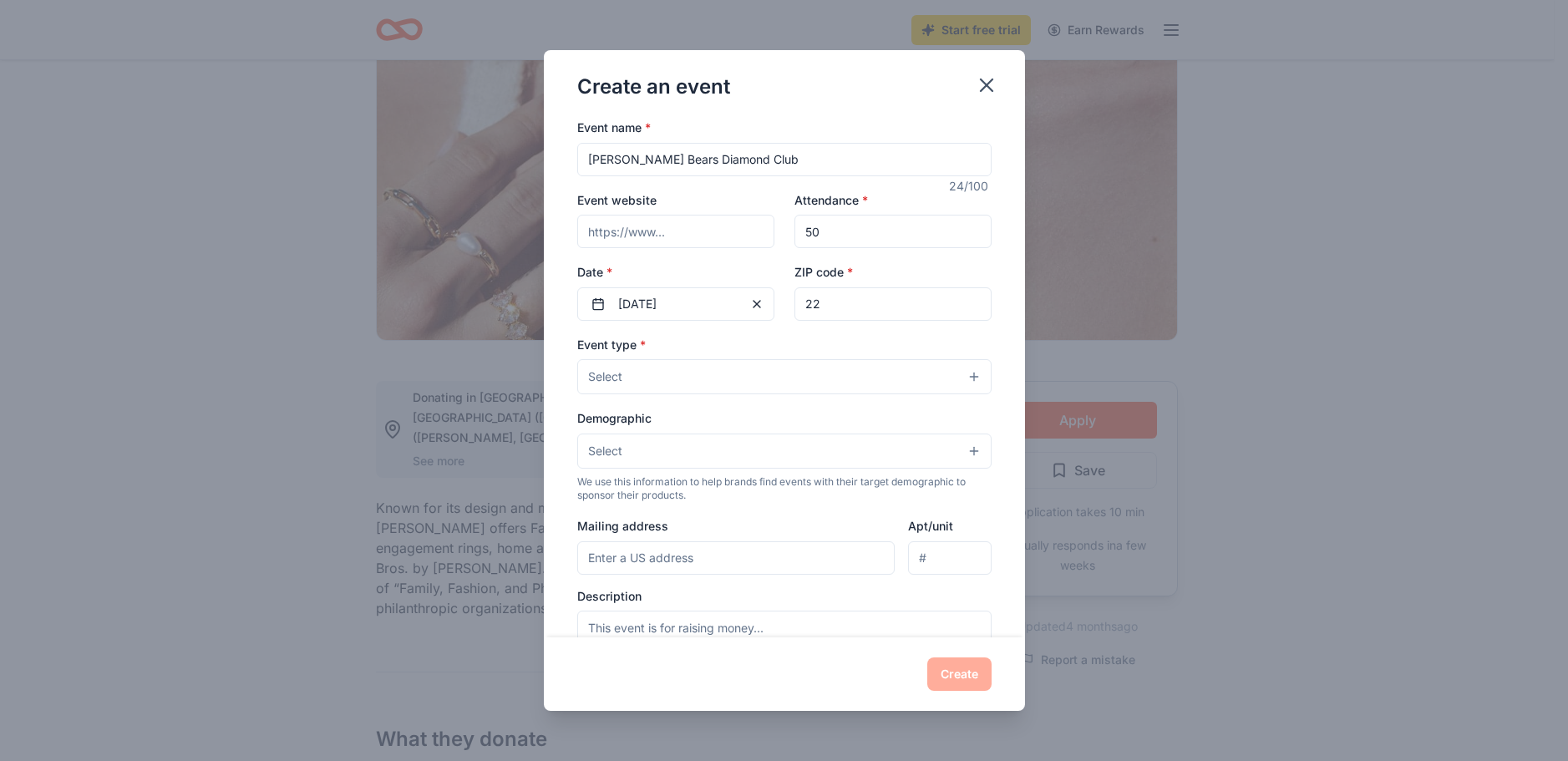
type input "2"
type input "32626"
click at [683, 387] on button "Select" at bounding box center [784, 377] width 415 height 35
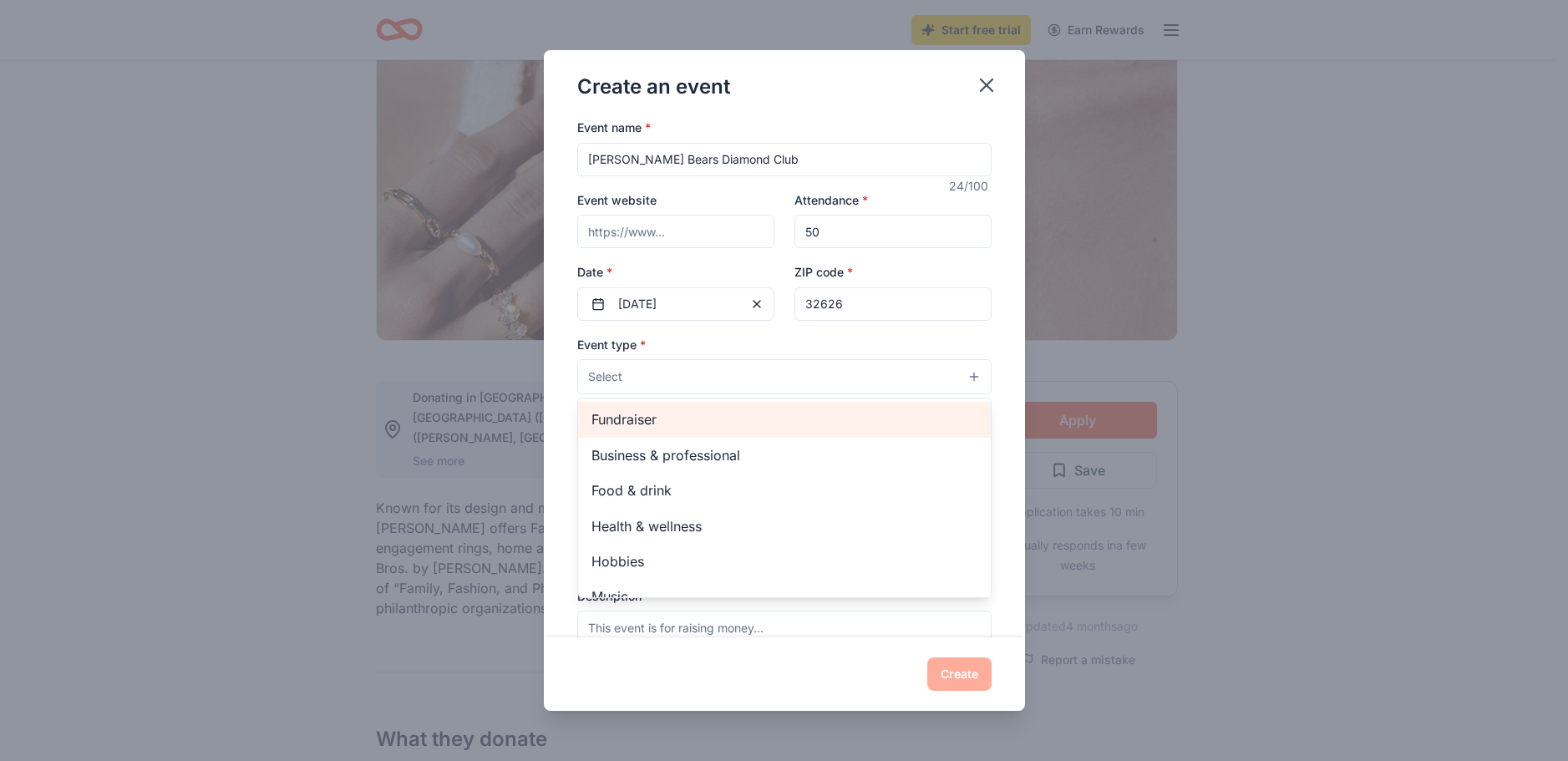
click at [672, 420] on span "Fundraiser" at bounding box center [784, 419] width 386 height 21
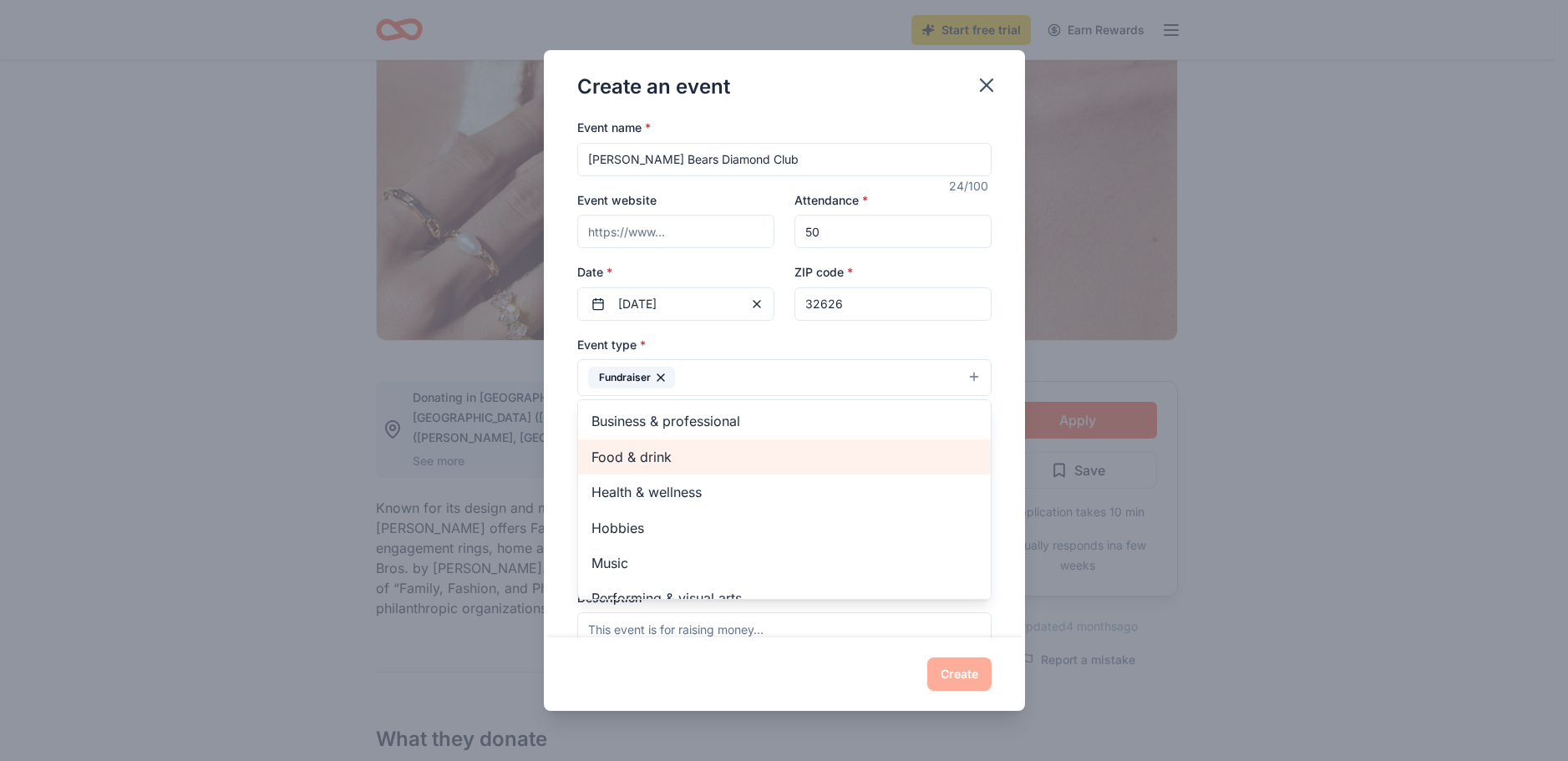
click at [669, 461] on span "Food & drink" at bounding box center [784, 457] width 386 height 21
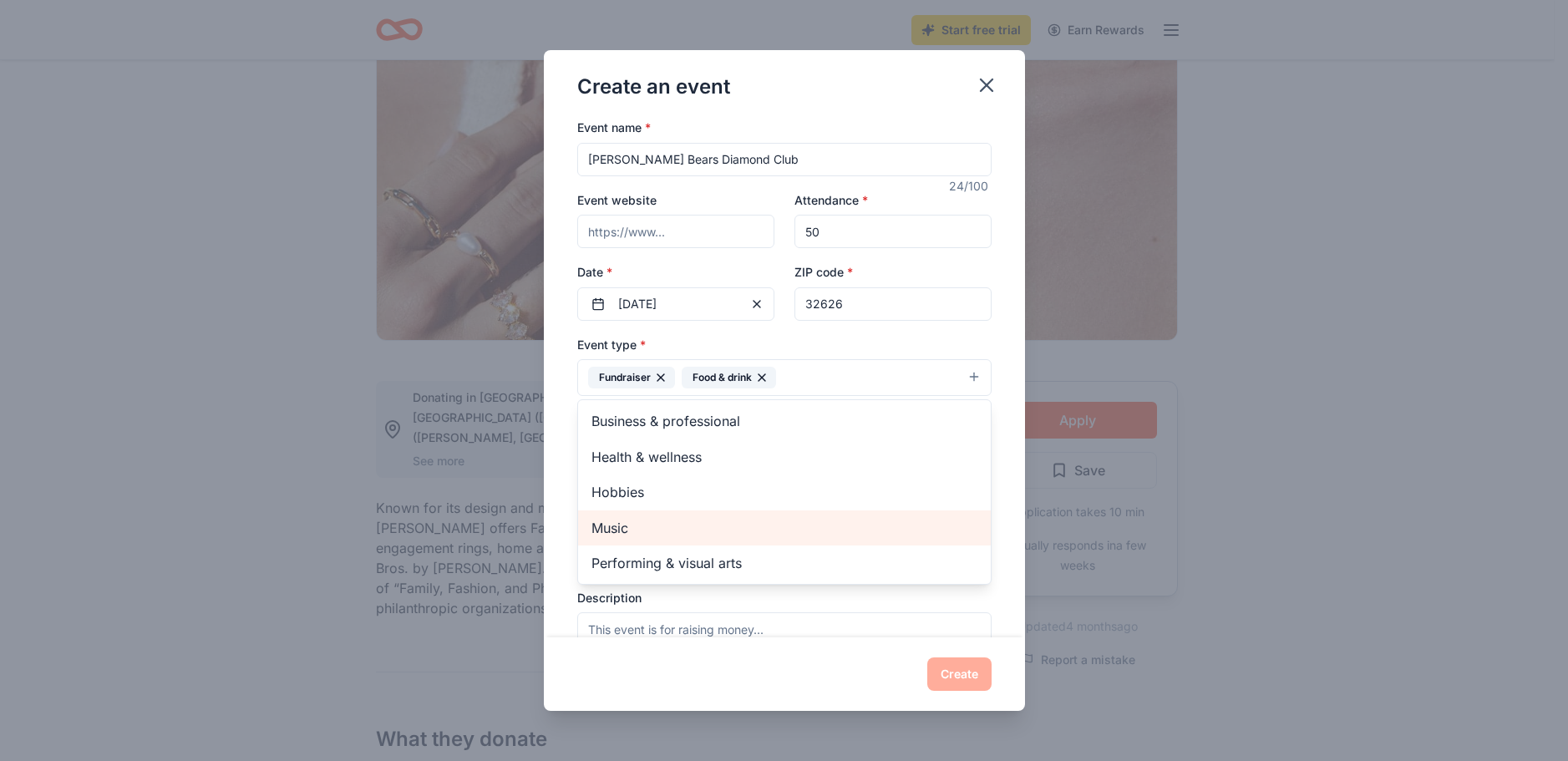
click at [656, 520] on span "Music" at bounding box center [784, 527] width 386 height 21
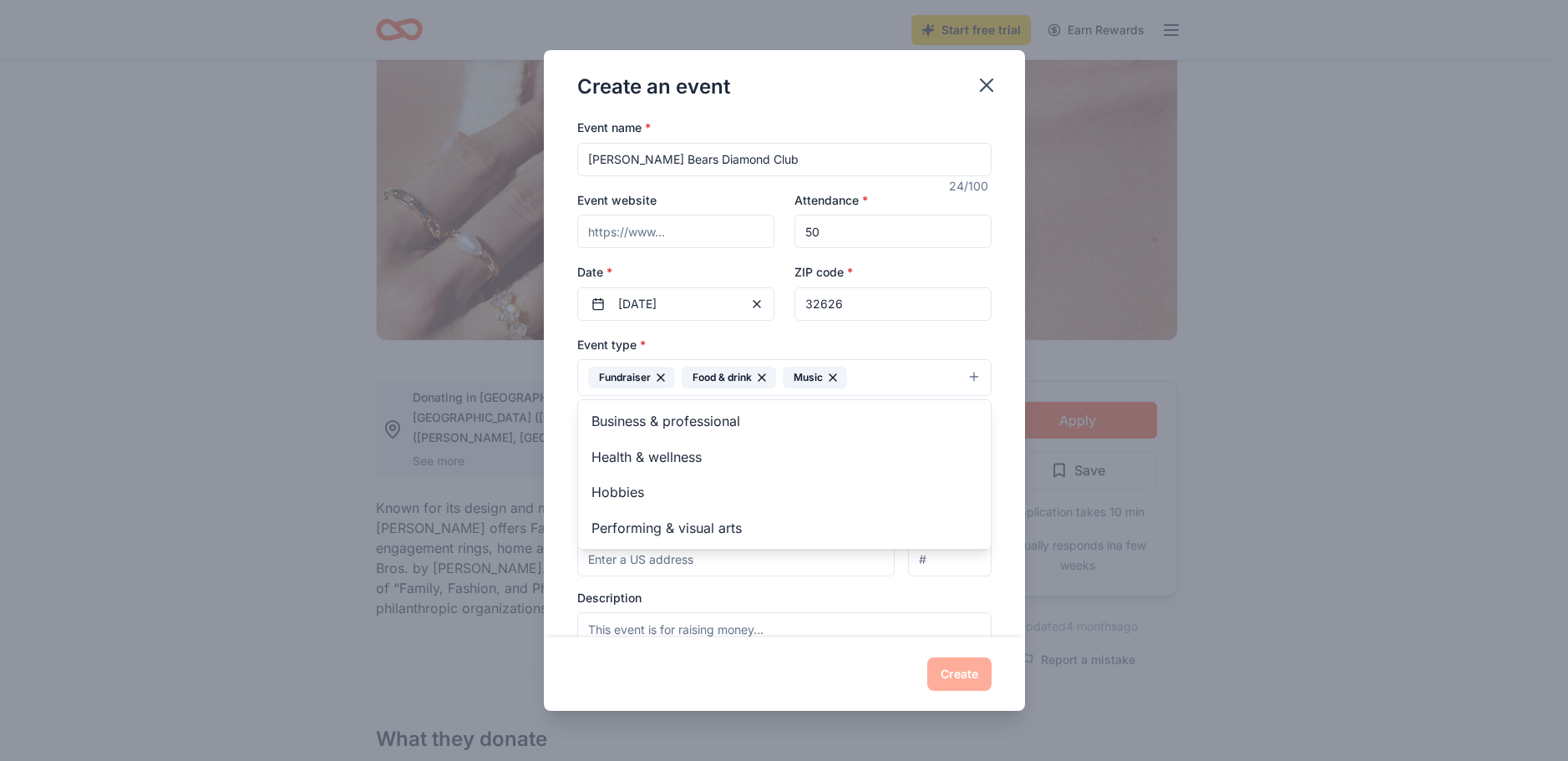
click at [549, 482] on div "Event name * [PERSON_NAME] Bears Diamond Club 24 /100 Event website Attendance …" at bounding box center [784, 377] width 481 height 520
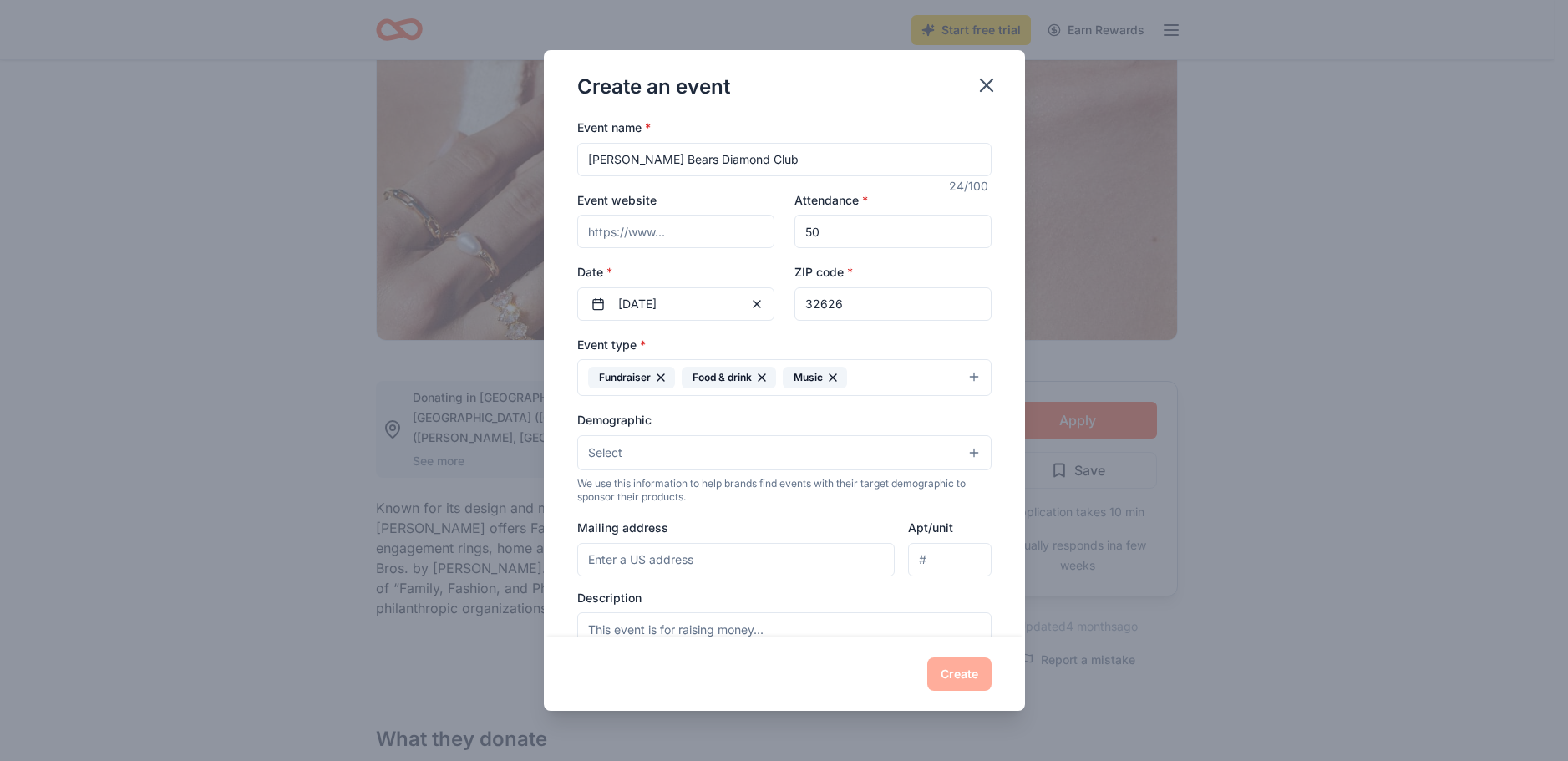
click at [680, 444] on button "Select" at bounding box center [784, 452] width 415 height 35
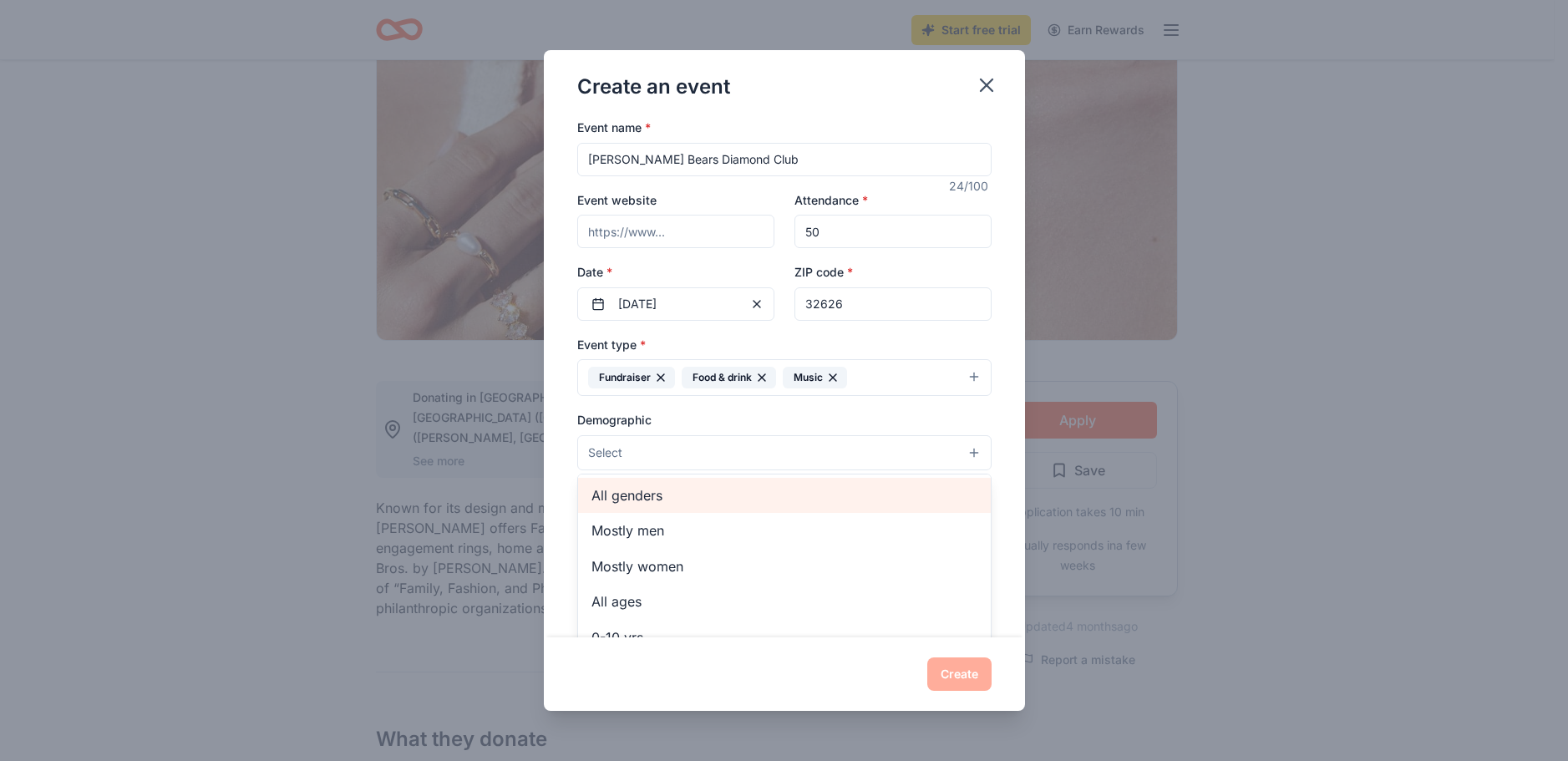
click at [675, 490] on span "All genders" at bounding box center [784, 494] width 386 height 21
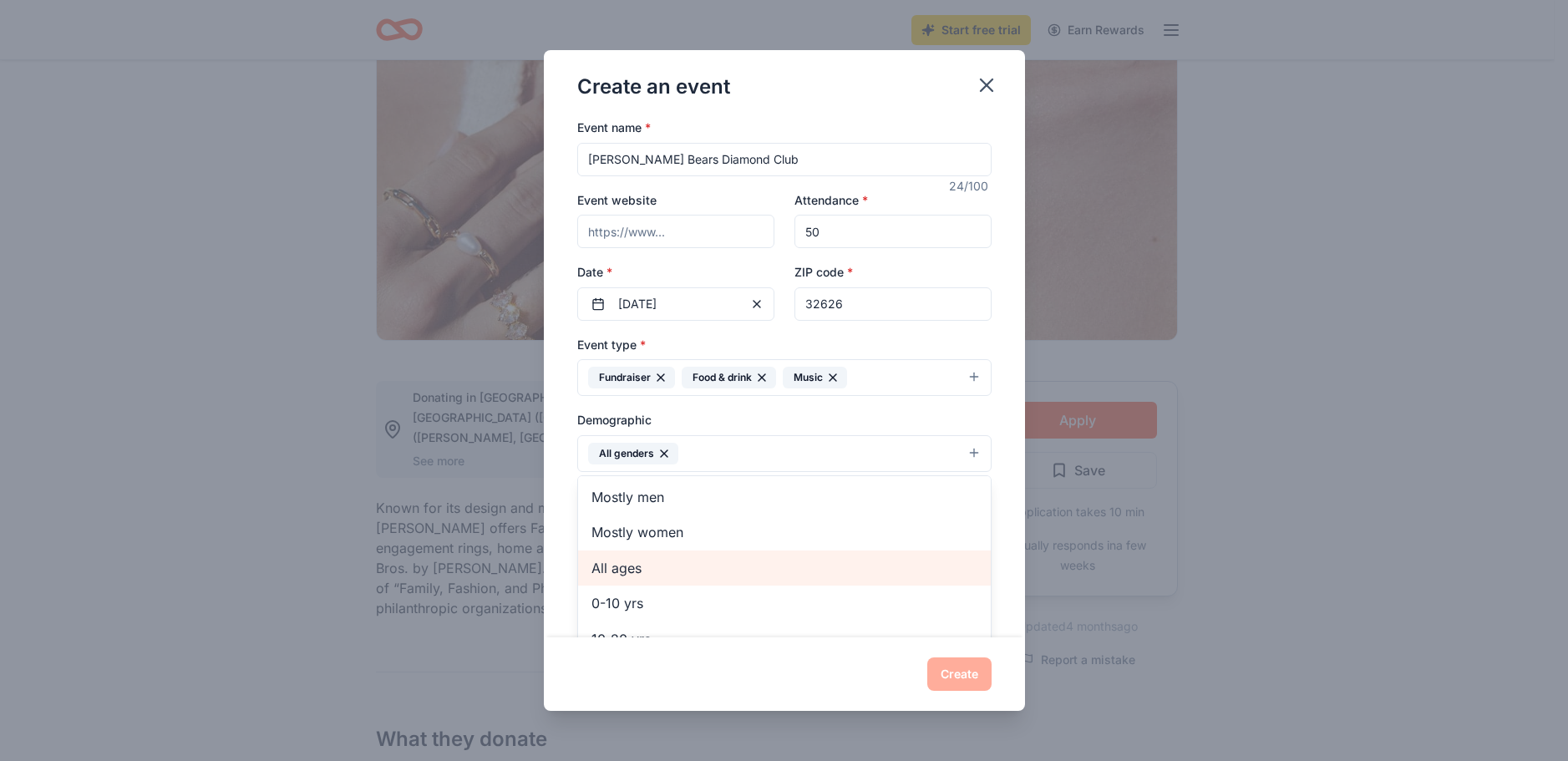
click at [679, 574] on span "All ages" at bounding box center [784, 568] width 386 height 21
click at [563, 543] on div "Event name * [PERSON_NAME] Bears Diamond Club 24 /100 Event website Attendance …" at bounding box center [784, 377] width 481 height 520
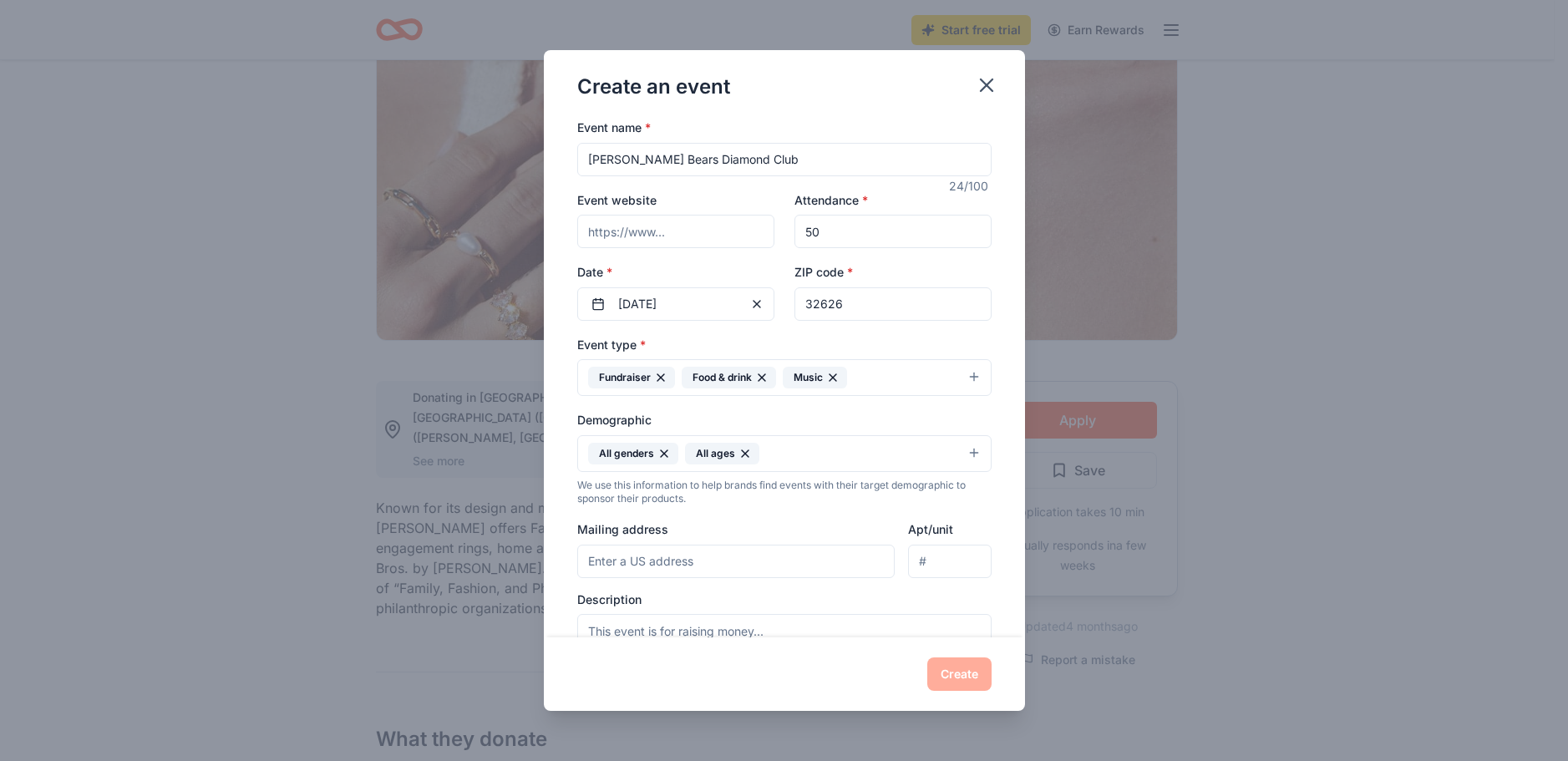
click at [680, 563] on input "Mailing address" at bounding box center [736, 561] width 318 height 34
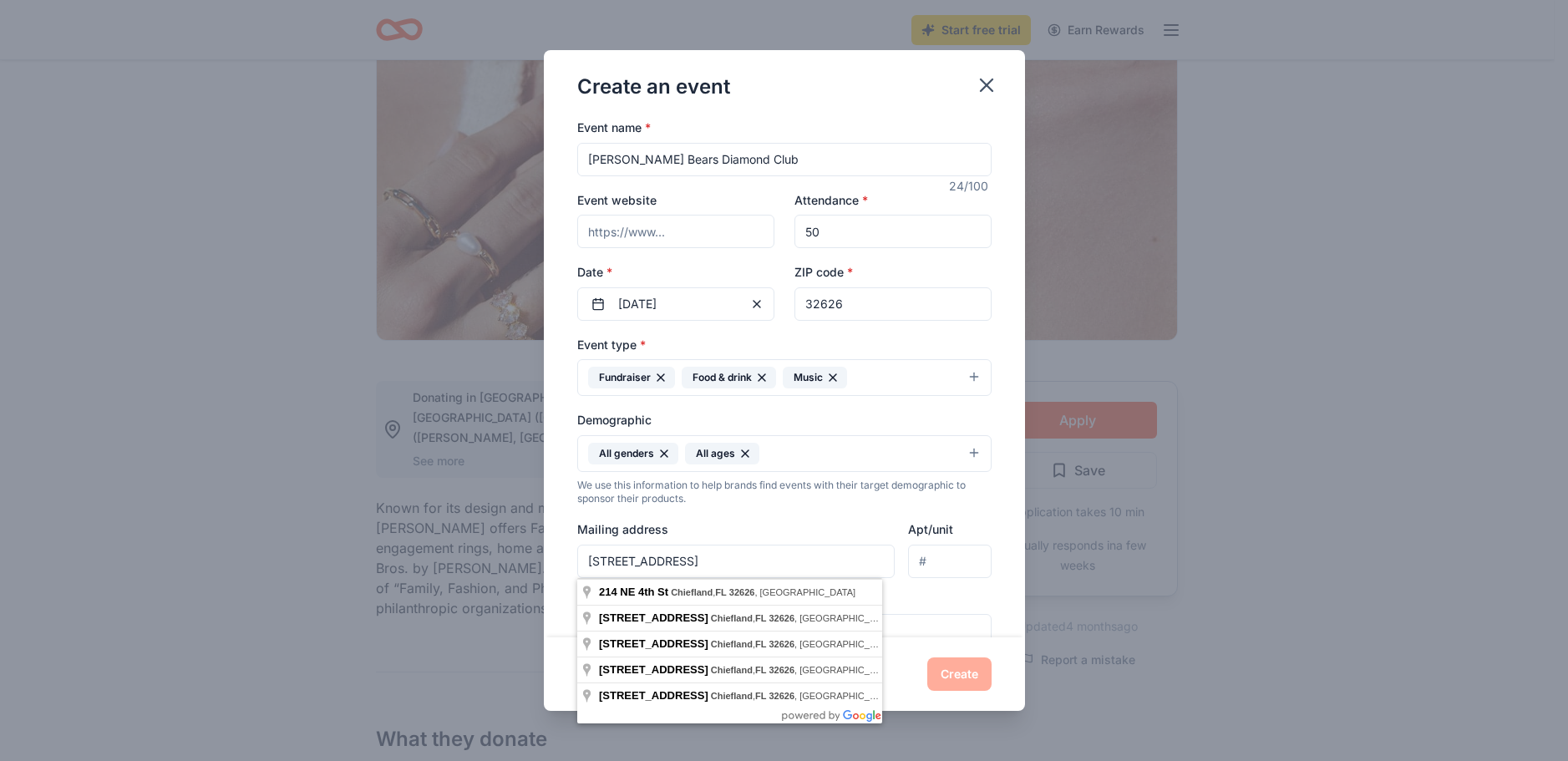
type input "[STREET_ADDRESS]"
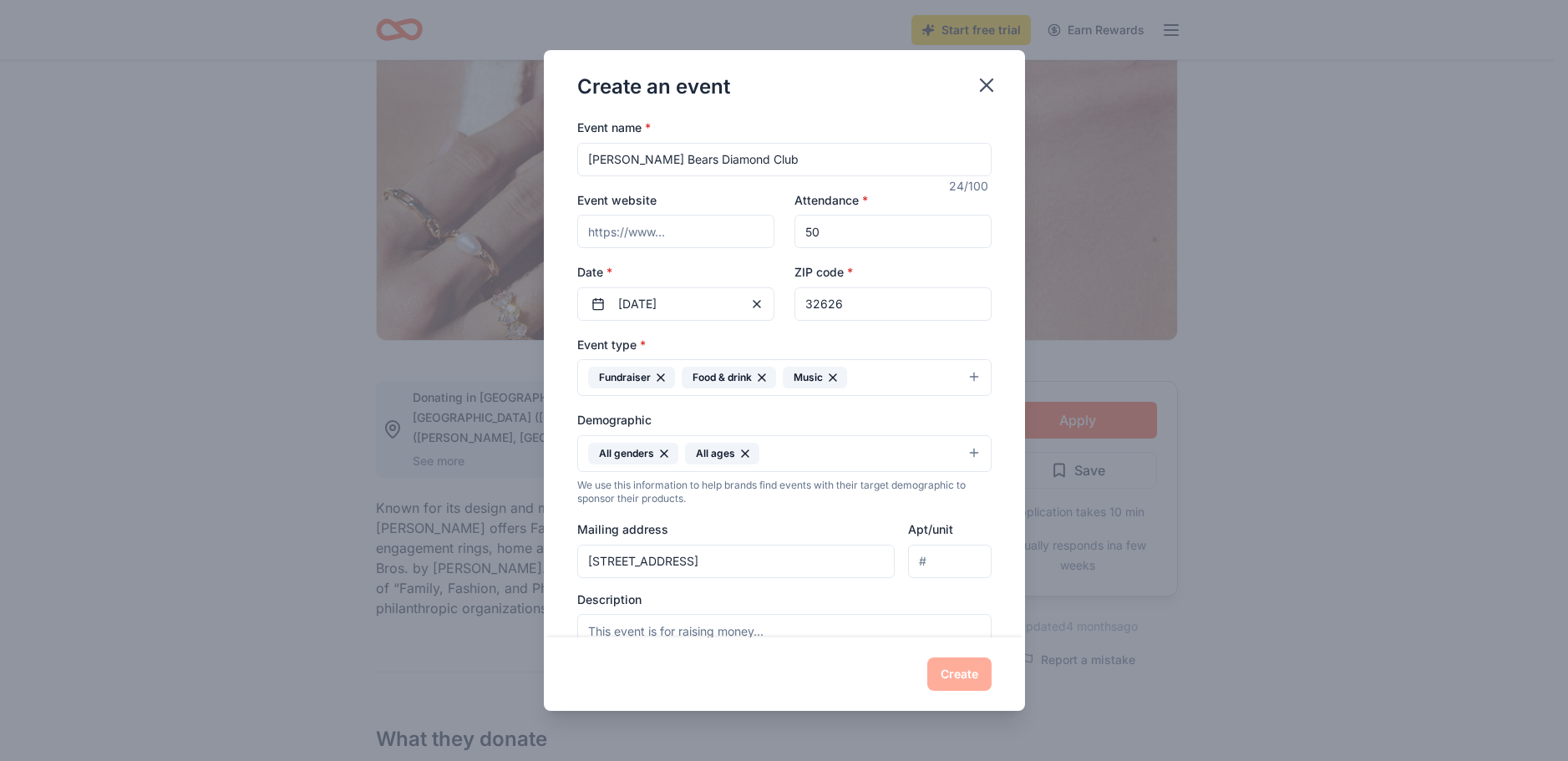
click at [789, 526] on div "Mailing address [STREET_ADDRESS]" at bounding box center [736, 548] width 318 height 59
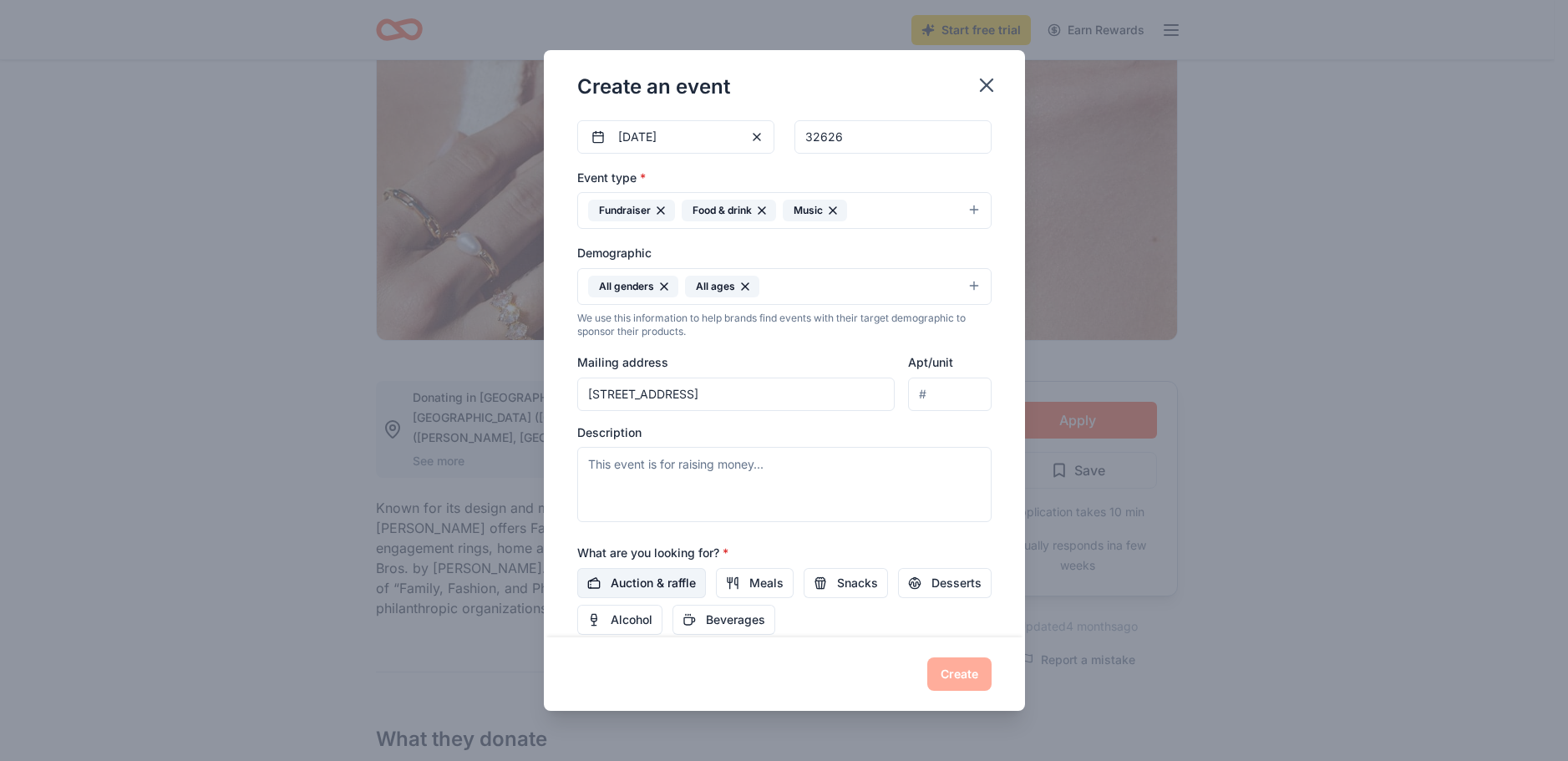
click at [684, 585] on span "Auction & raffle" at bounding box center [653, 582] width 85 height 20
click at [959, 680] on button "Create" at bounding box center [959, 673] width 65 height 34
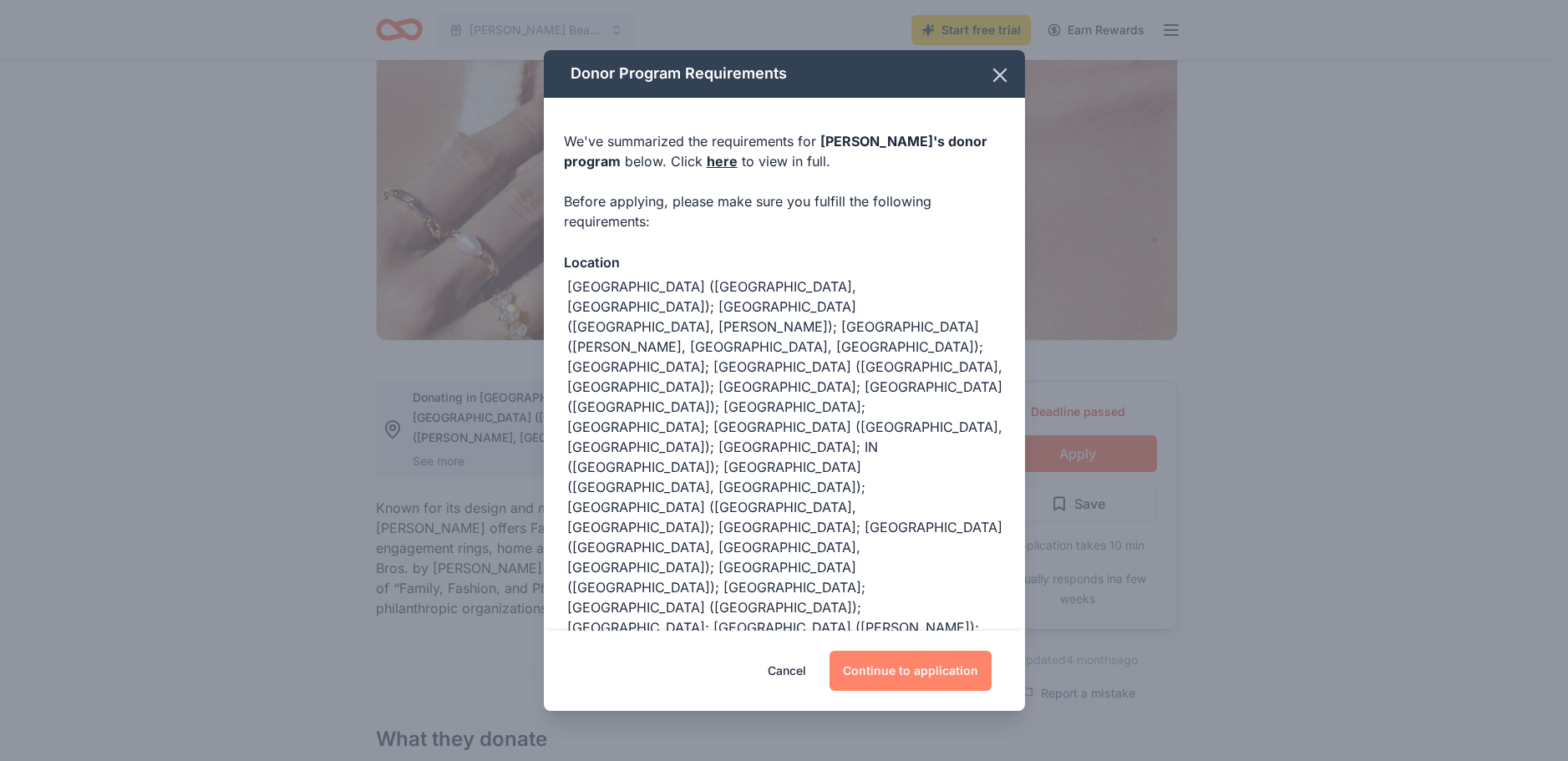
click at [952, 679] on button "Continue to application" at bounding box center [910, 671] width 162 height 40
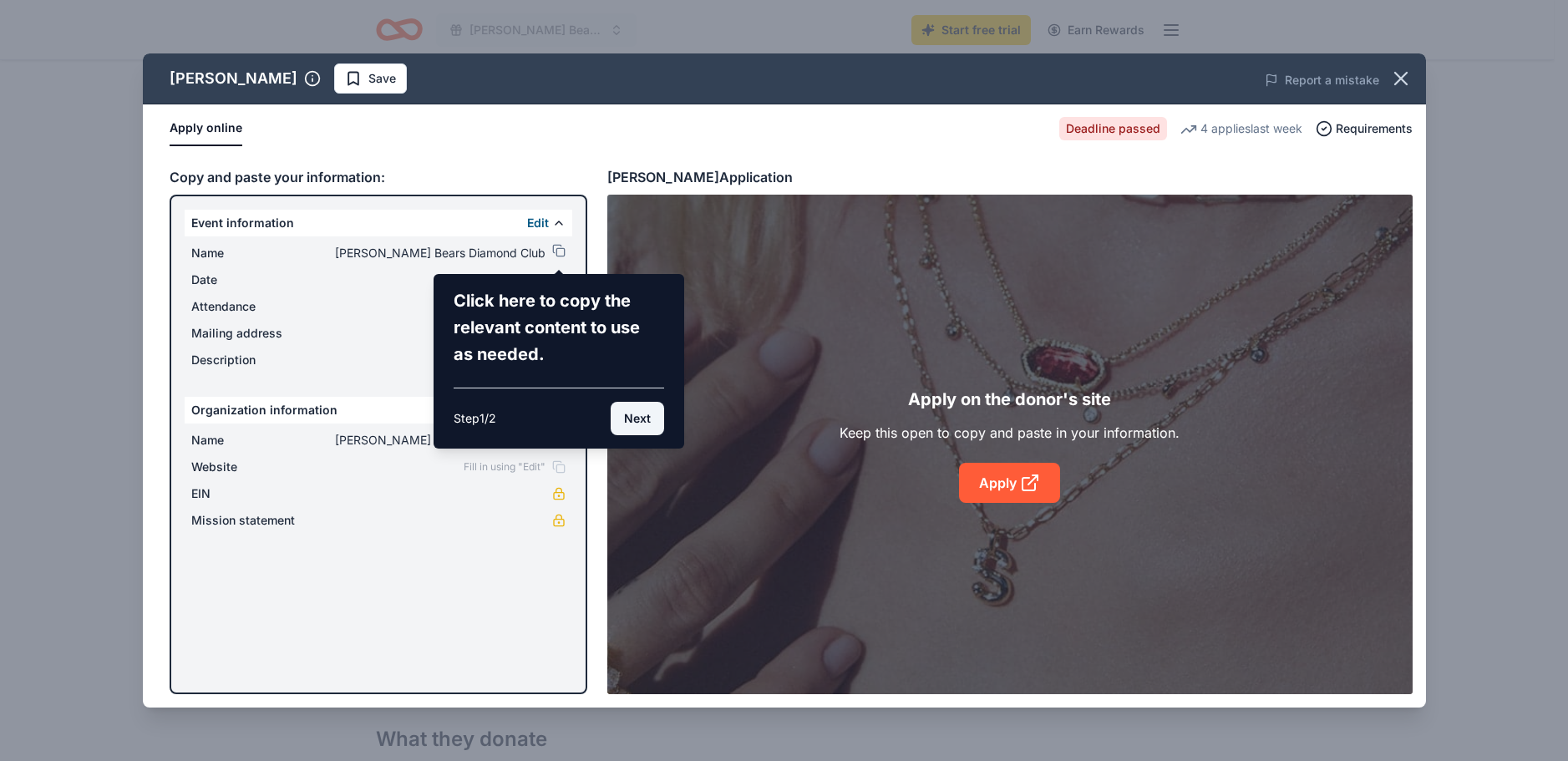
click at [638, 428] on button "Next" at bounding box center [637, 418] width 53 height 34
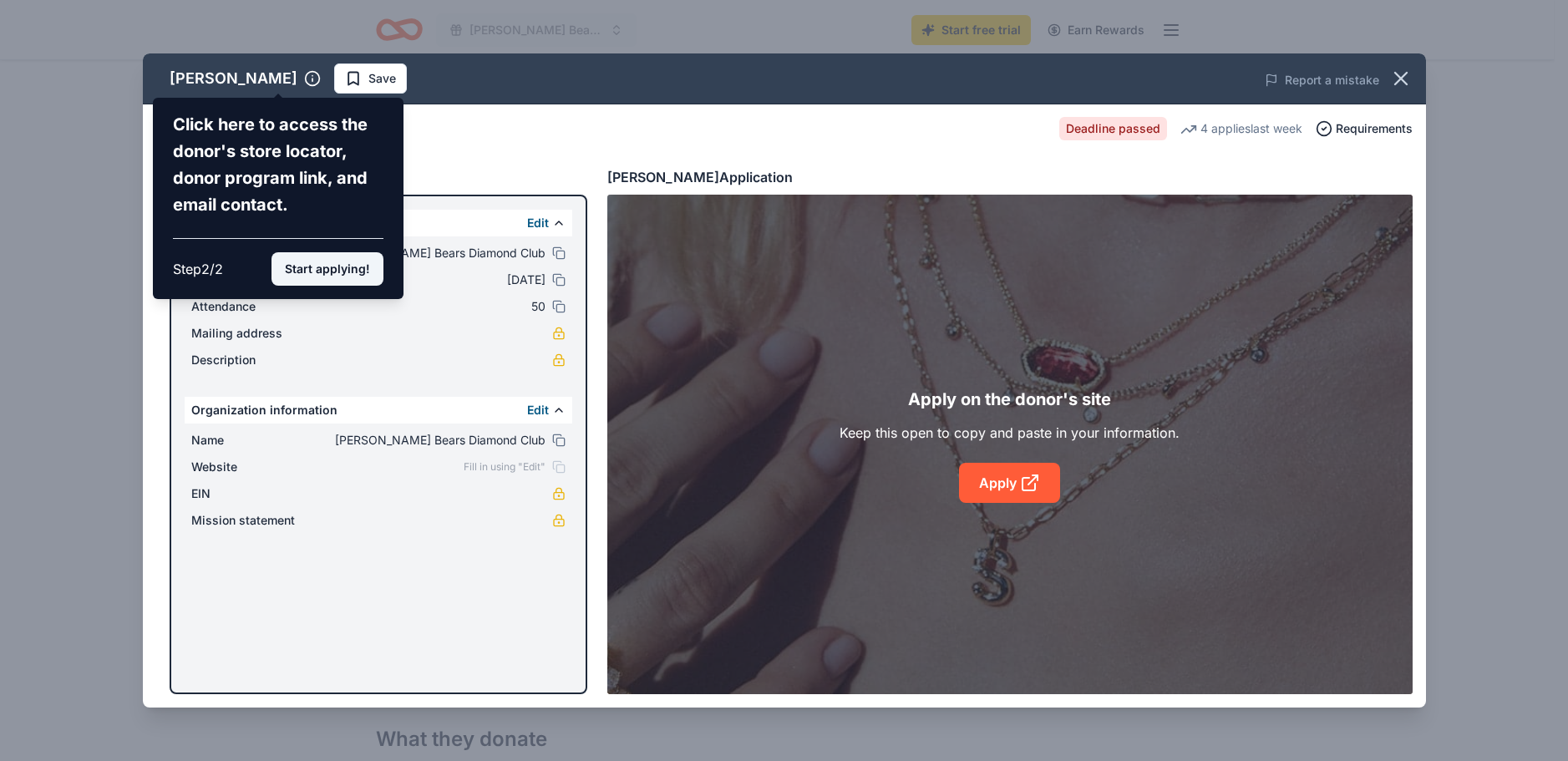
click at [364, 273] on button "Start applying!" at bounding box center [328, 268] width 112 height 34
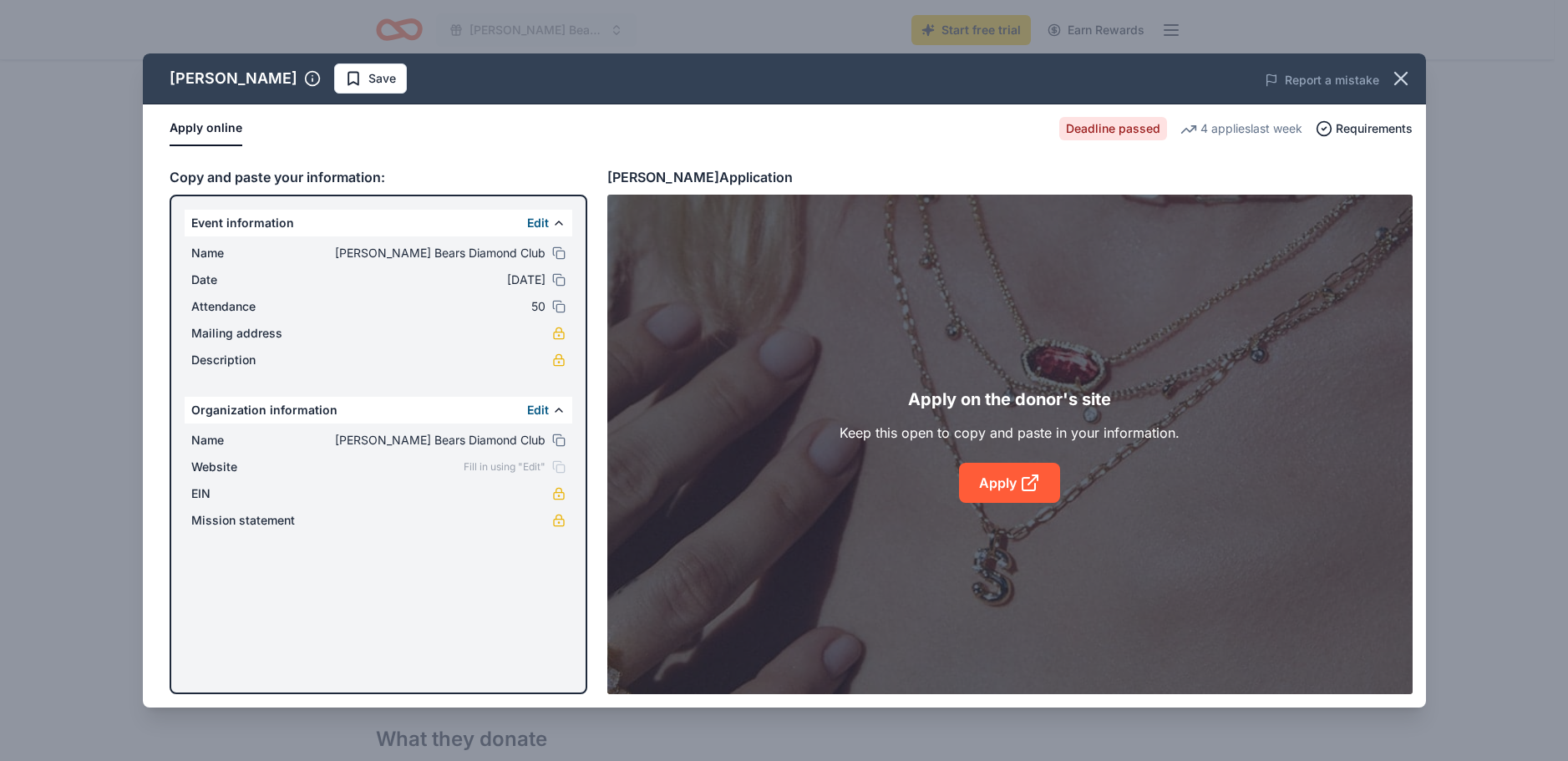
click at [1004, 480] on link "Apply" at bounding box center [1010, 482] width 101 height 40
click at [997, 483] on link "Apply" at bounding box center [1010, 482] width 101 height 40
